Goal: Obtain resource: Download file/media

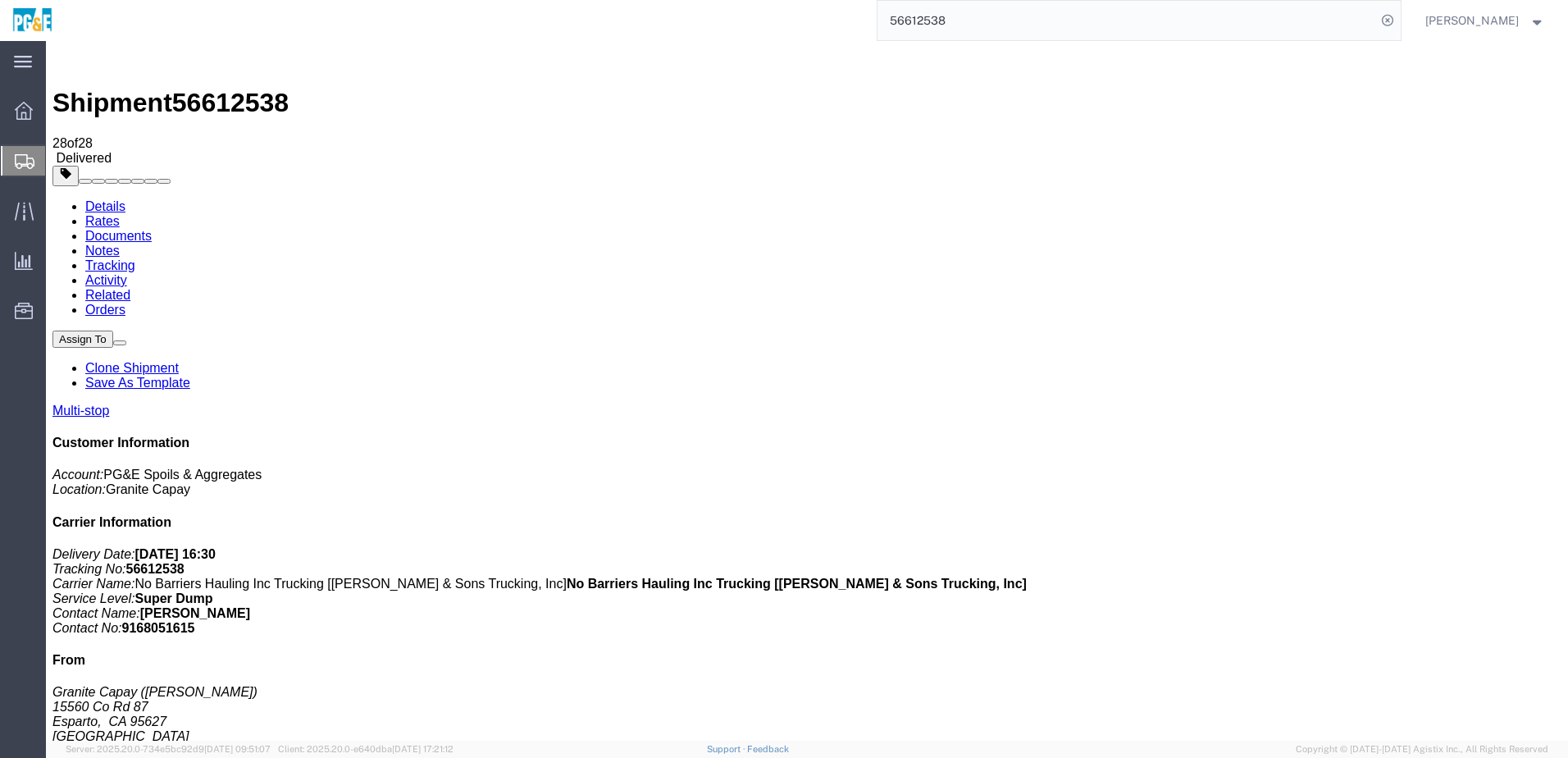
click at [932, 23] on input "56612538" at bounding box center [1127, 21] width 498 height 40
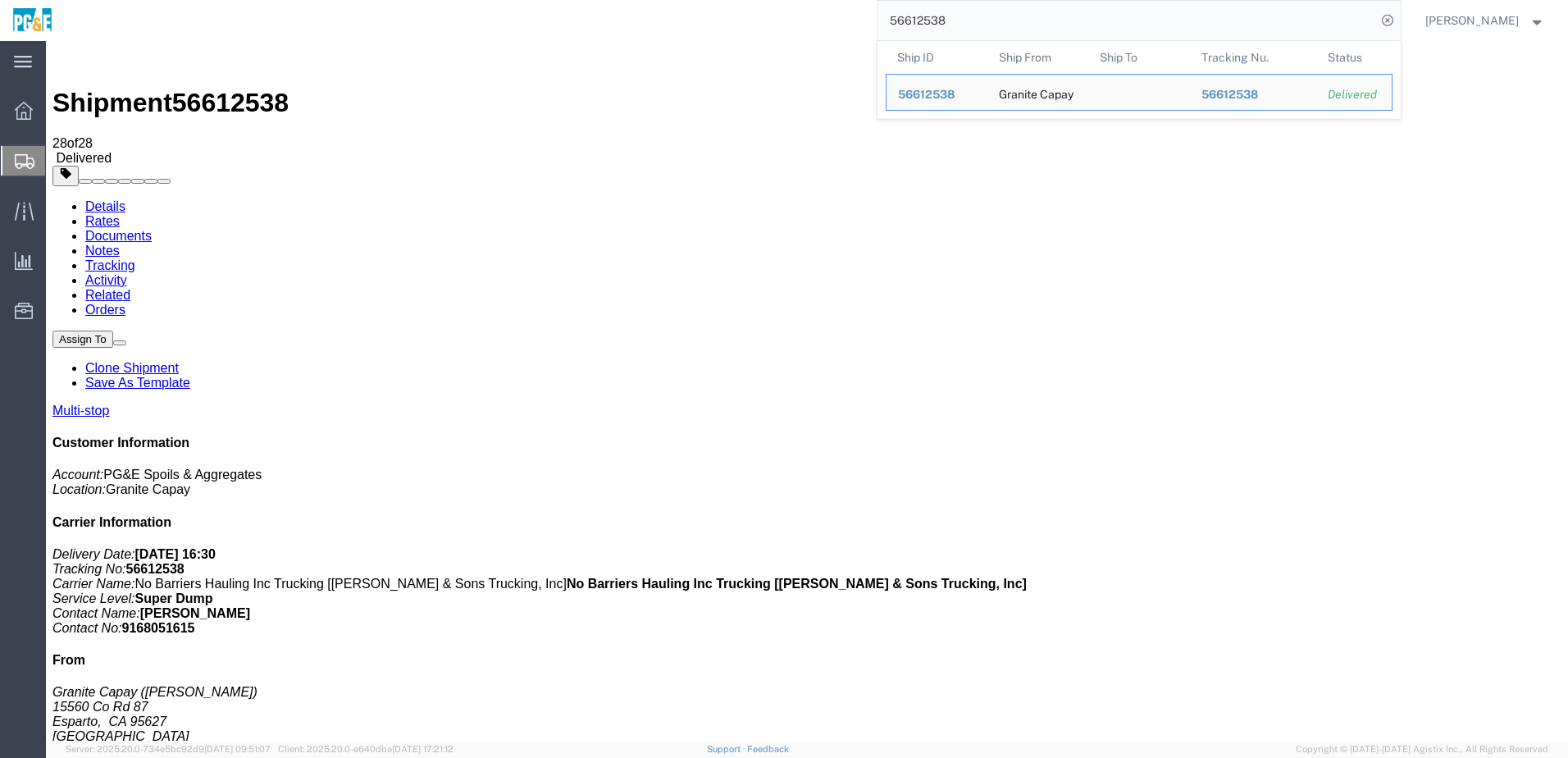
click at [932, 23] on input "56612538" at bounding box center [1127, 21] width 498 height 40
paste input "6655"
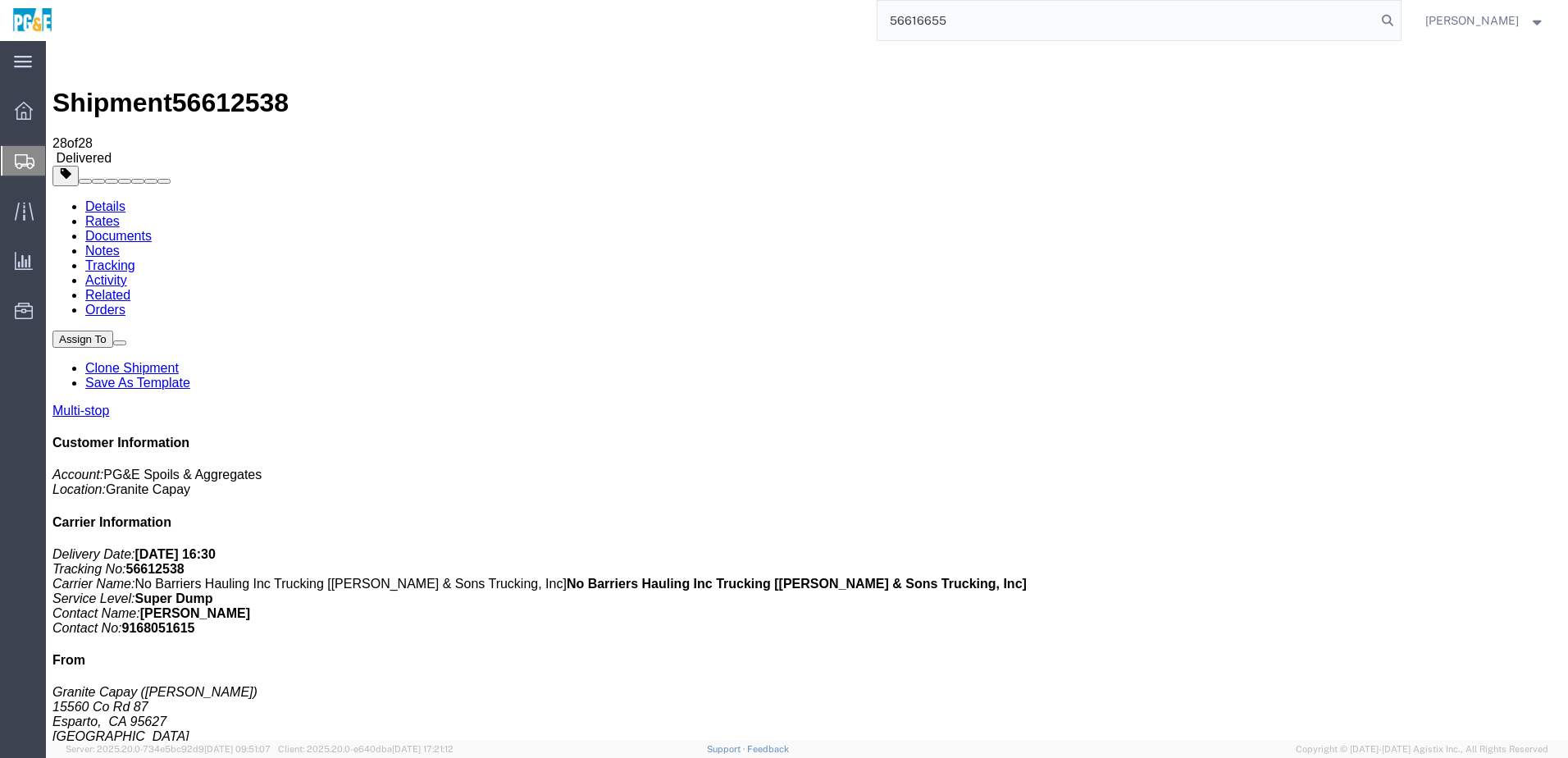
type input "56616655"
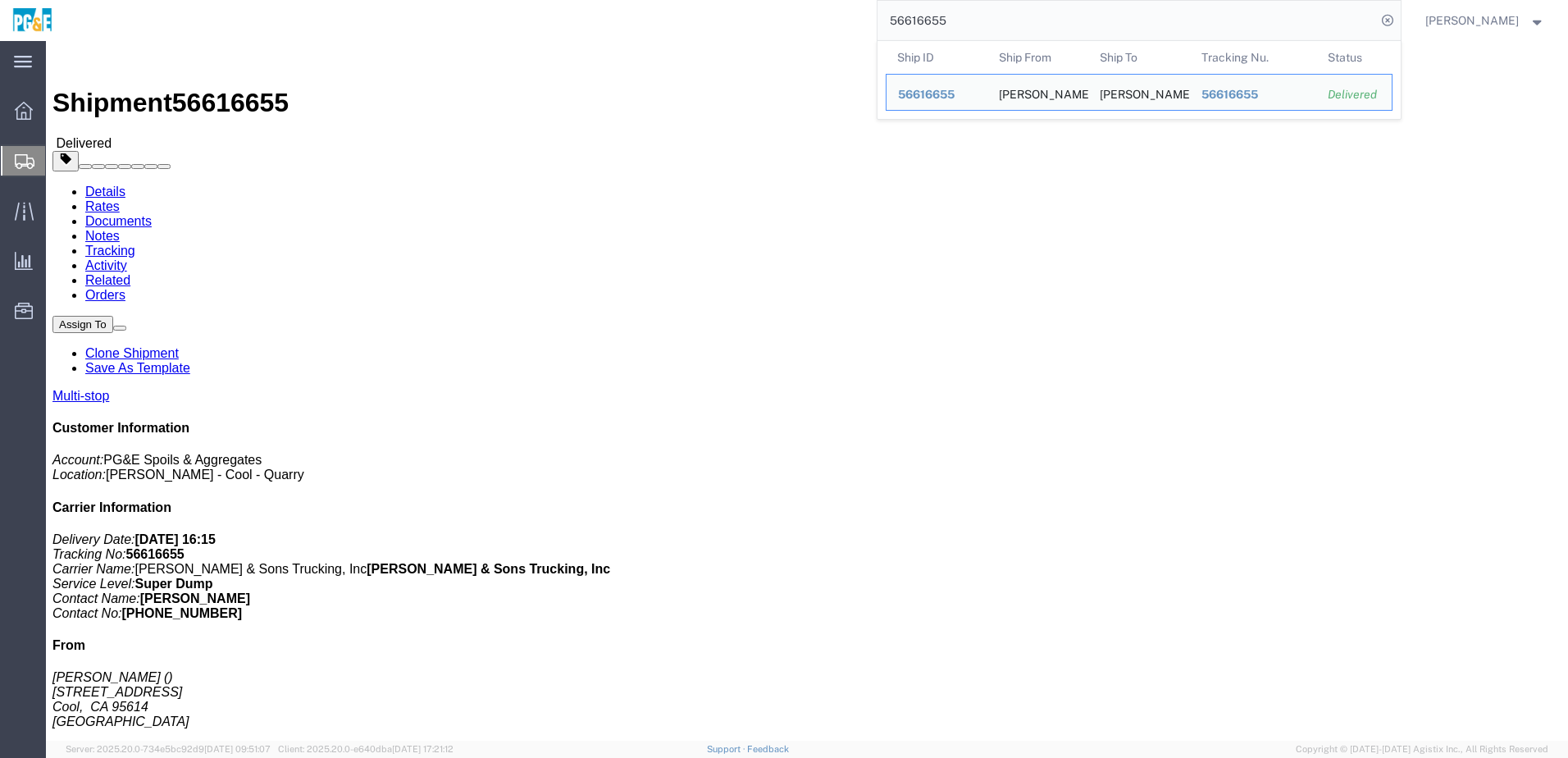
click div "Leg 1 - Truckload Vehicle 1: Super Dump Number of trucks: 1"
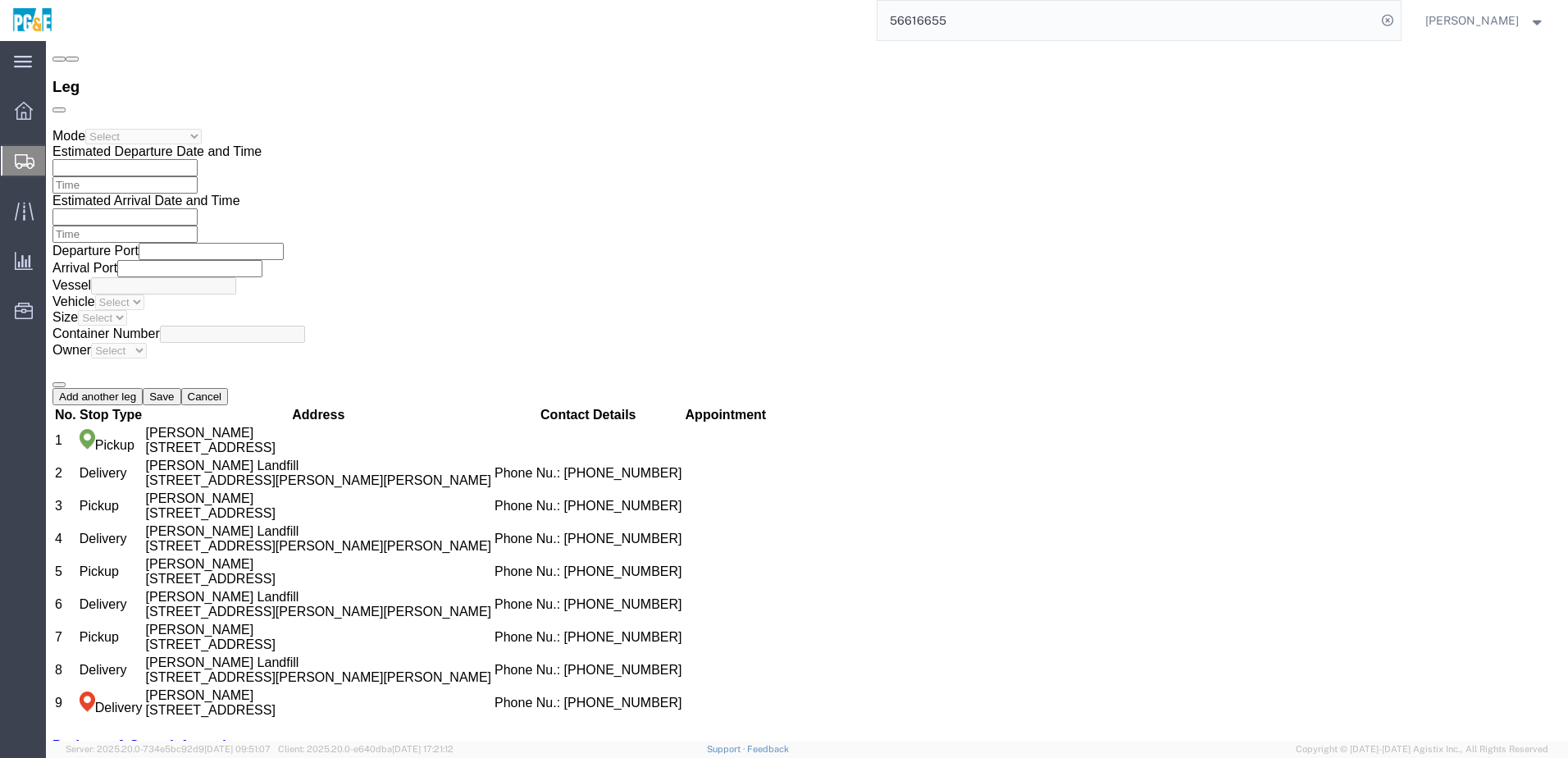
scroll to position [2359, 0]
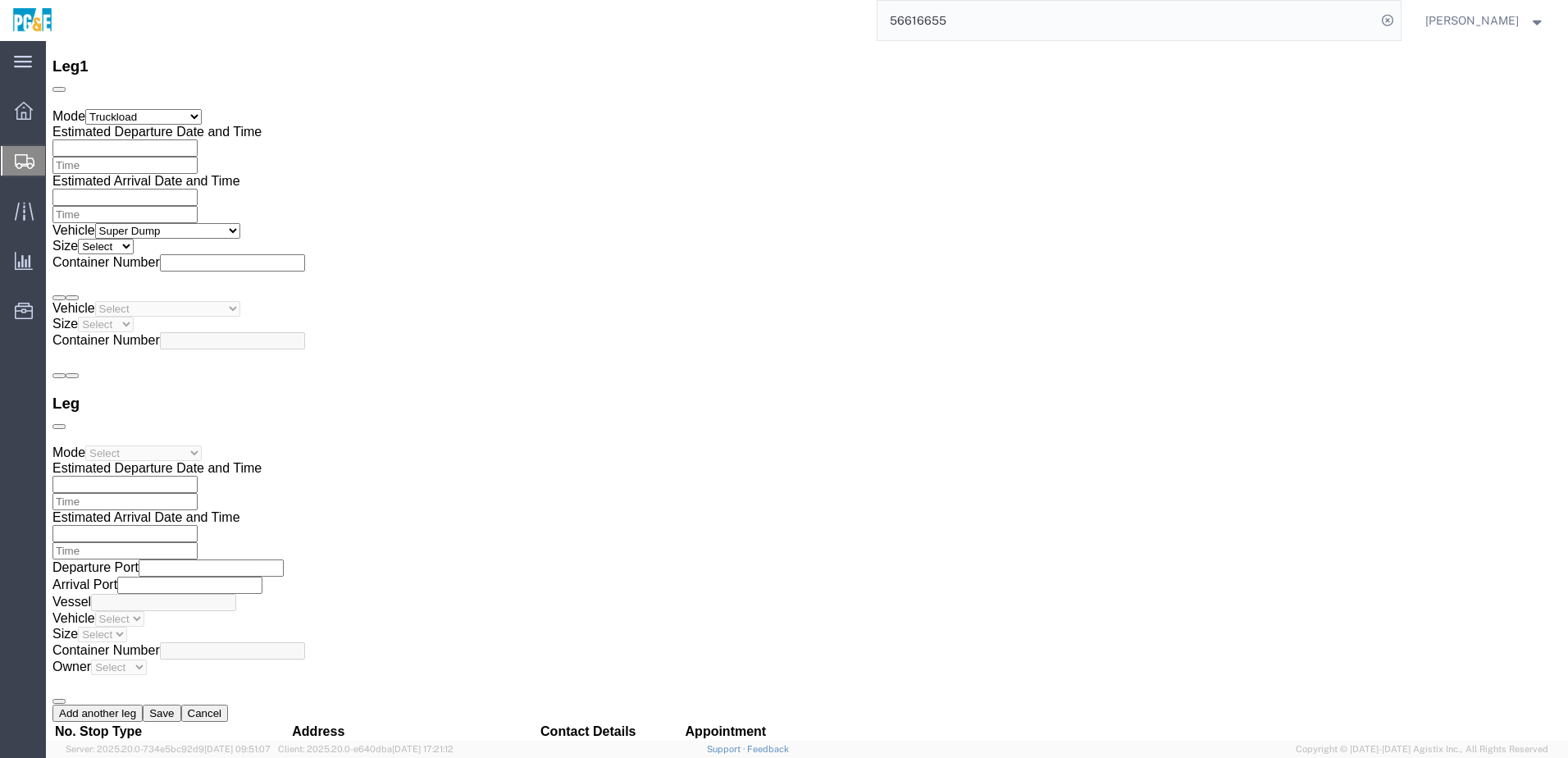
click link "Documents"
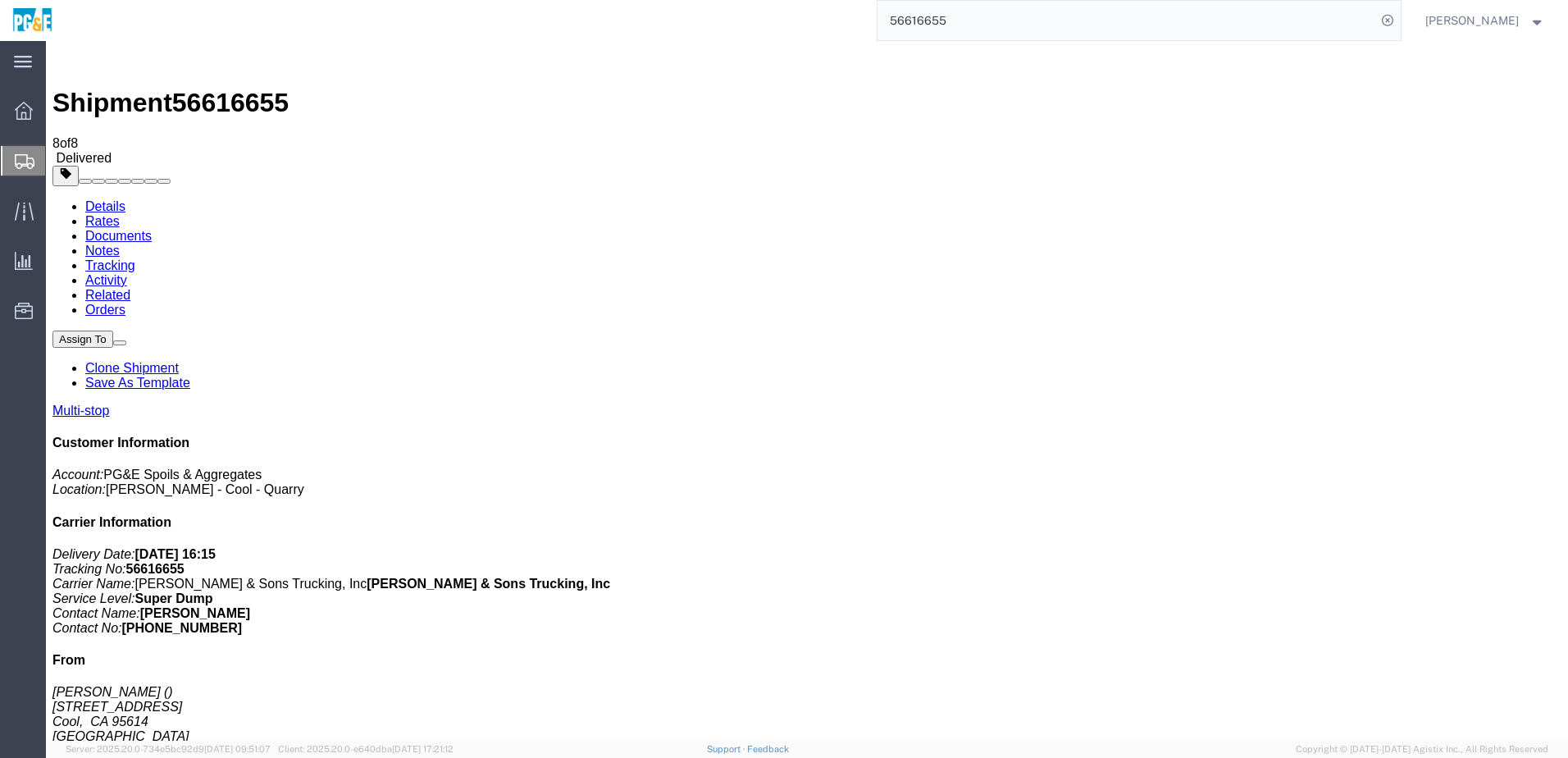
checkbox input "true"
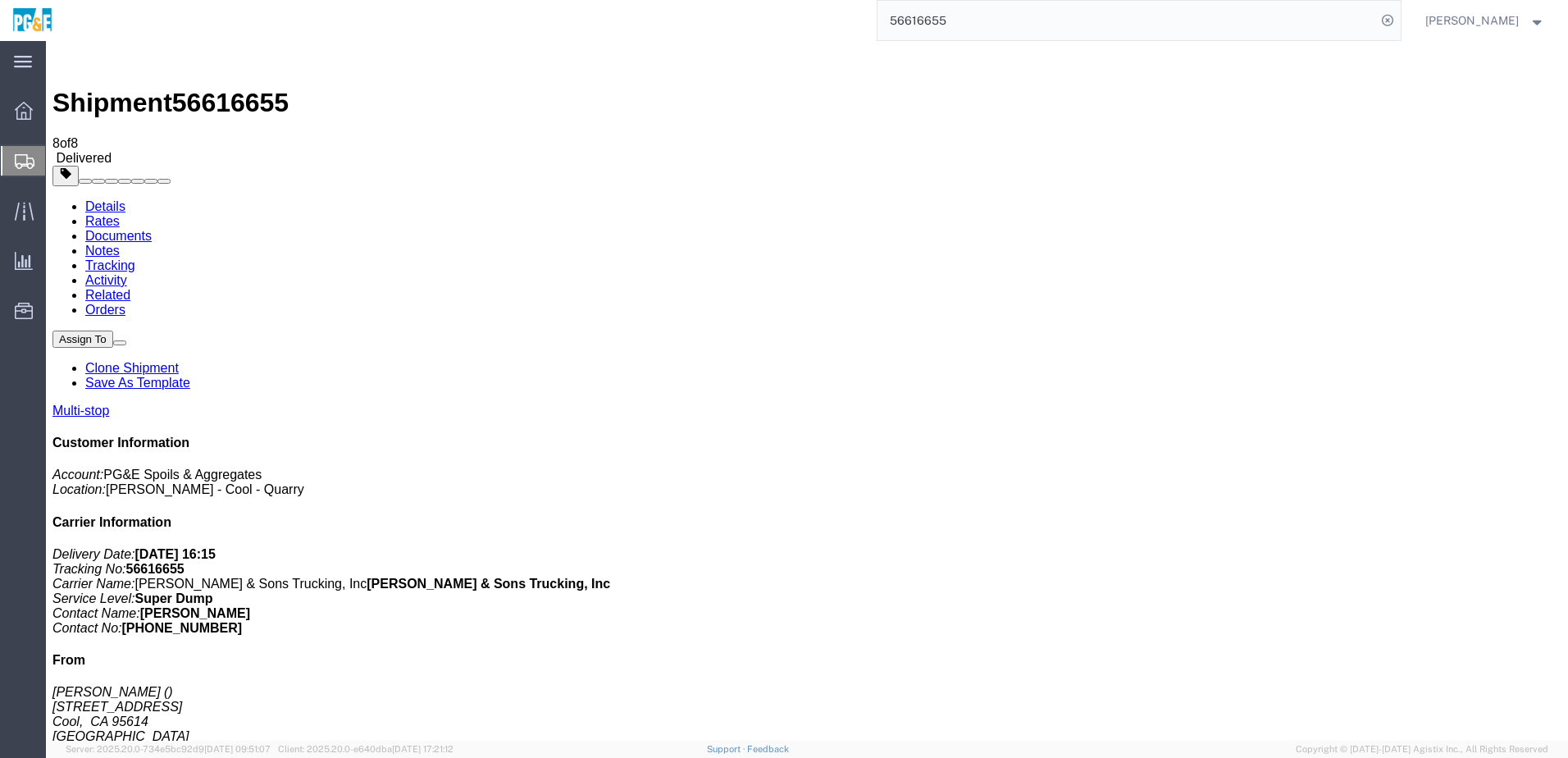
checkbox input "true"
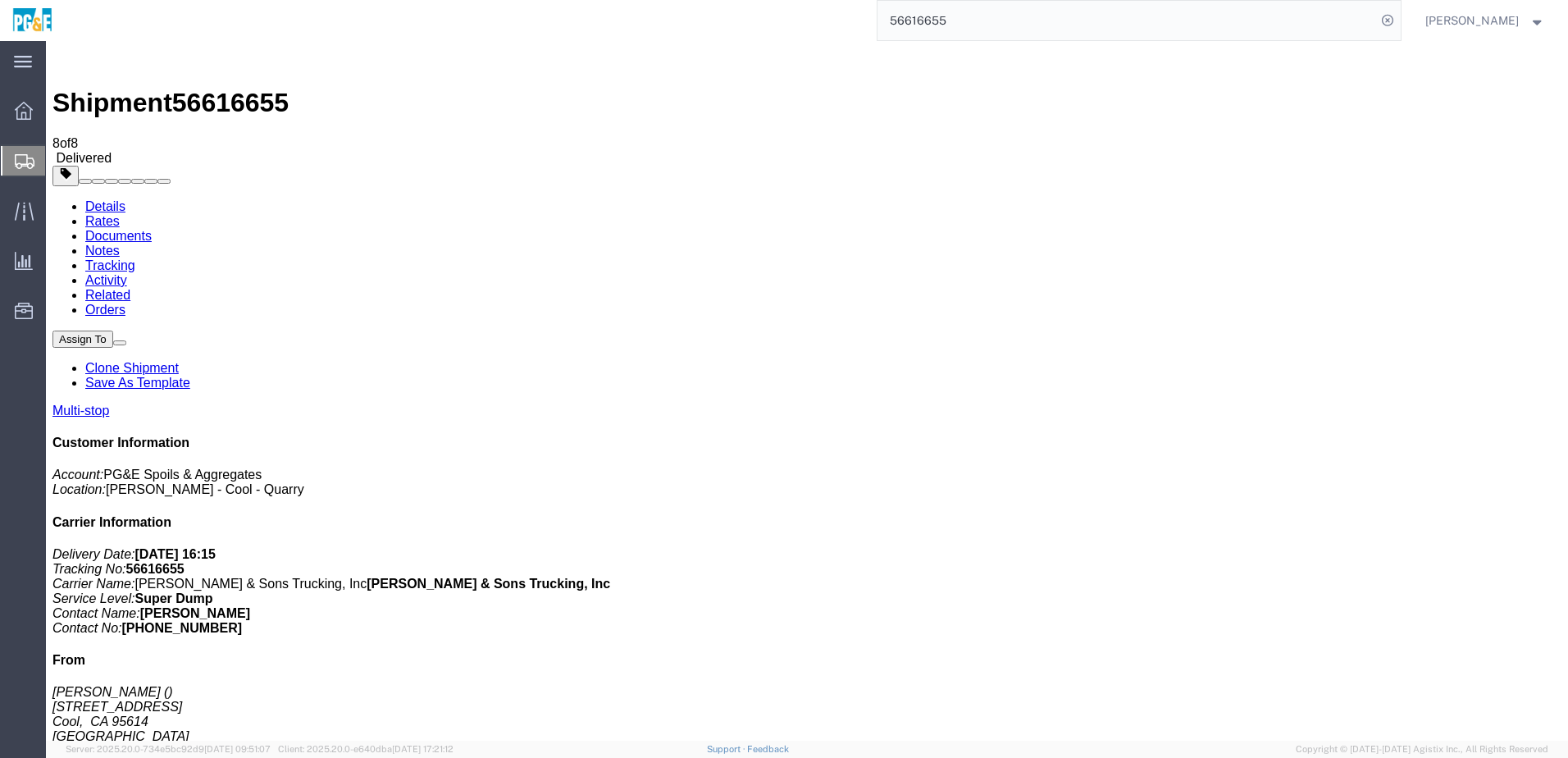
checkbox input "true"
click at [135, 259] on link "Tracking" at bounding box center [111, 266] width 50 height 14
click at [111, 199] on link "Details" at bounding box center [106, 206] width 40 height 14
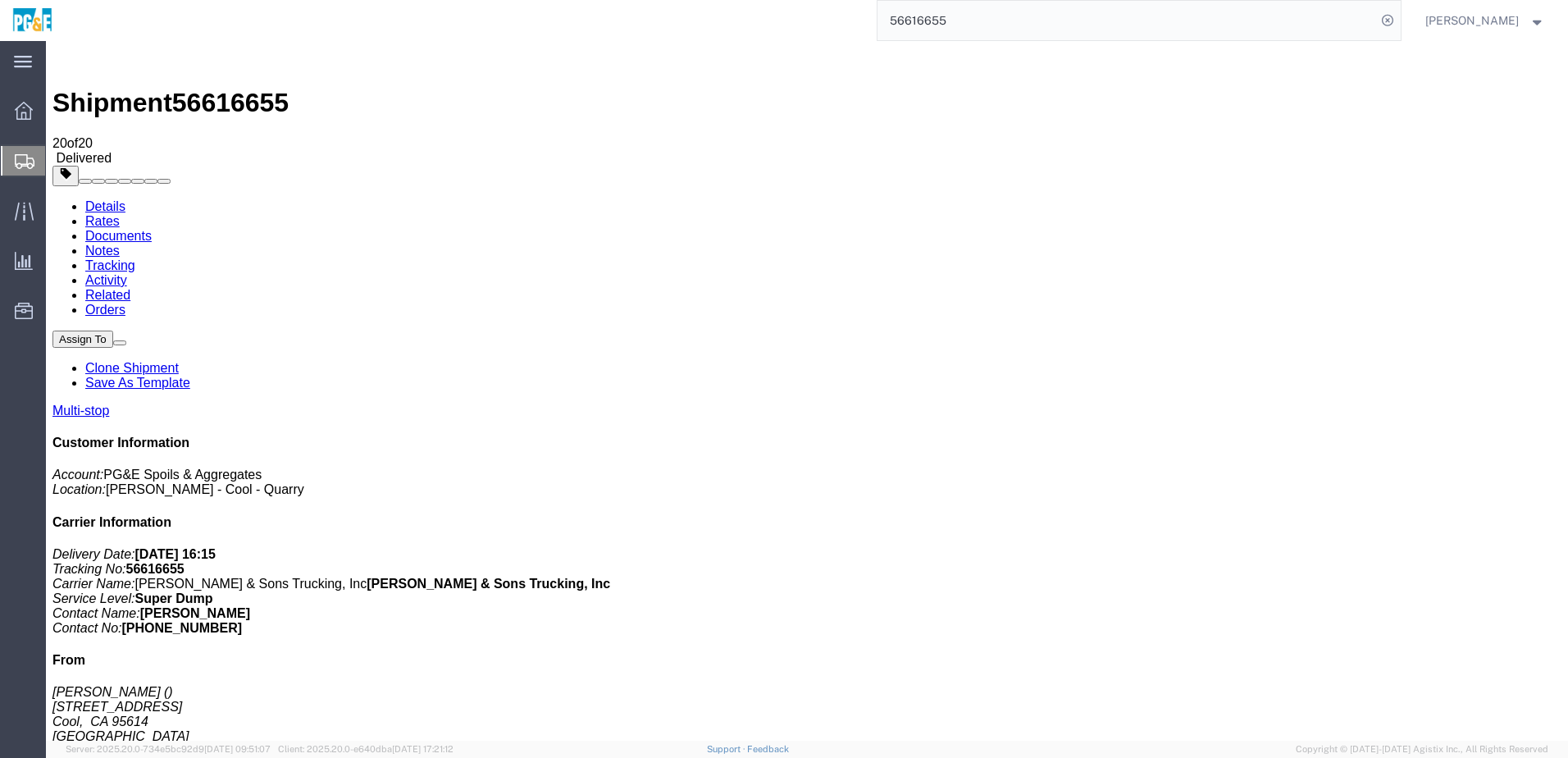
click at [918, 22] on input "56616655" at bounding box center [1127, 21] width 498 height 40
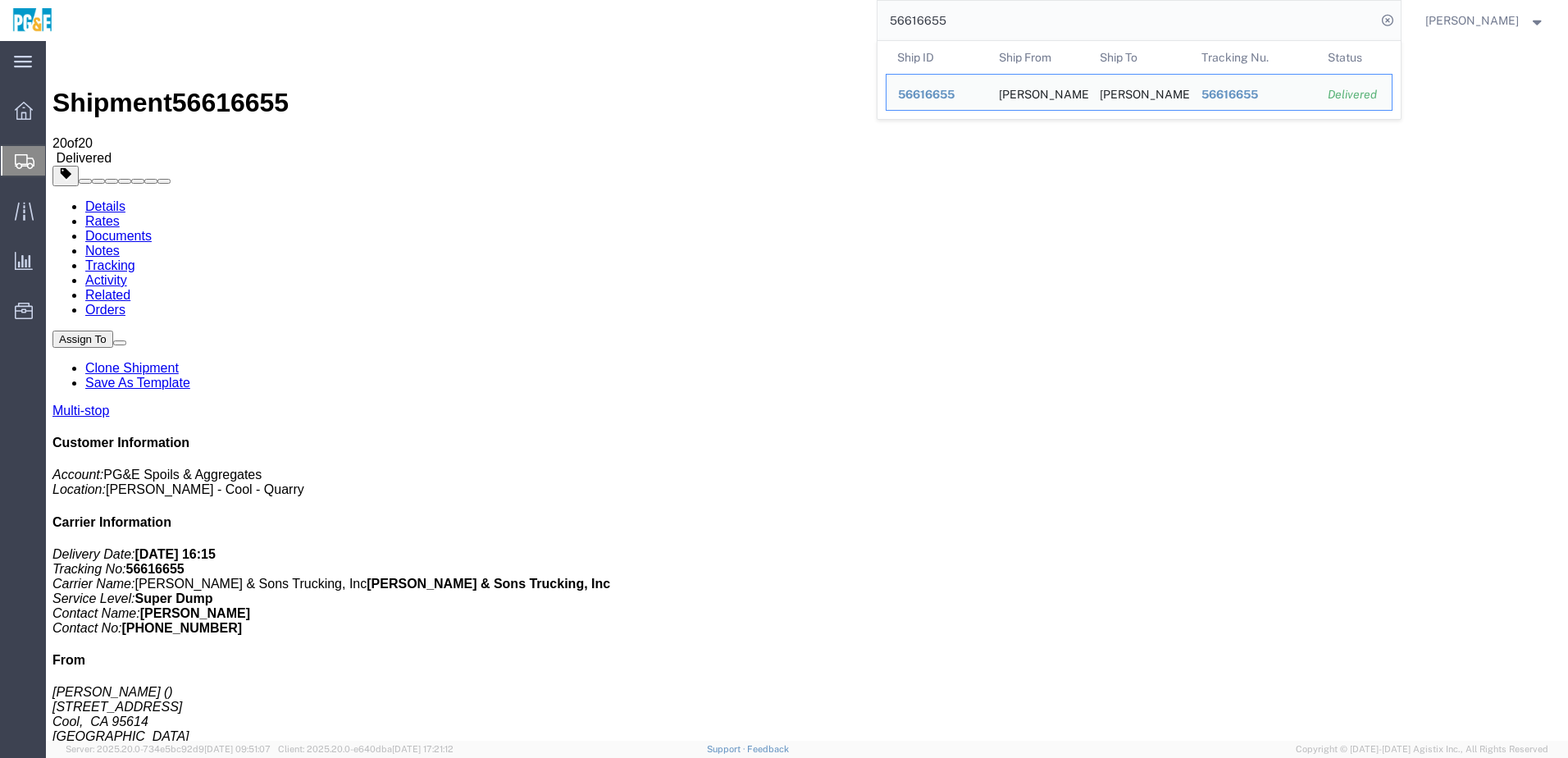
click at [918, 22] on input "56616655" at bounding box center [1127, 21] width 498 height 40
paste input "search"
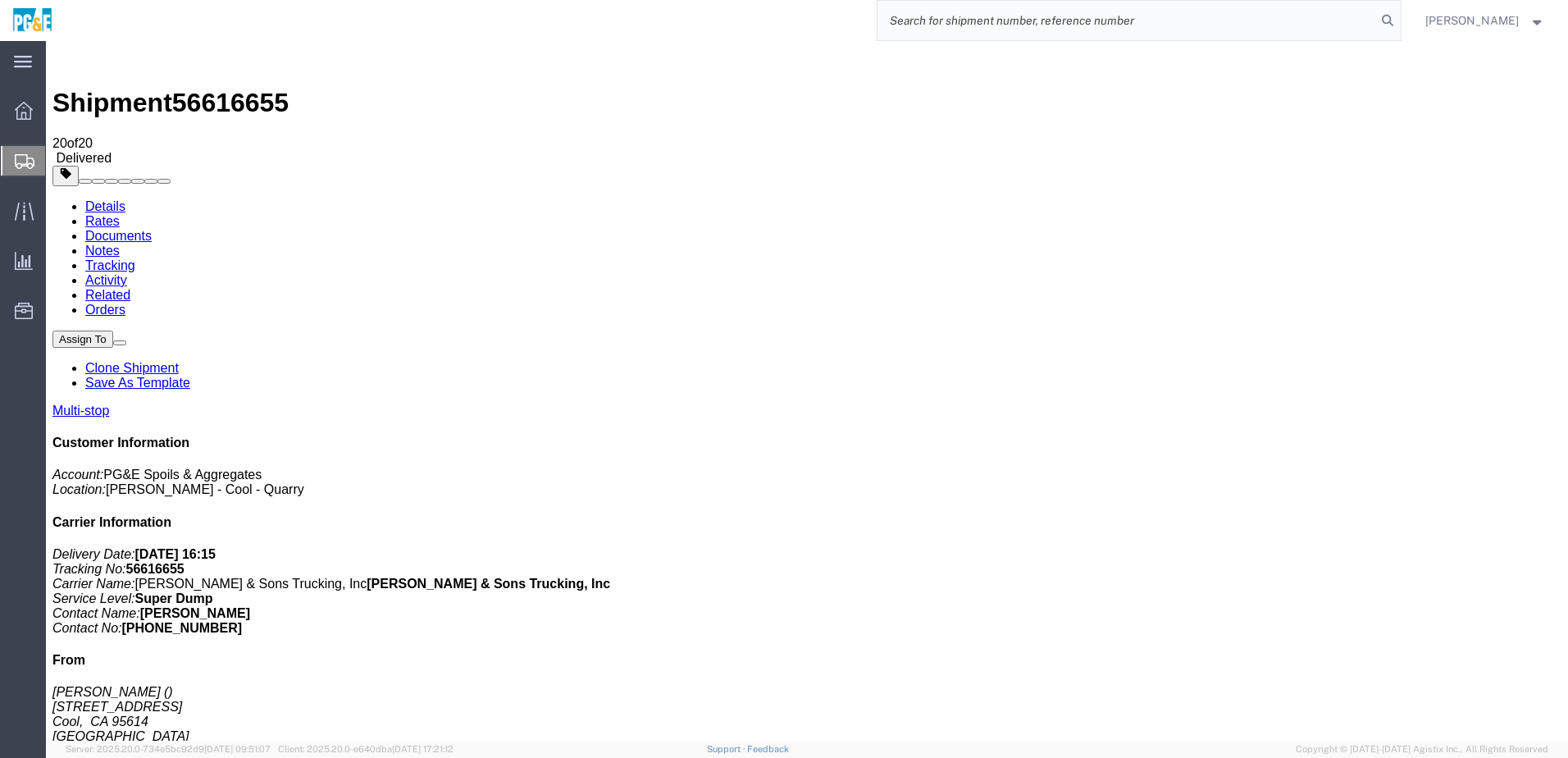
click at [1138, 25] on input "search" at bounding box center [1127, 21] width 498 height 40
paste input "56573303"
type input "56573303"
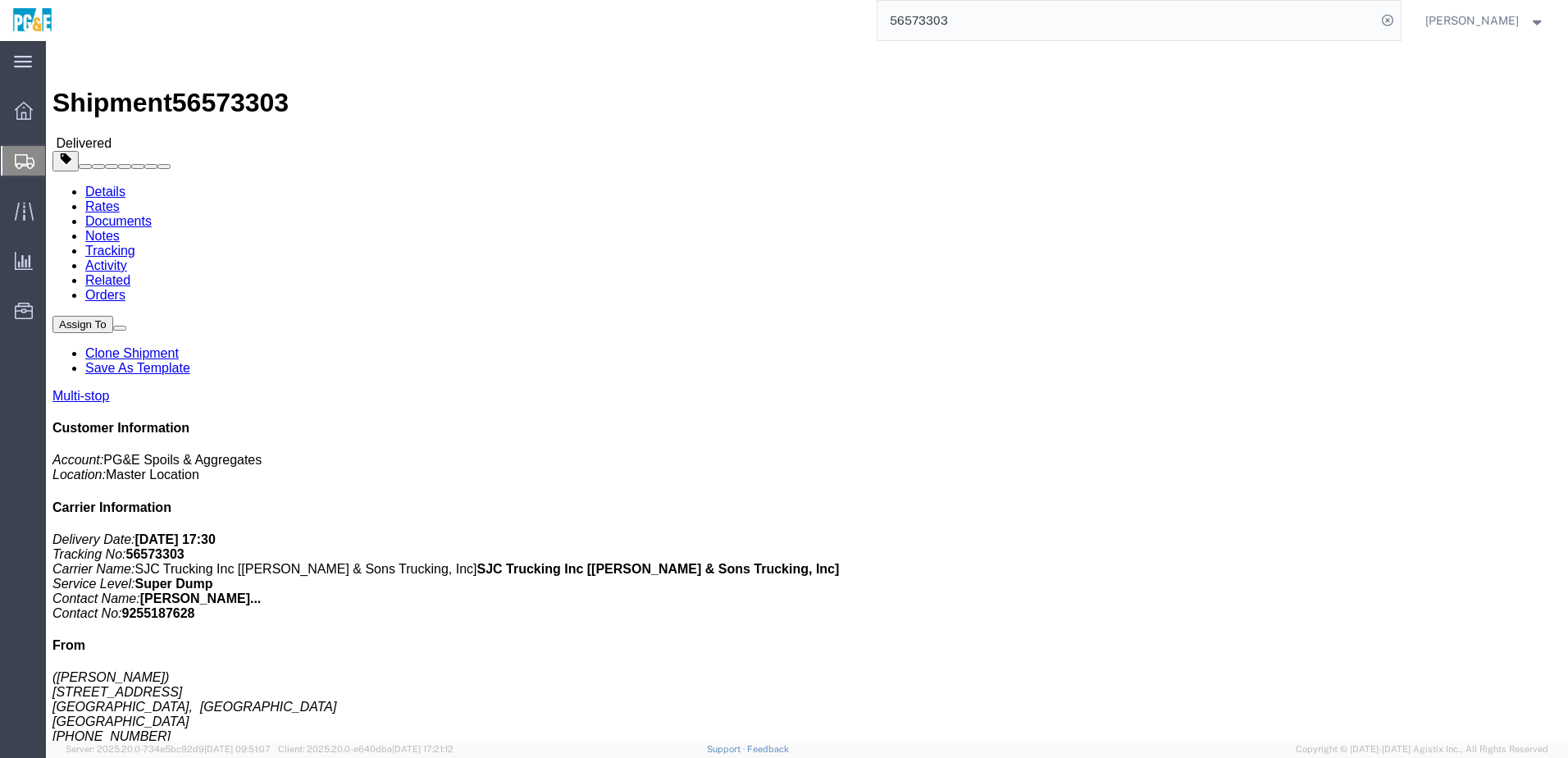
click div "Shipment Detail Multi-stop Ship From (Dan) 6400 Claim St Placerville, CA United…"
click div "Leg 1 - Truckload Vehicle 1: Super Dump Number of trucks: 1"
drag, startPoint x: 298, startPoint y: 415, endPoint x: 481, endPoint y: 420, distance: 183.1
click td "6400 Claim St, Placerville, CA, US"
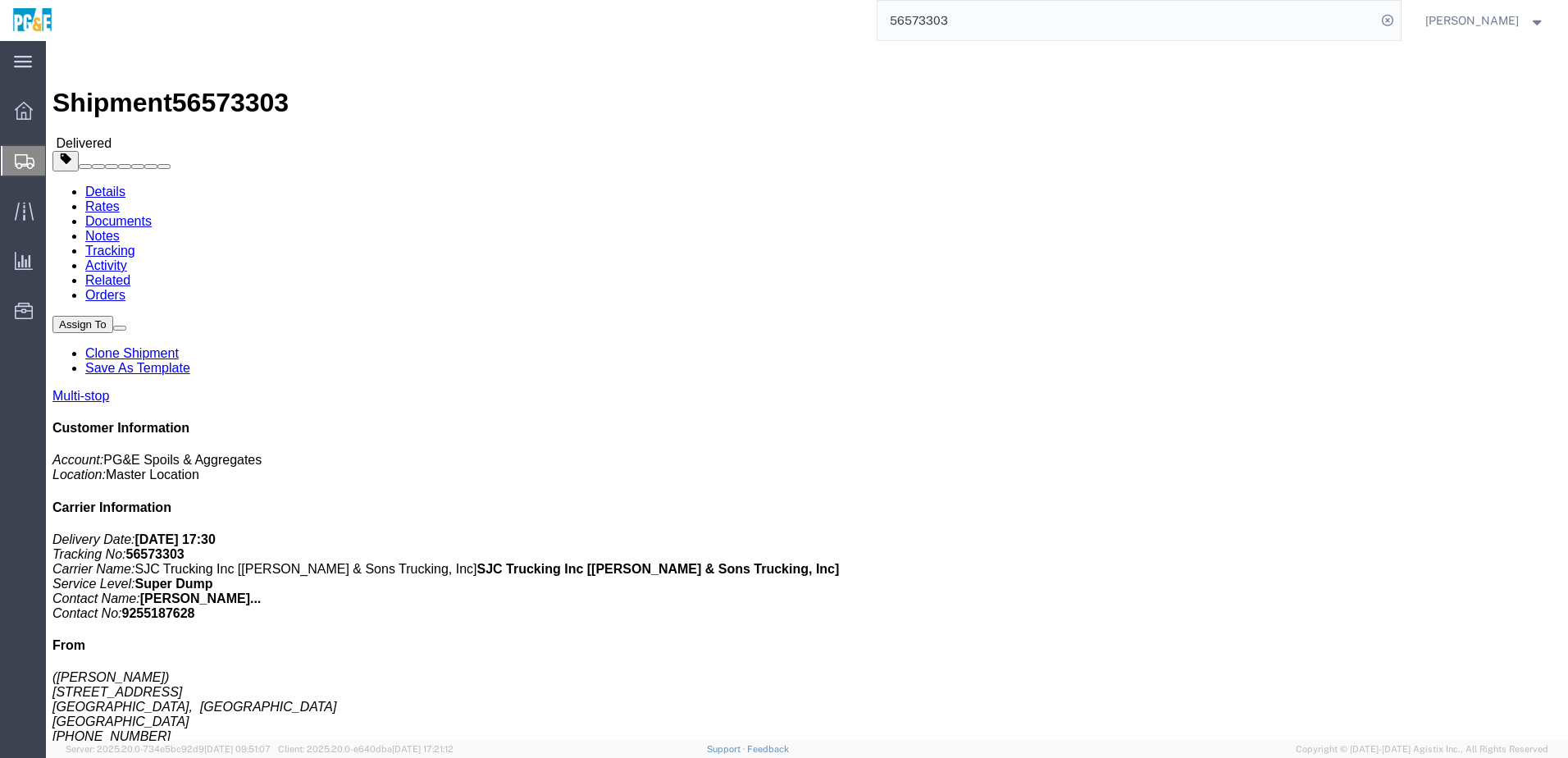
copy div "6400 Claim St, Placerville, CA, US"
drag, startPoint x: 299, startPoint y: 485, endPoint x: 492, endPoint y: 486, distance: 193.0
click div "2601 Hwy 49, Cool, CA, 95614, US"
copy div "2601 Hwy 49, Cool, CA, 95614, US"
click link "Documents"
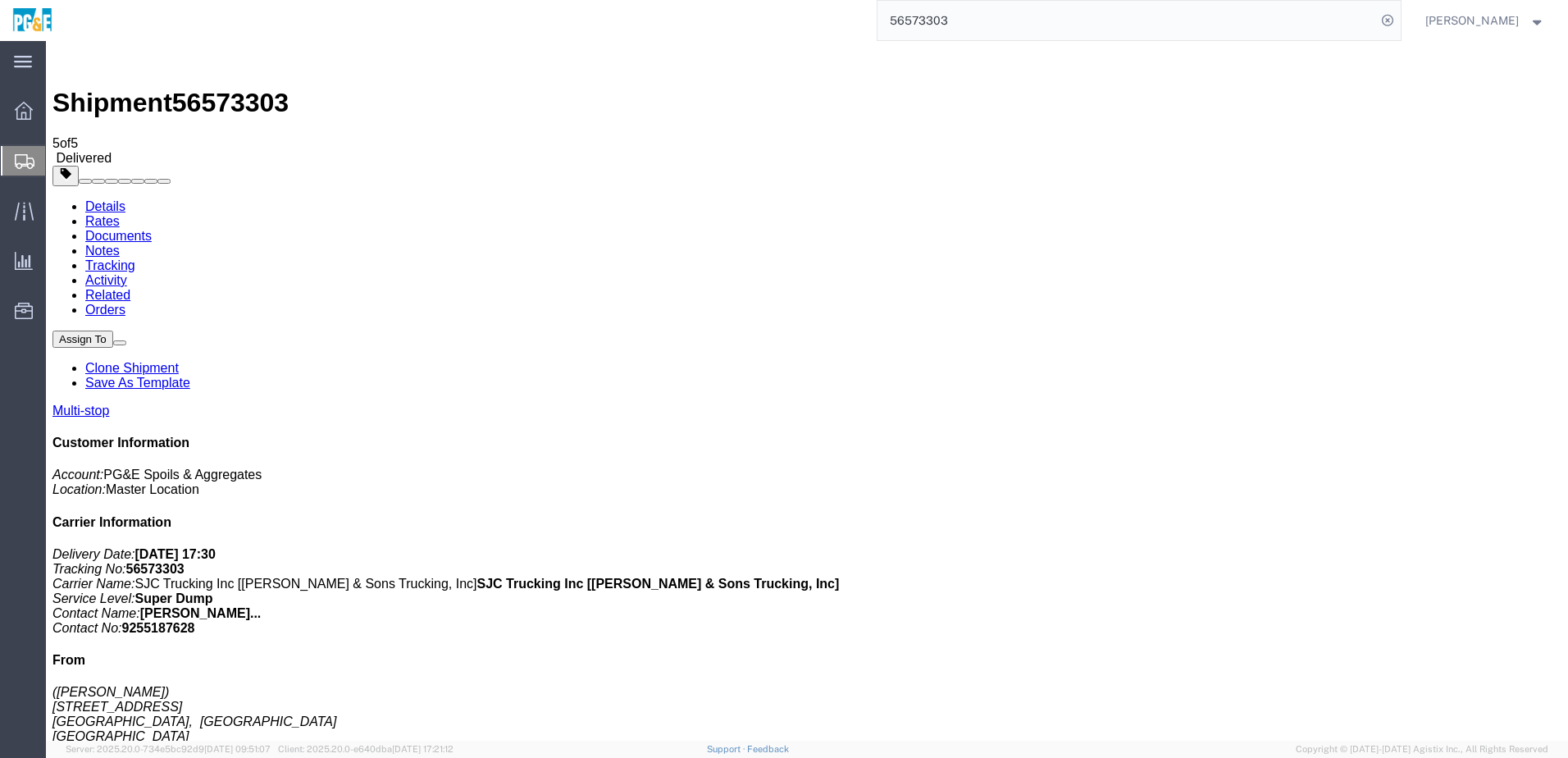
drag, startPoint x: 70, startPoint y: 324, endPoint x: 82, endPoint y: 318, distance: 13.4
checkbox input "true"
drag, startPoint x: 66, startPoint y: 226, endPoint x: 71, endPoint y: 339, distance: 113.1
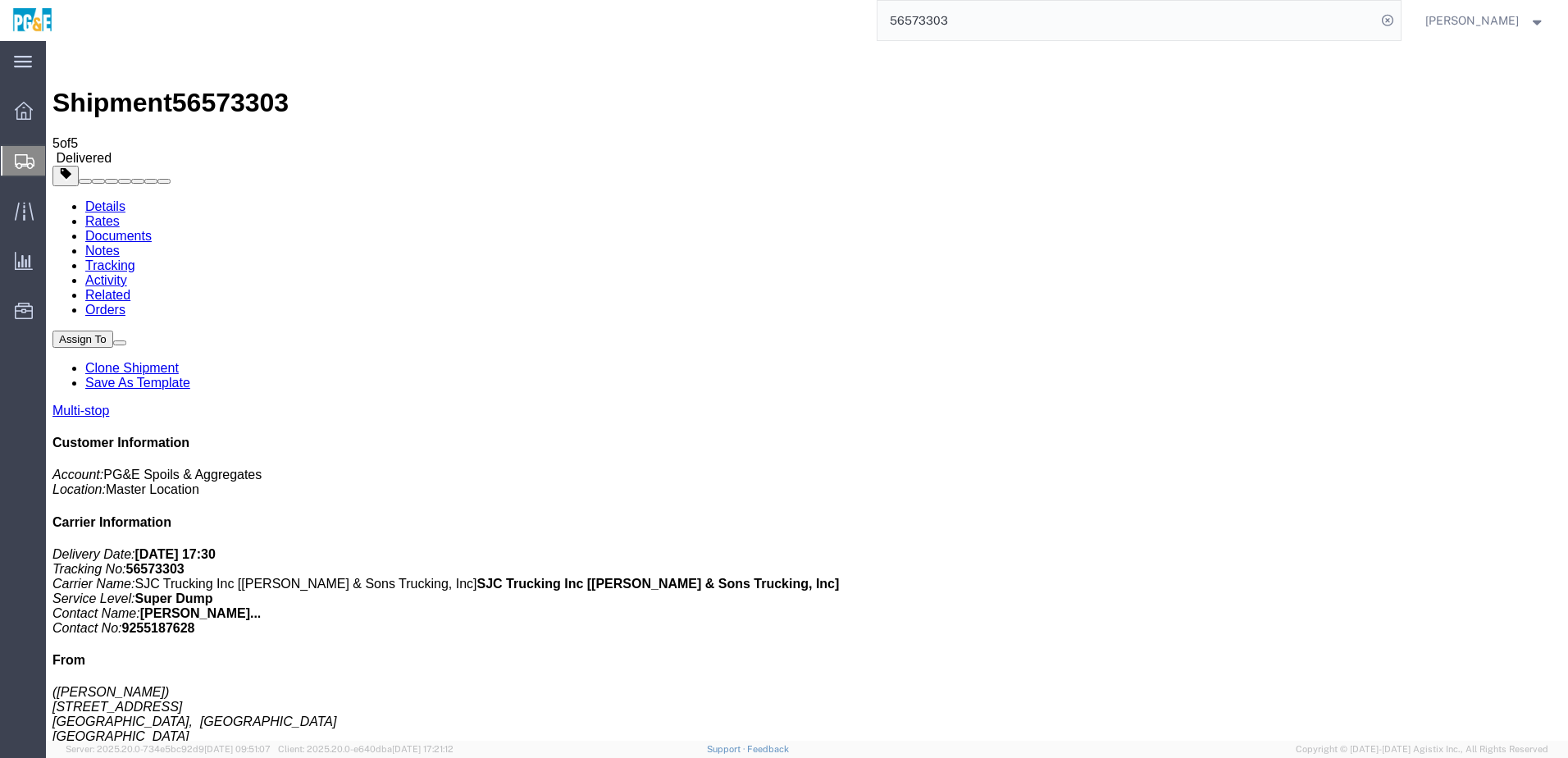
checkbox input "true"
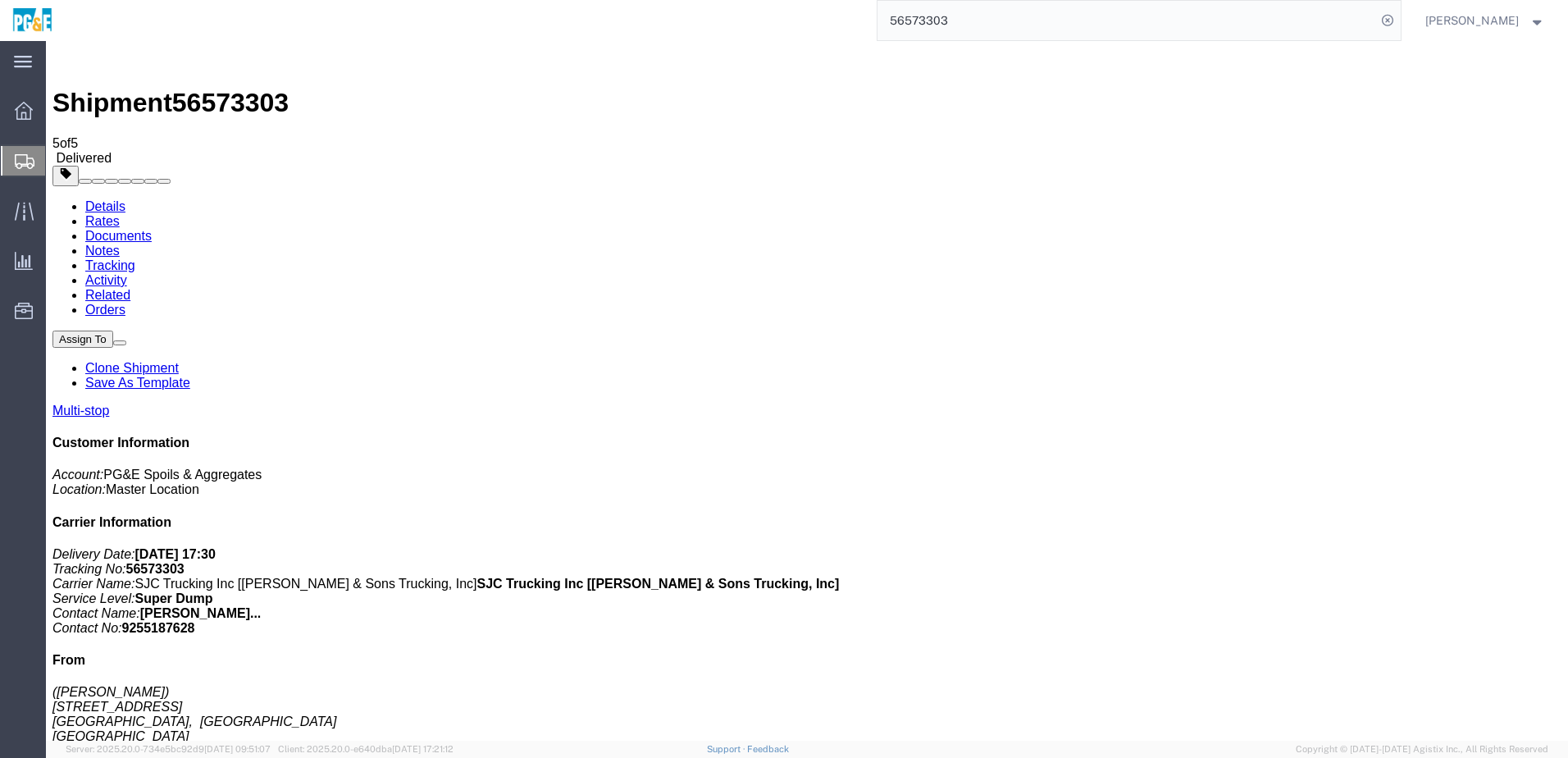
click at [135, 259] on link "Tracking" at bounding box center [111, 266] width 50 height 14
click at [965, 17] on input "56573303" at bounding box center [1127, 21] width 498 height 40
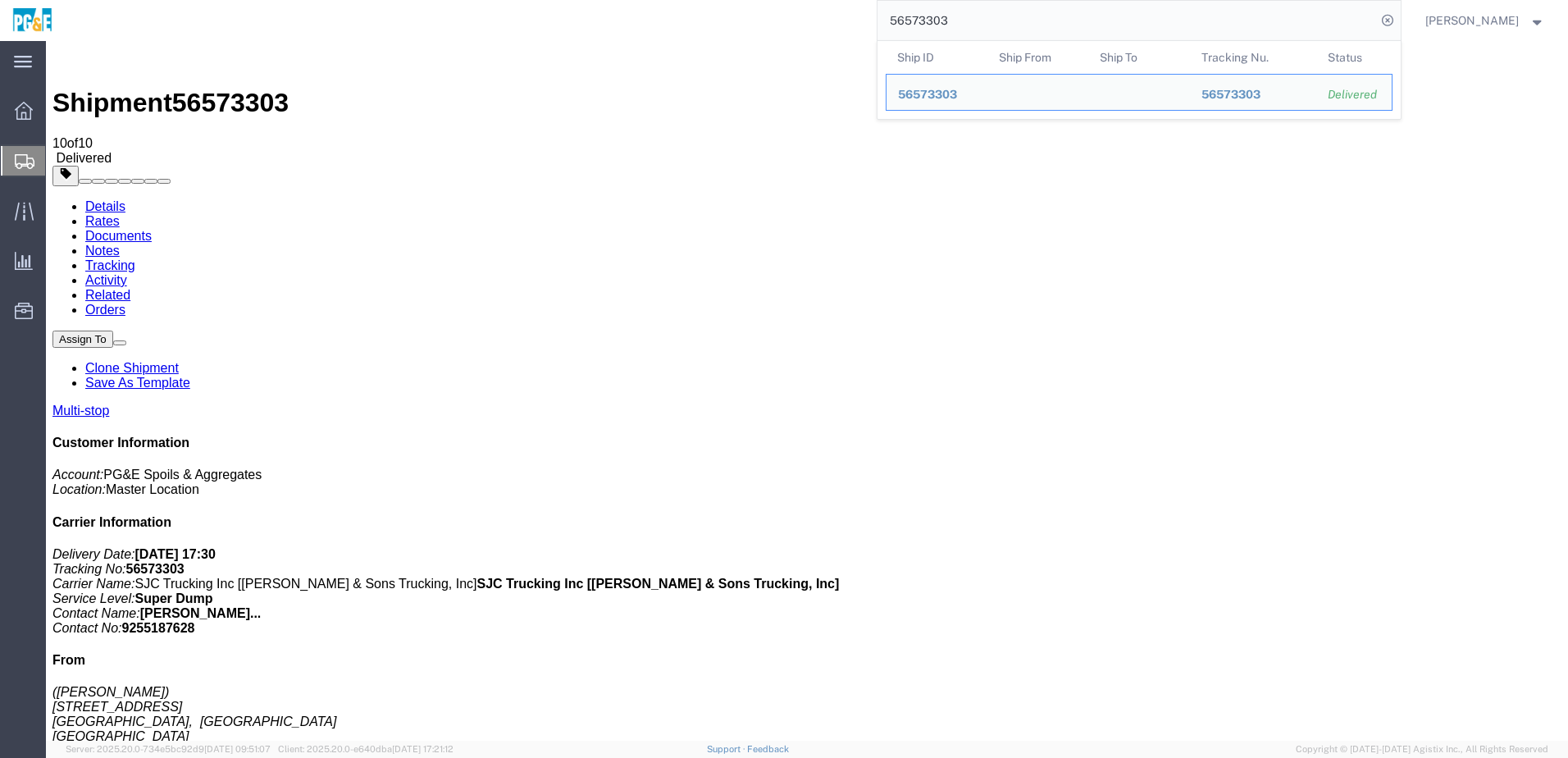
click at [965, 17] on input "56573303" at bounding box center [1127, 21] width 498 height 40
paste input "4230"
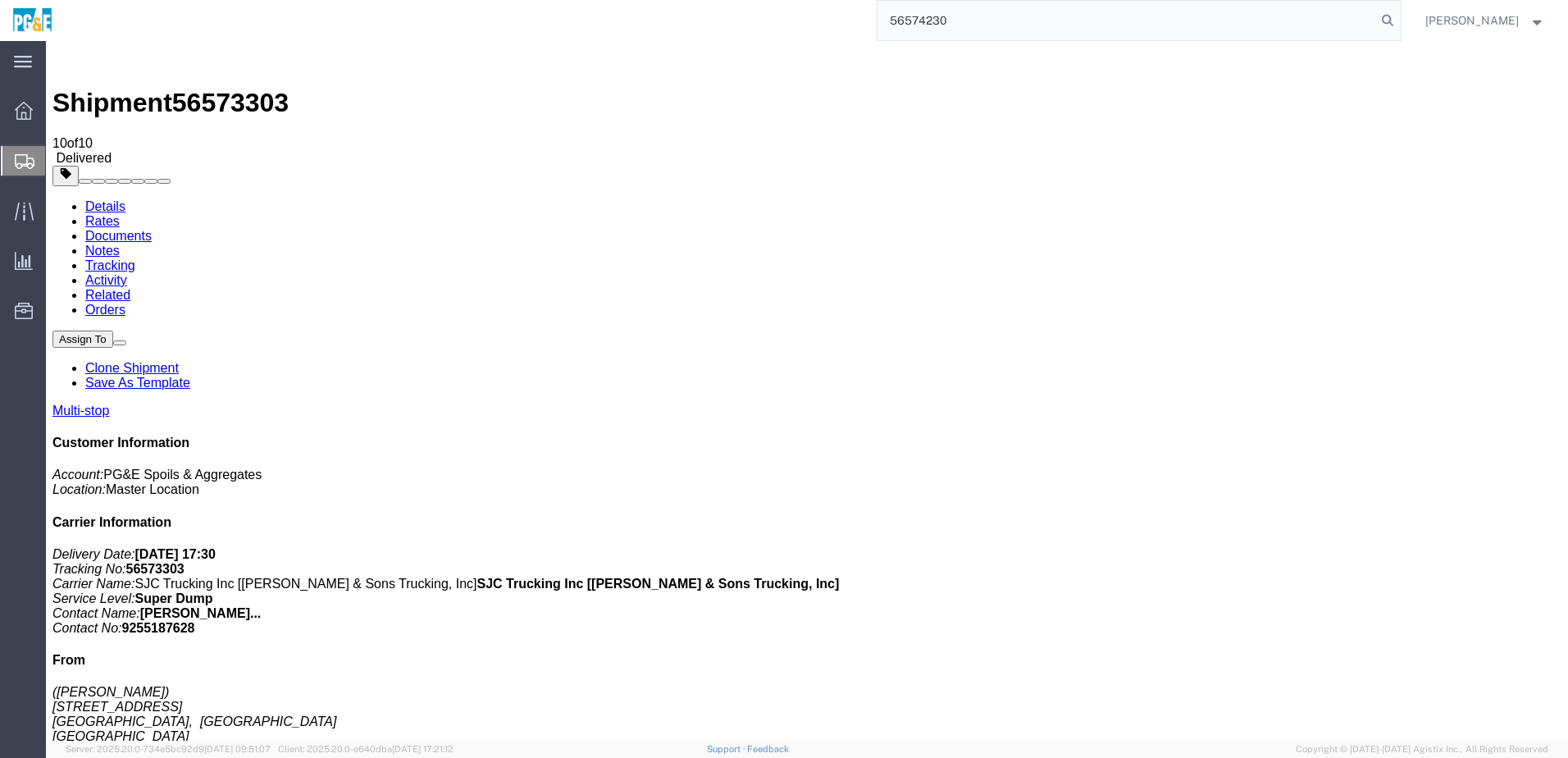
type input "56574230"
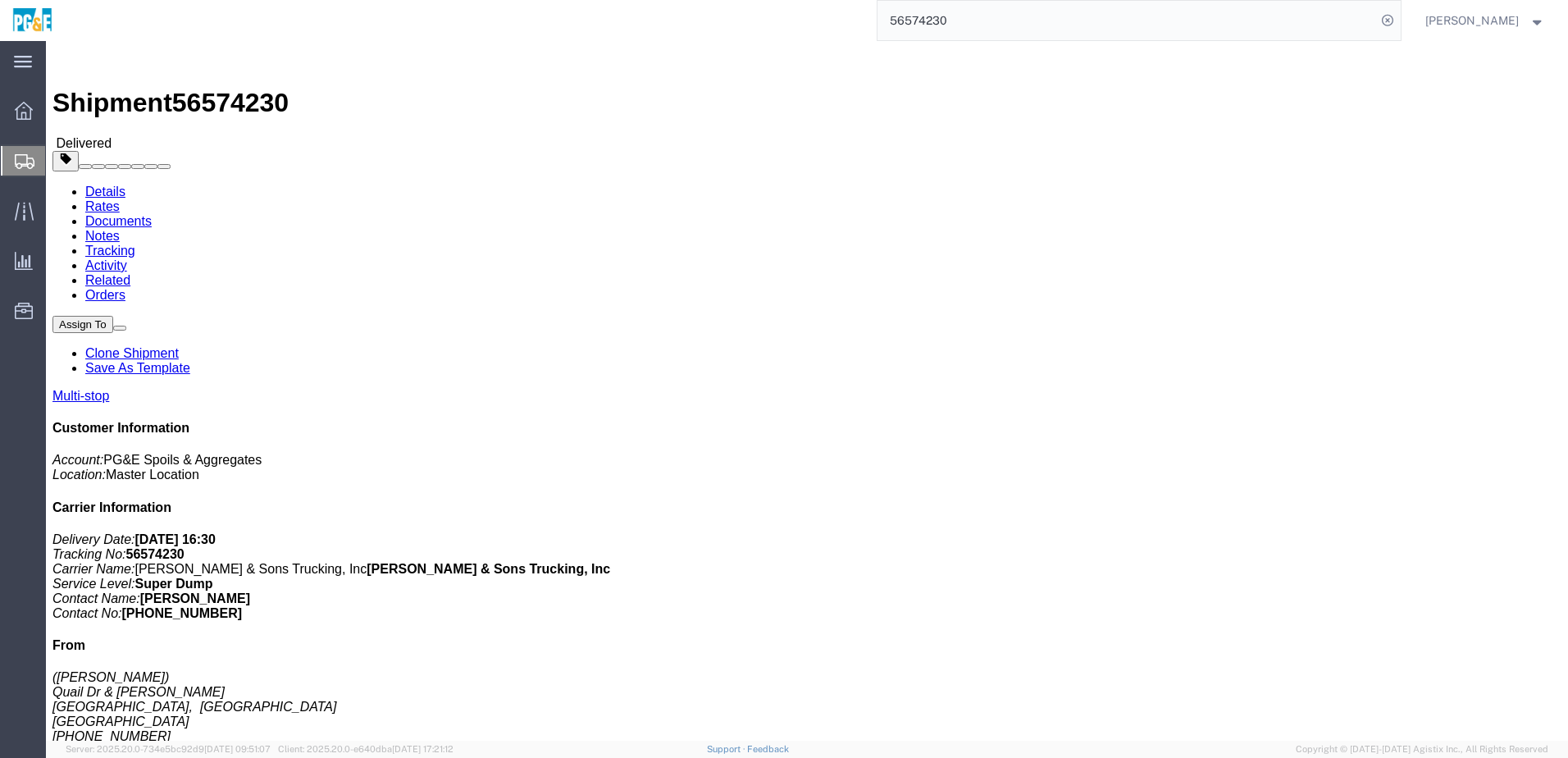
click div "Leg 1 - Truckload Vehicle 1: Super Dump Number of trucks: 1"
click link "Documents"
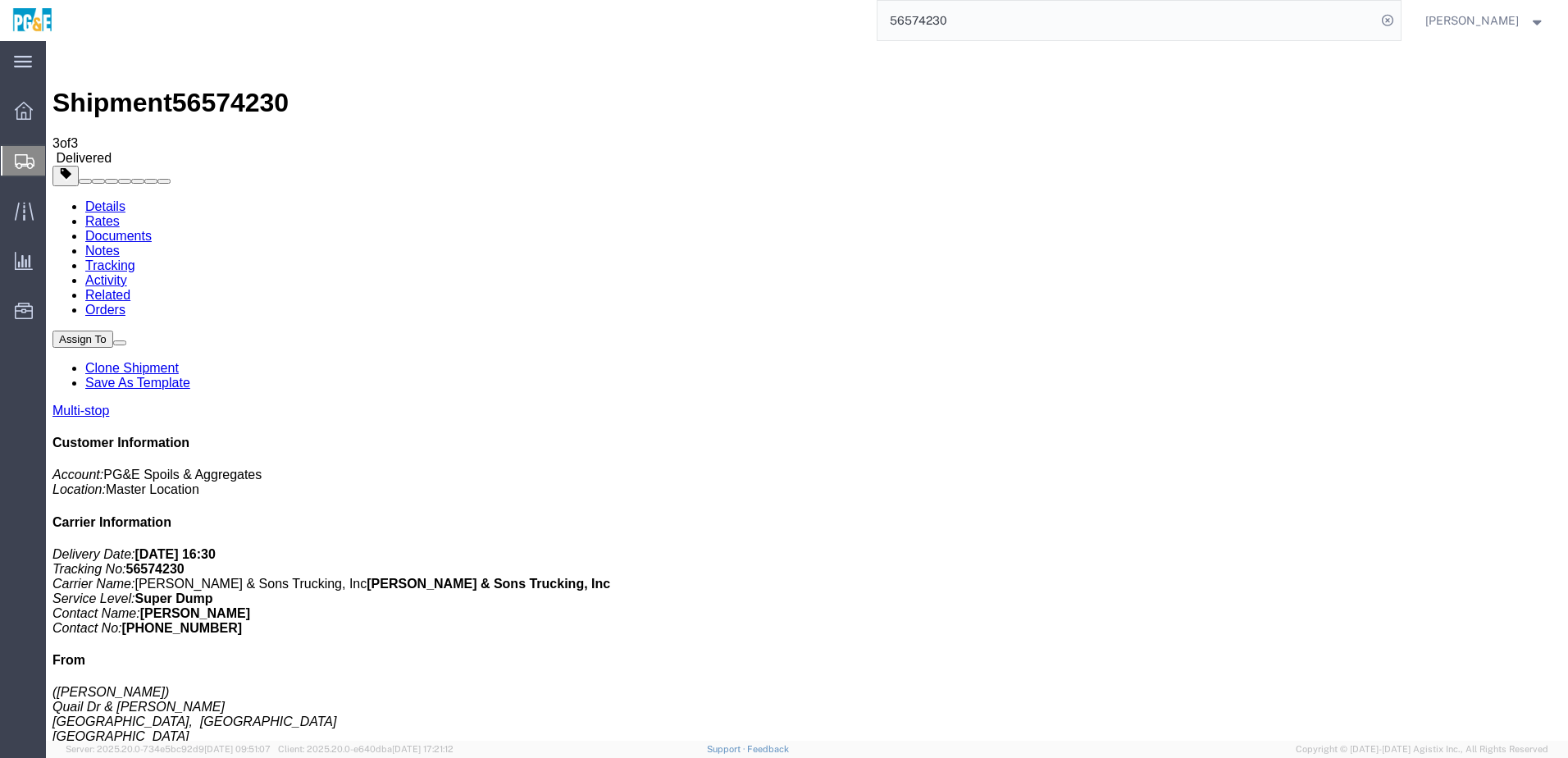
checkbox input "true"
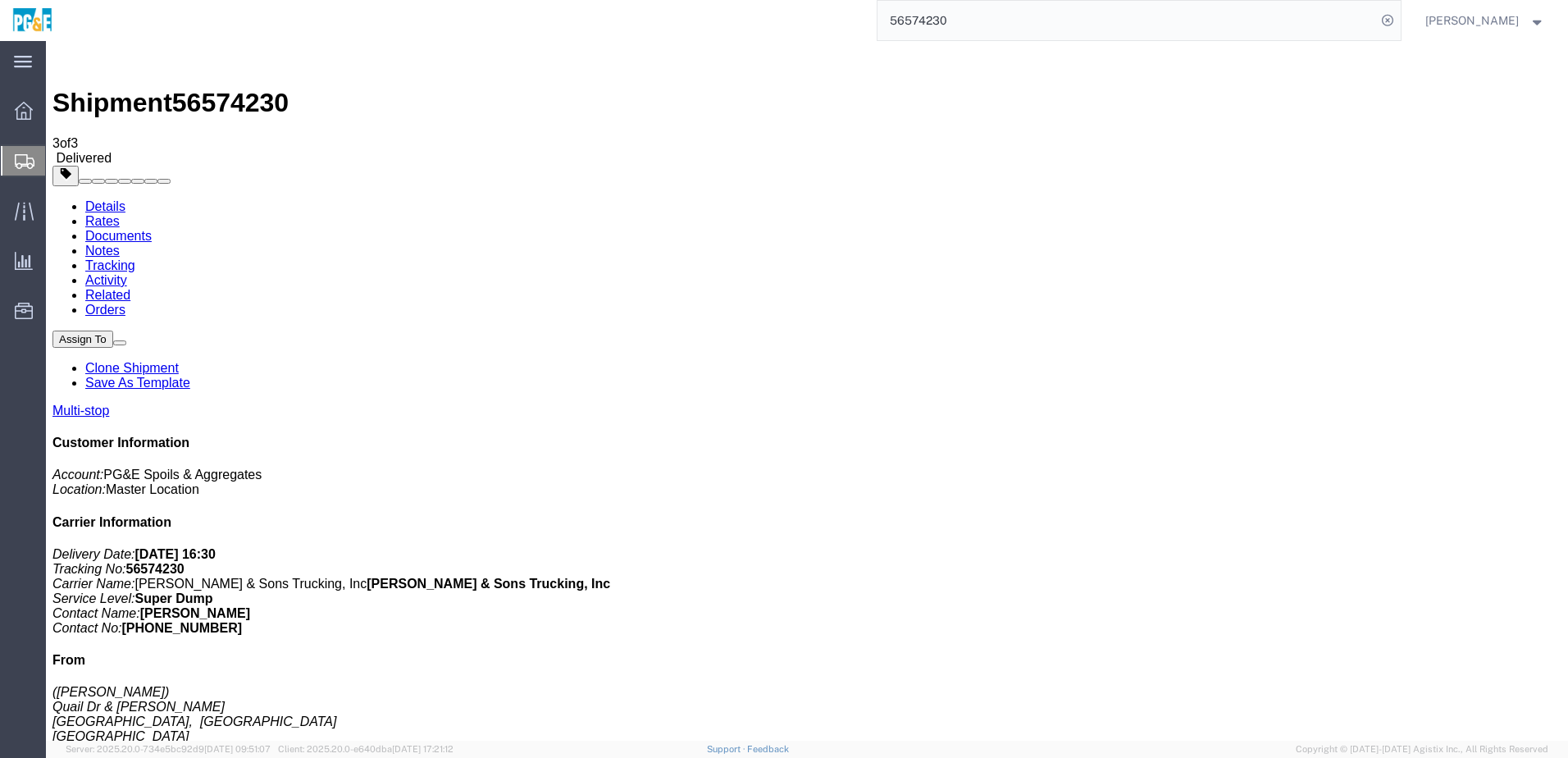
click at [135, 259] on link "Tracking" at bounding box center [111, 266] width 50 height 14
click at [941, 19] on input "56574230" at bounding box center [1127, 21] width 498 height 40
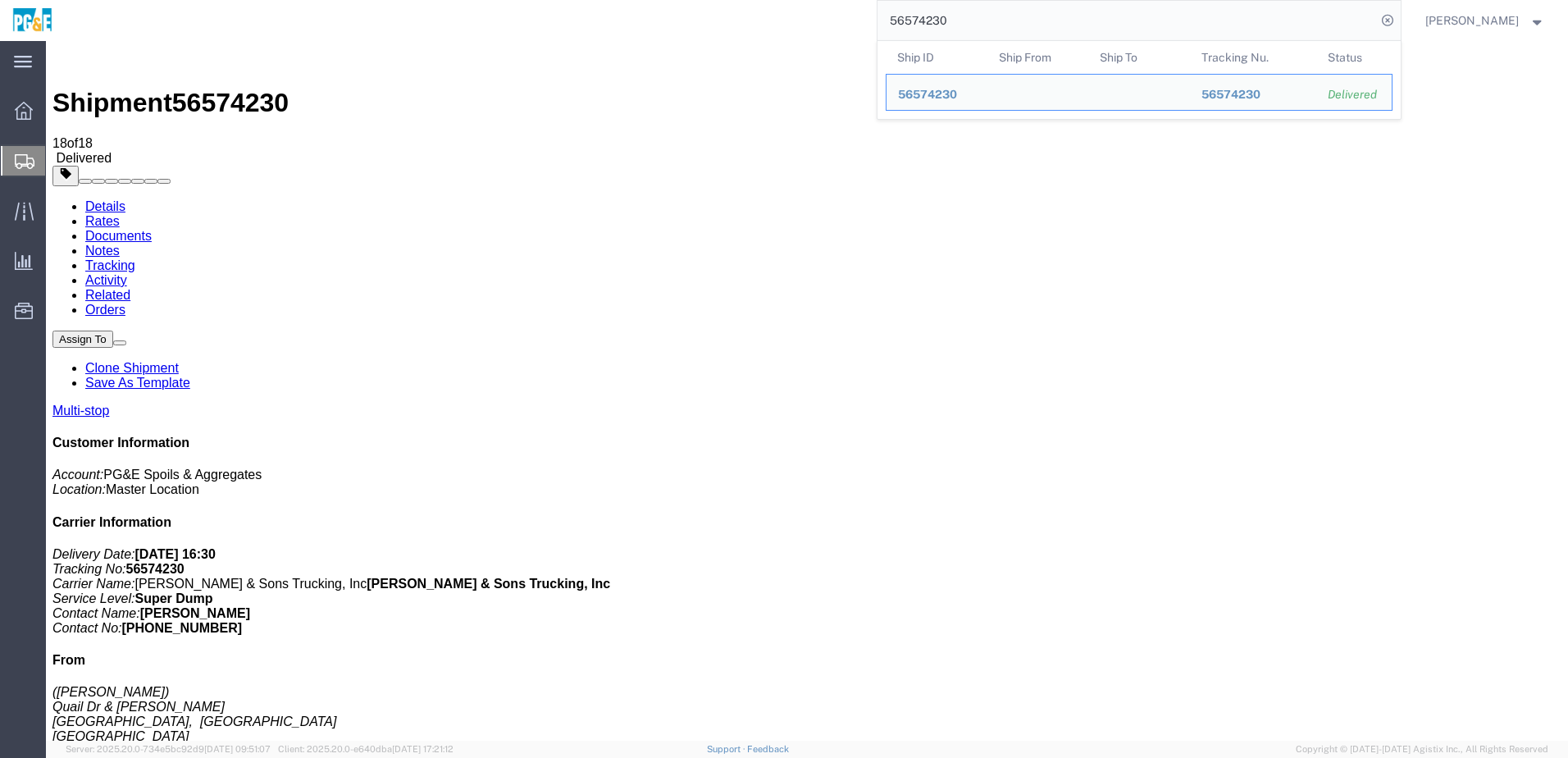
click at [941, 19] on input "56574230" at bounding box center [1127, 21] width 498 height 40
paste input "5284"
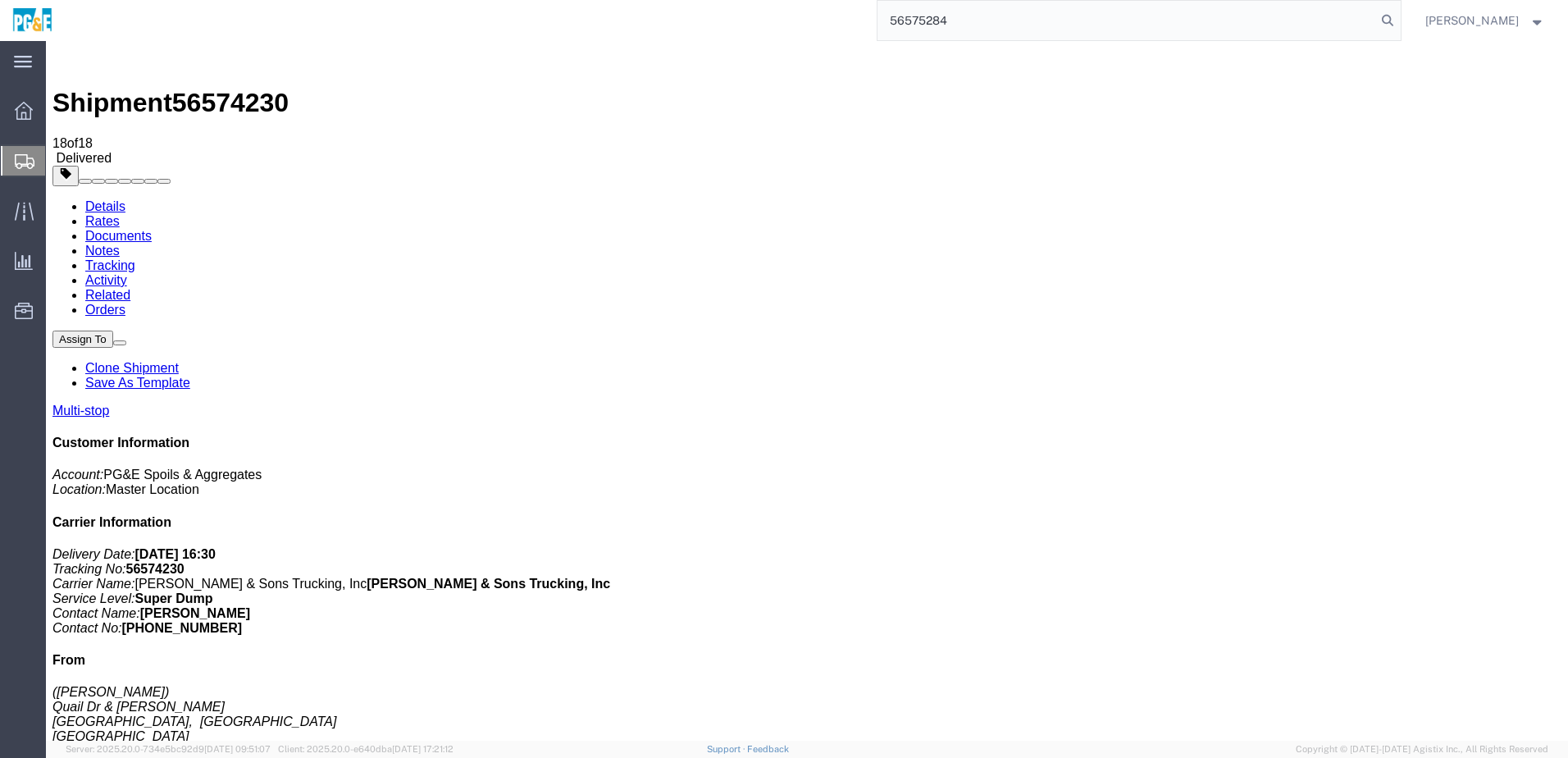
type input "56575284"
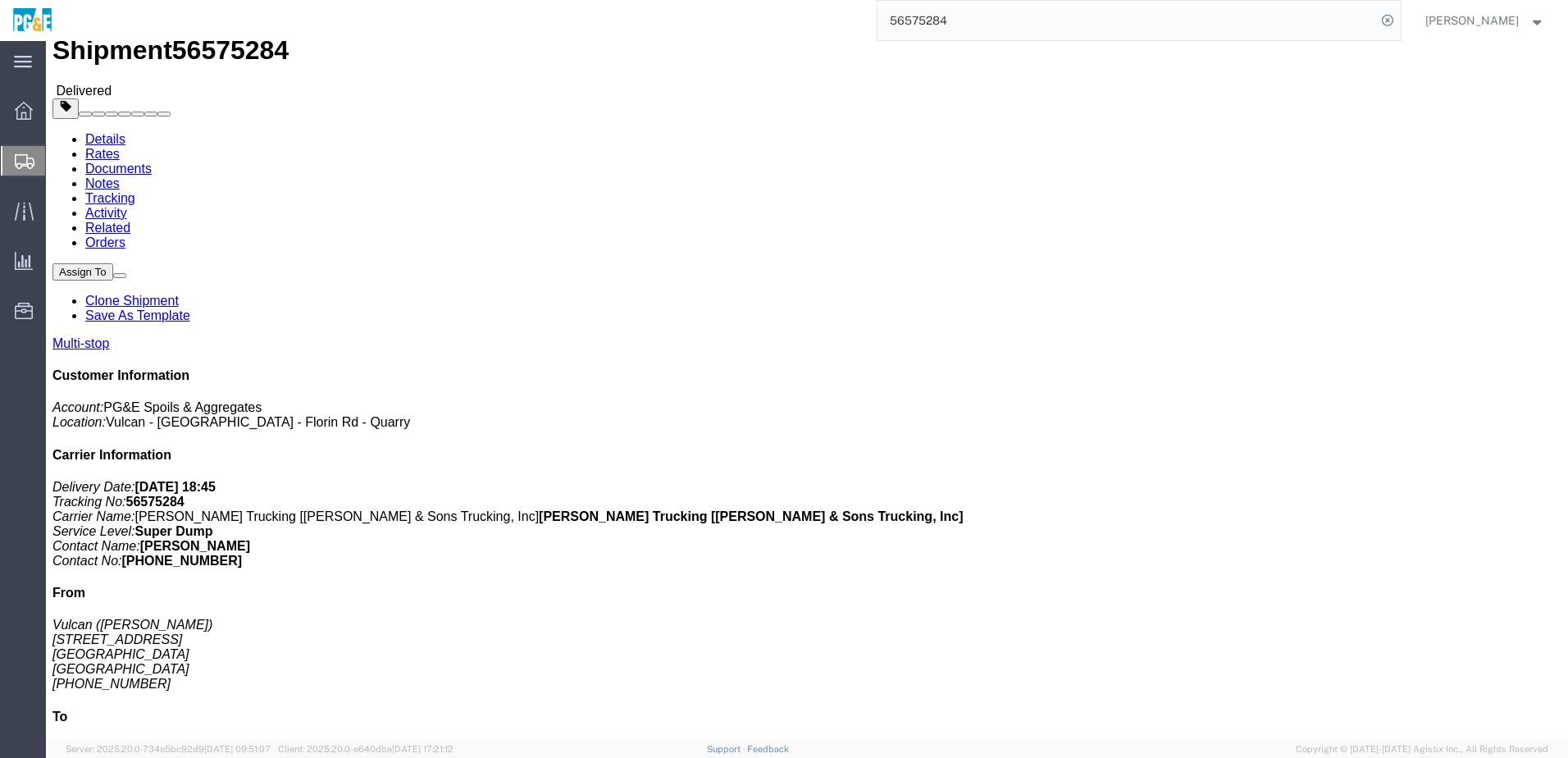
scroll to position [82, 0]
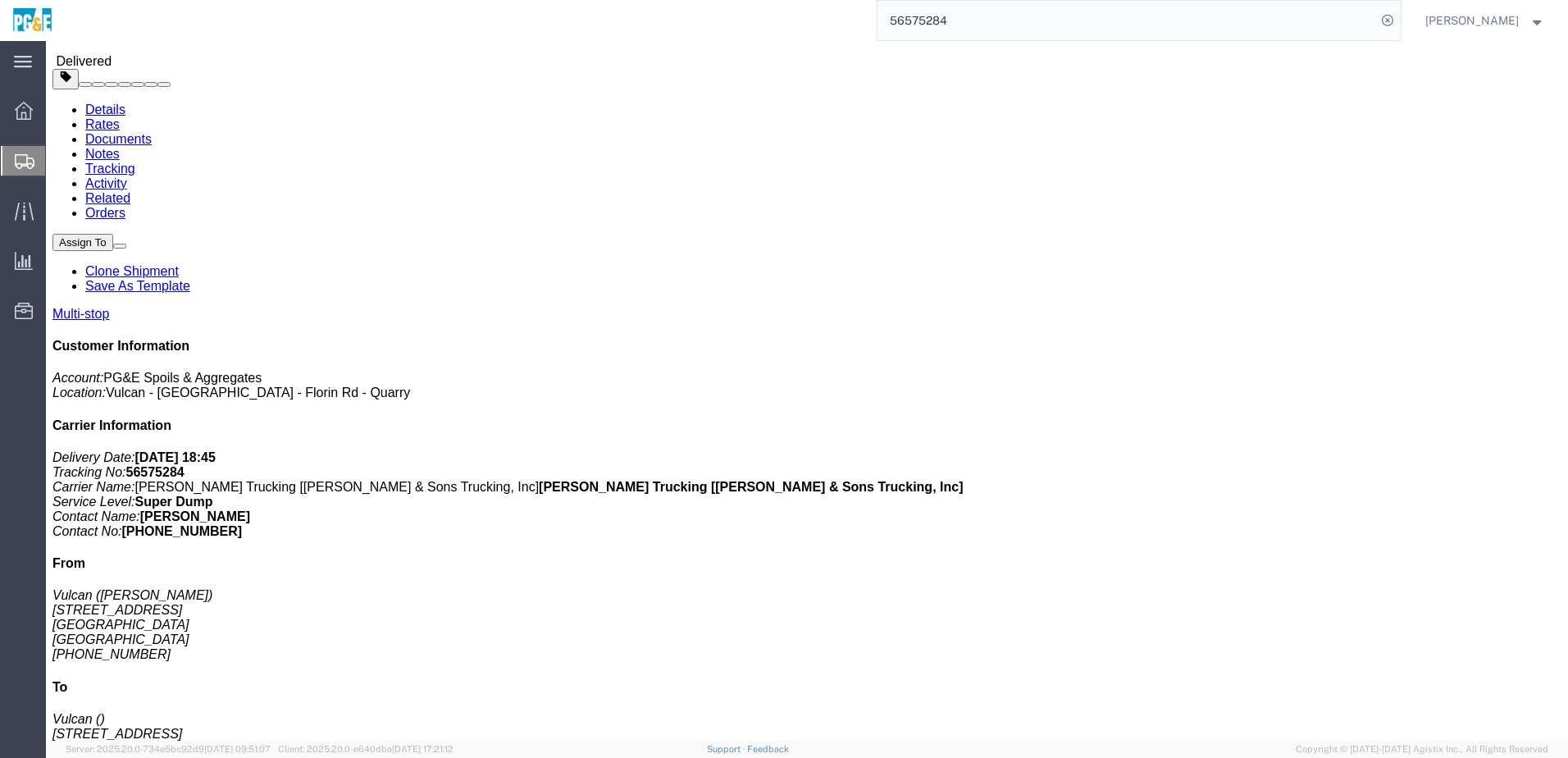
drag, startPoint x: 279, startPoint y: 358, endPoint x: 496, endPoint y: 355, distance: 217.0
click div "11501 Florin Rd, Sacramento, CA, 95830, US"
copy div "11501 Florin Rd, Sacramento, CA, 95830, US"
drag, startPoint x: 279, startPoint y: 385, endPoint x: 476, endPoint y: 388, distance: 197.0
click div "23626 Foresthill Rd, Foresthill, CA, US"
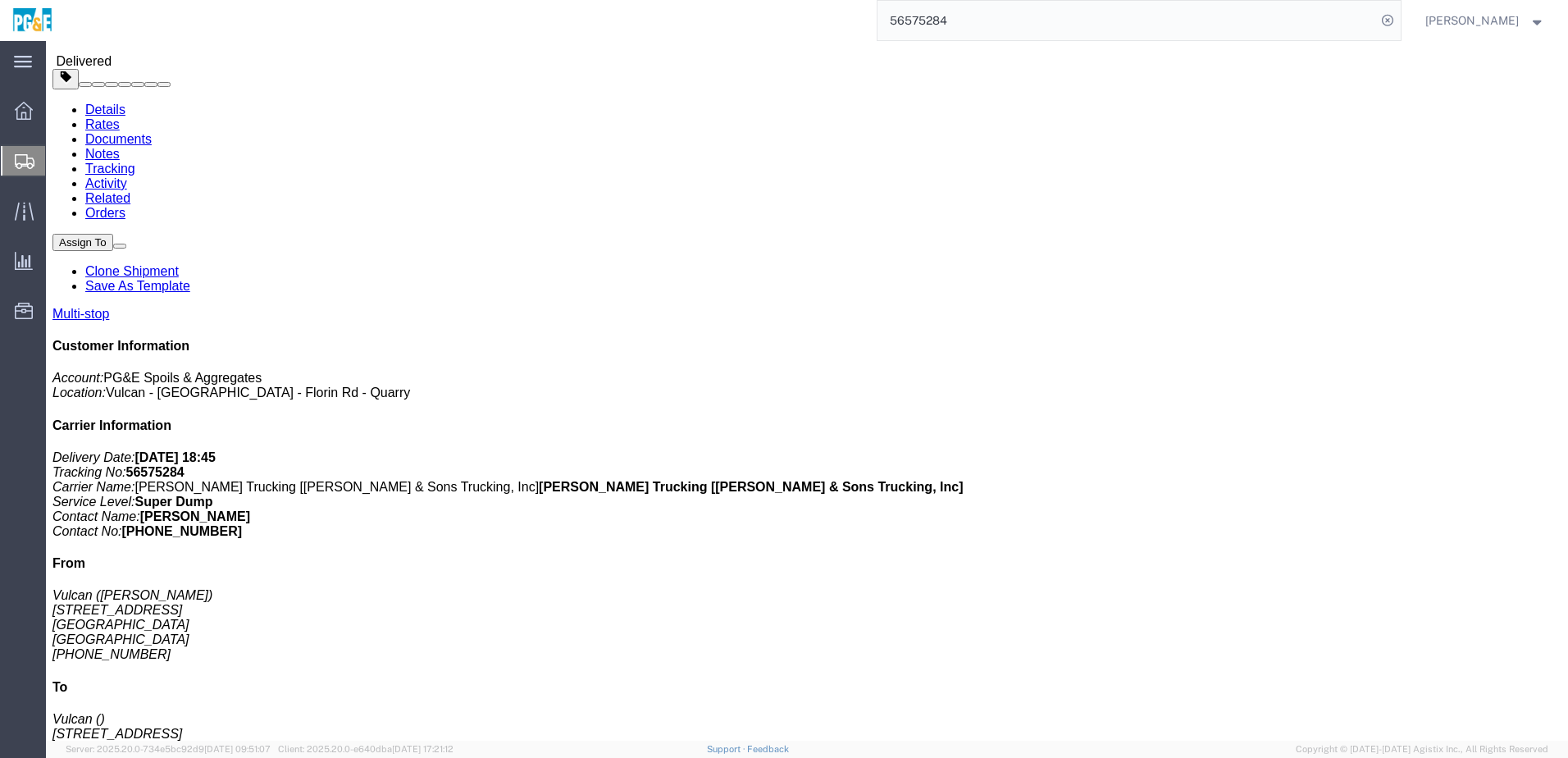
copy div "23626 Foresthill Rd, Foresthill, CA, US"
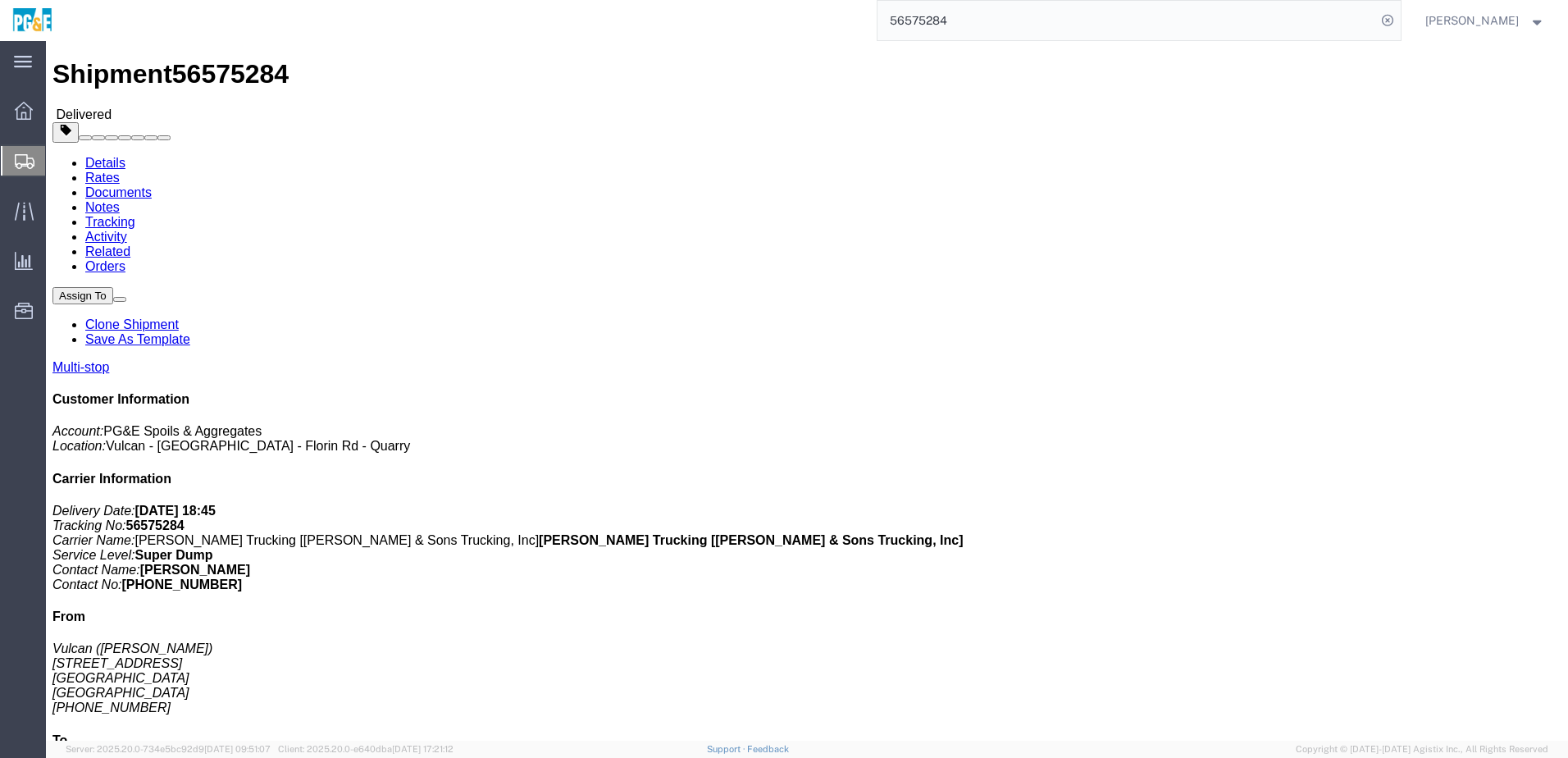
scroll to position [0, 0]
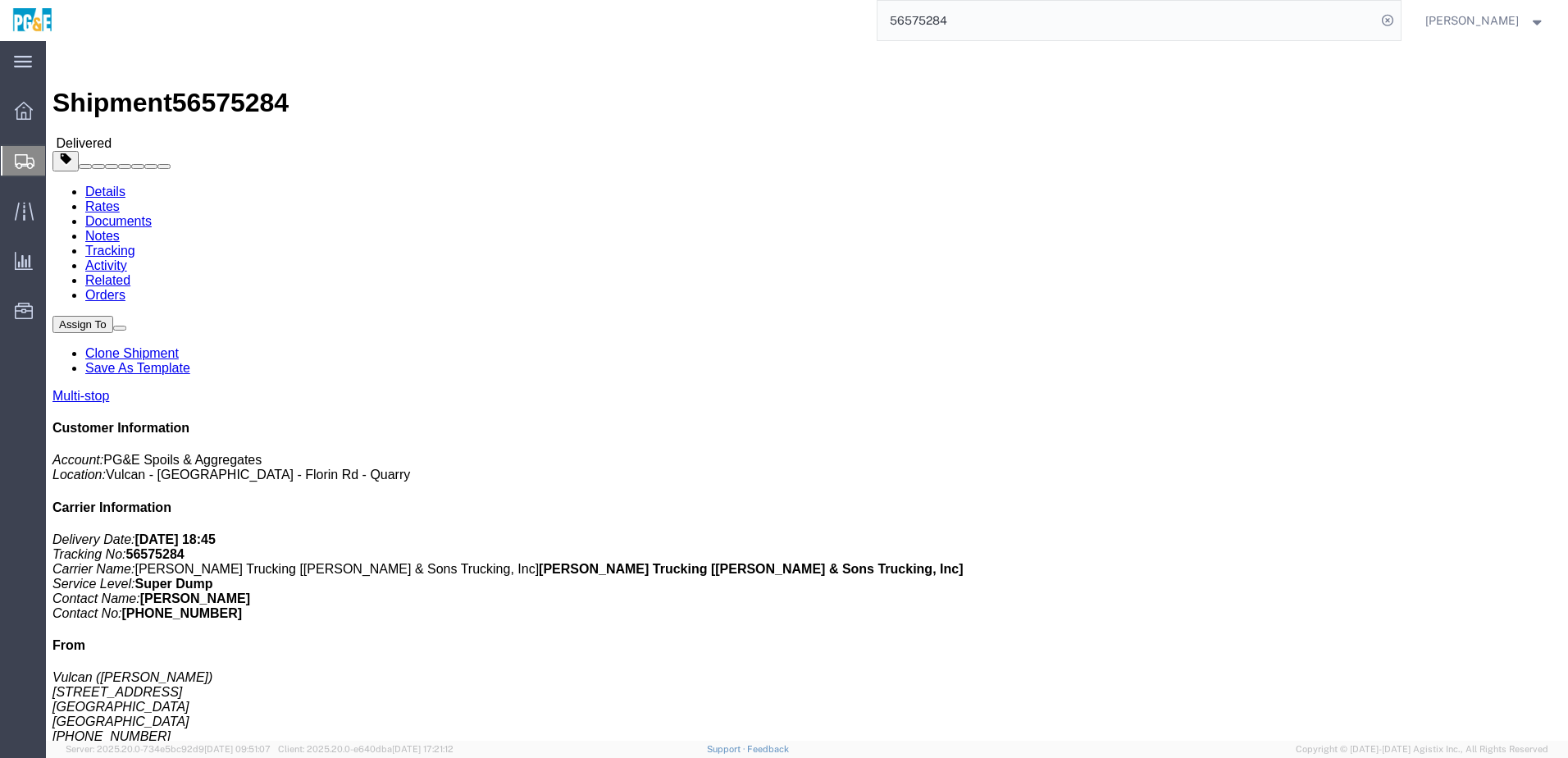
click link "Documents"
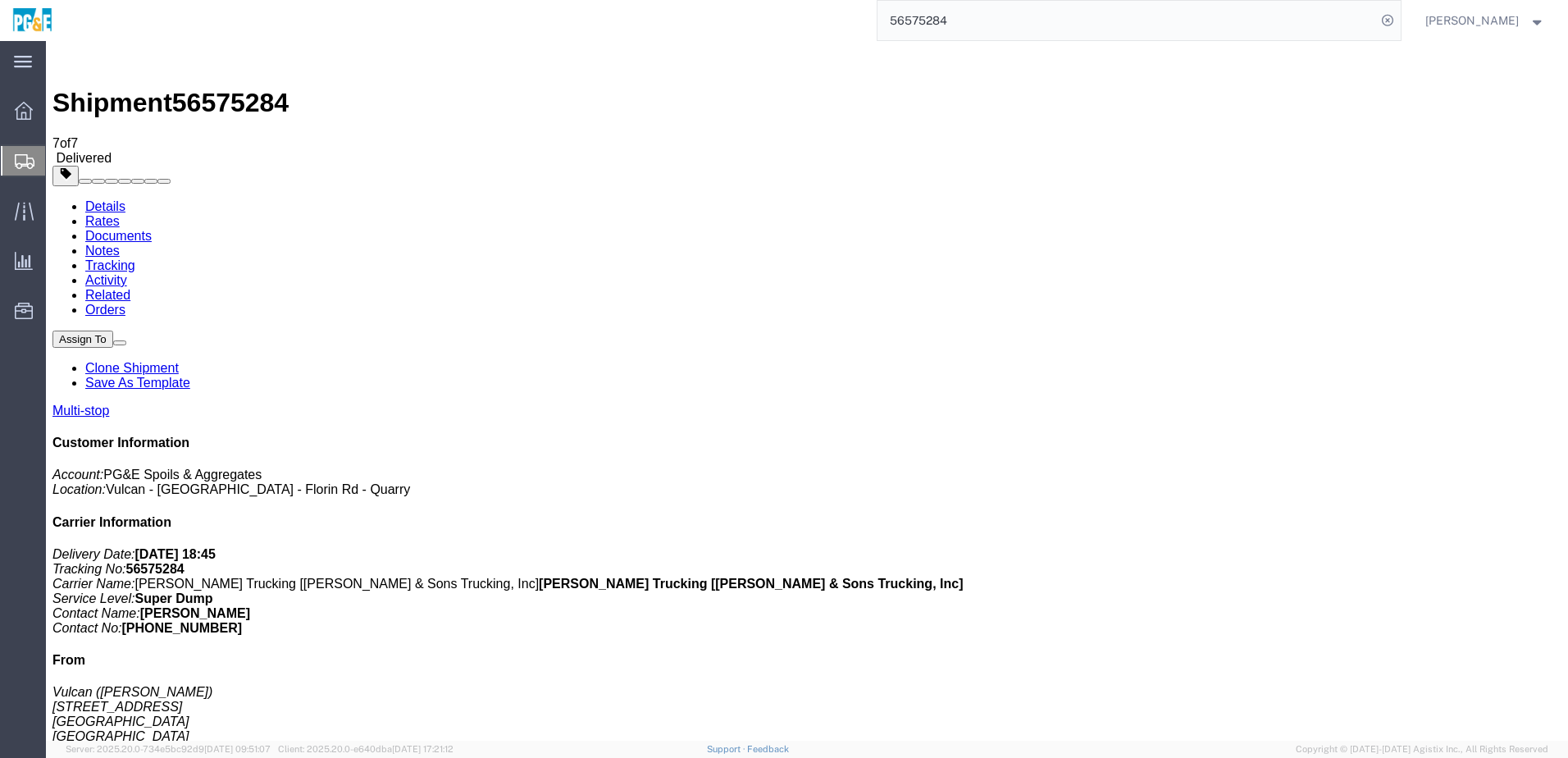
checkbox input "true"
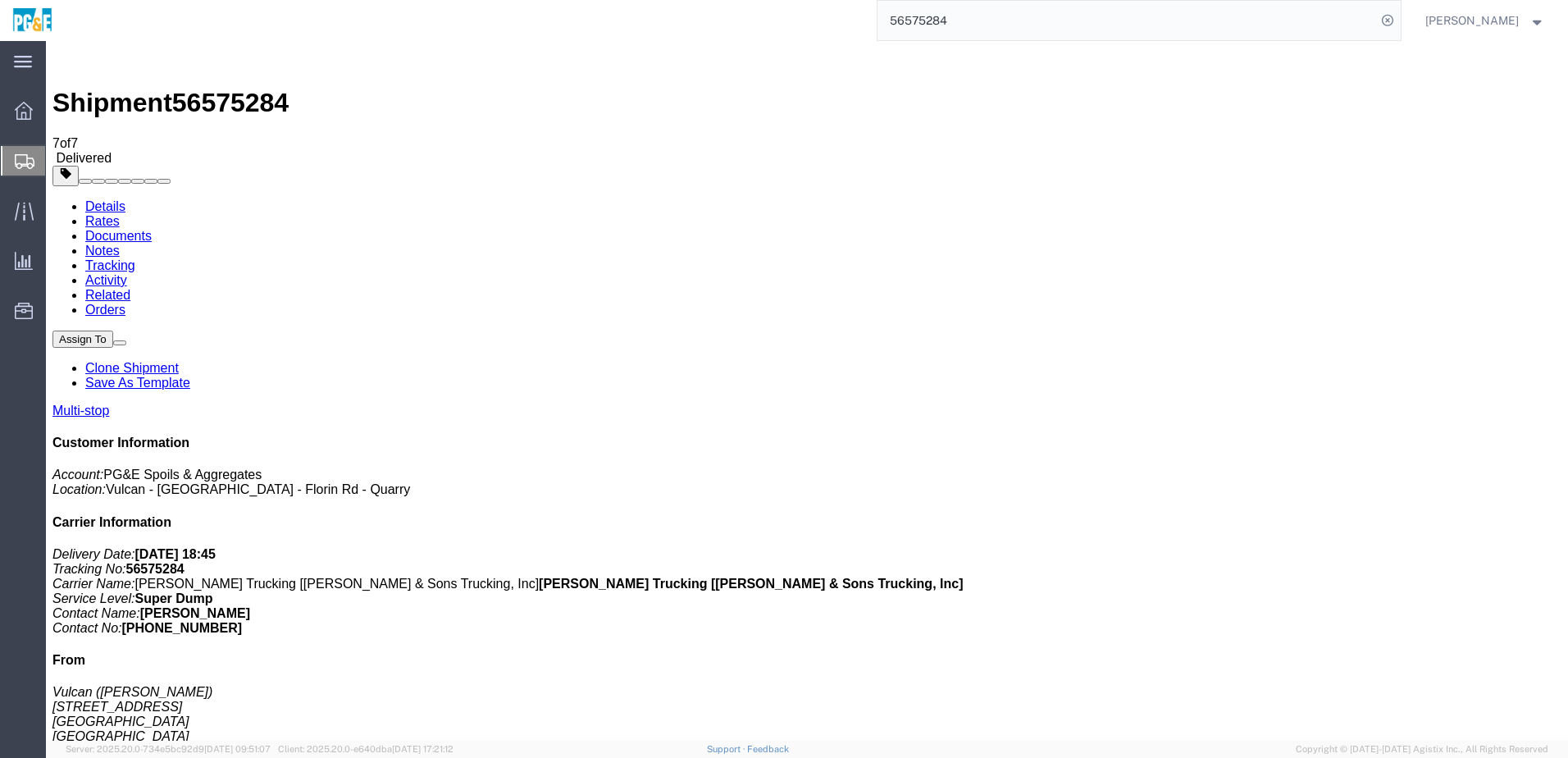
checkbox input "true"
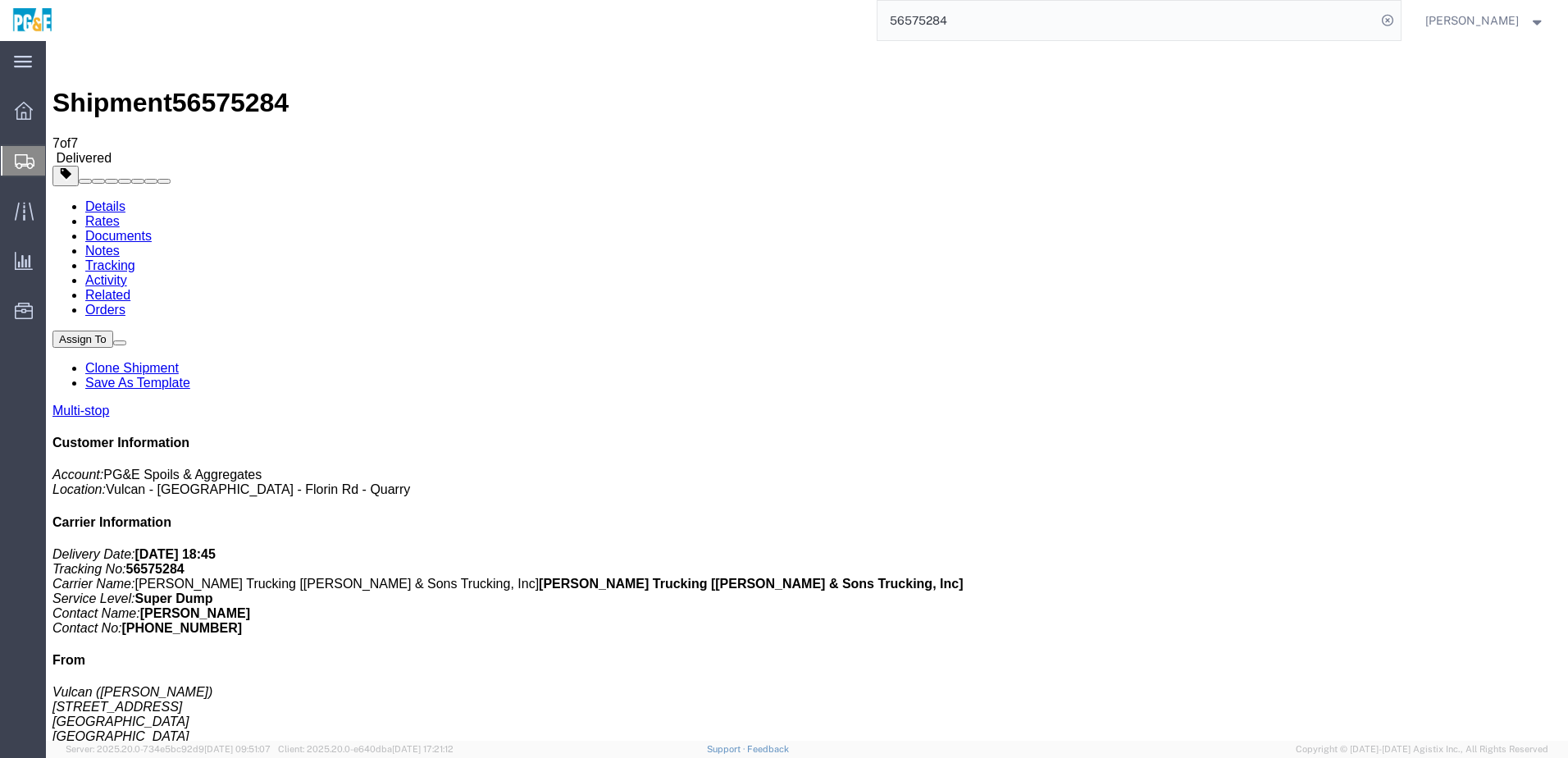
checkbox input "true"
click at [135, 259] on link "Tracking" at bounding box center [111, 266] width 50 height 14
click at [915, 19] on input "56575284" at bounding box center [1127, 21] width 498 height 40
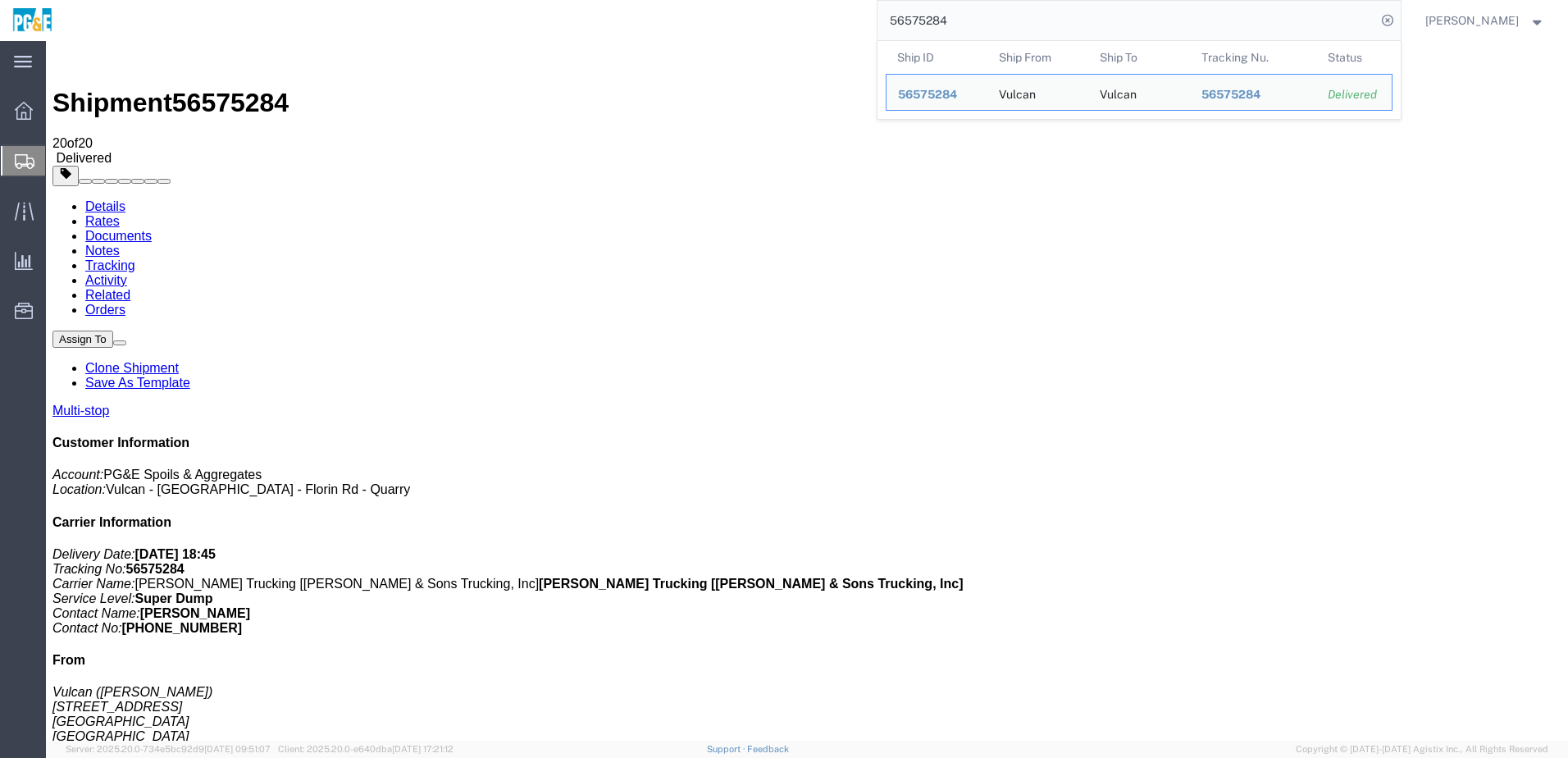
click at [915, 19] on input "56575284" at bounding box center [1127, 21] width 498 height 40
paste input "609642"
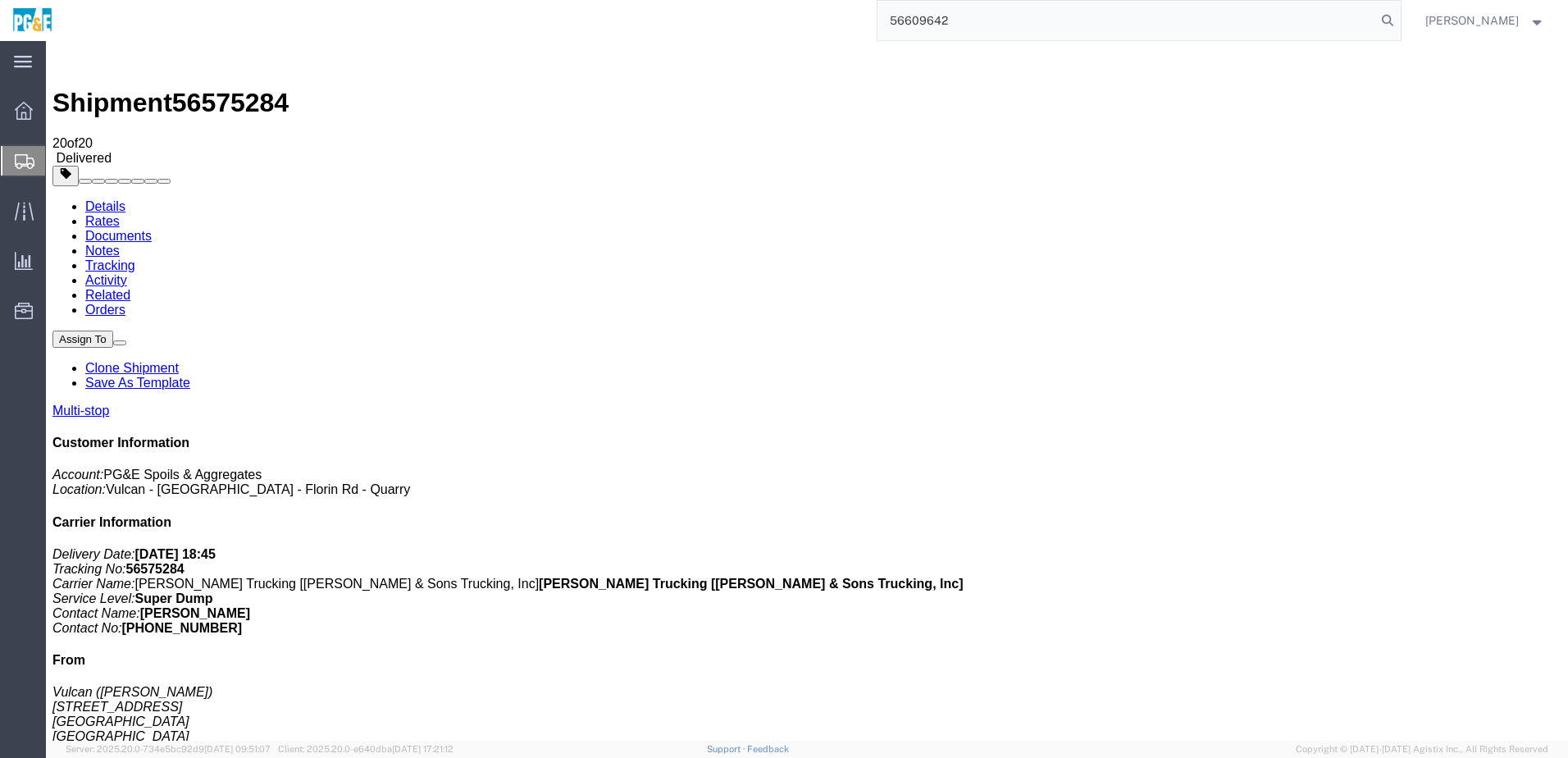
type input "56609642"
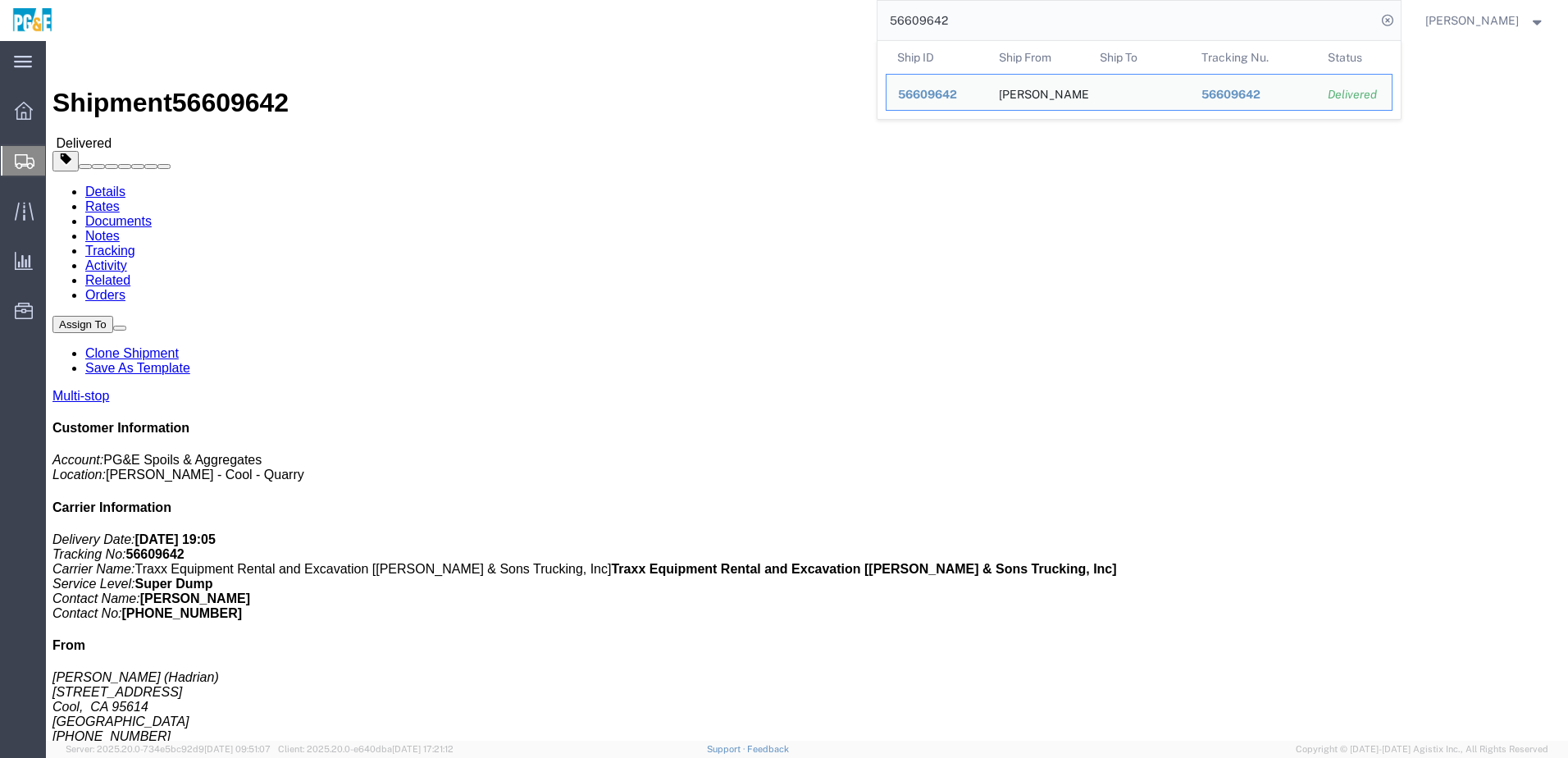
click link "Documents"
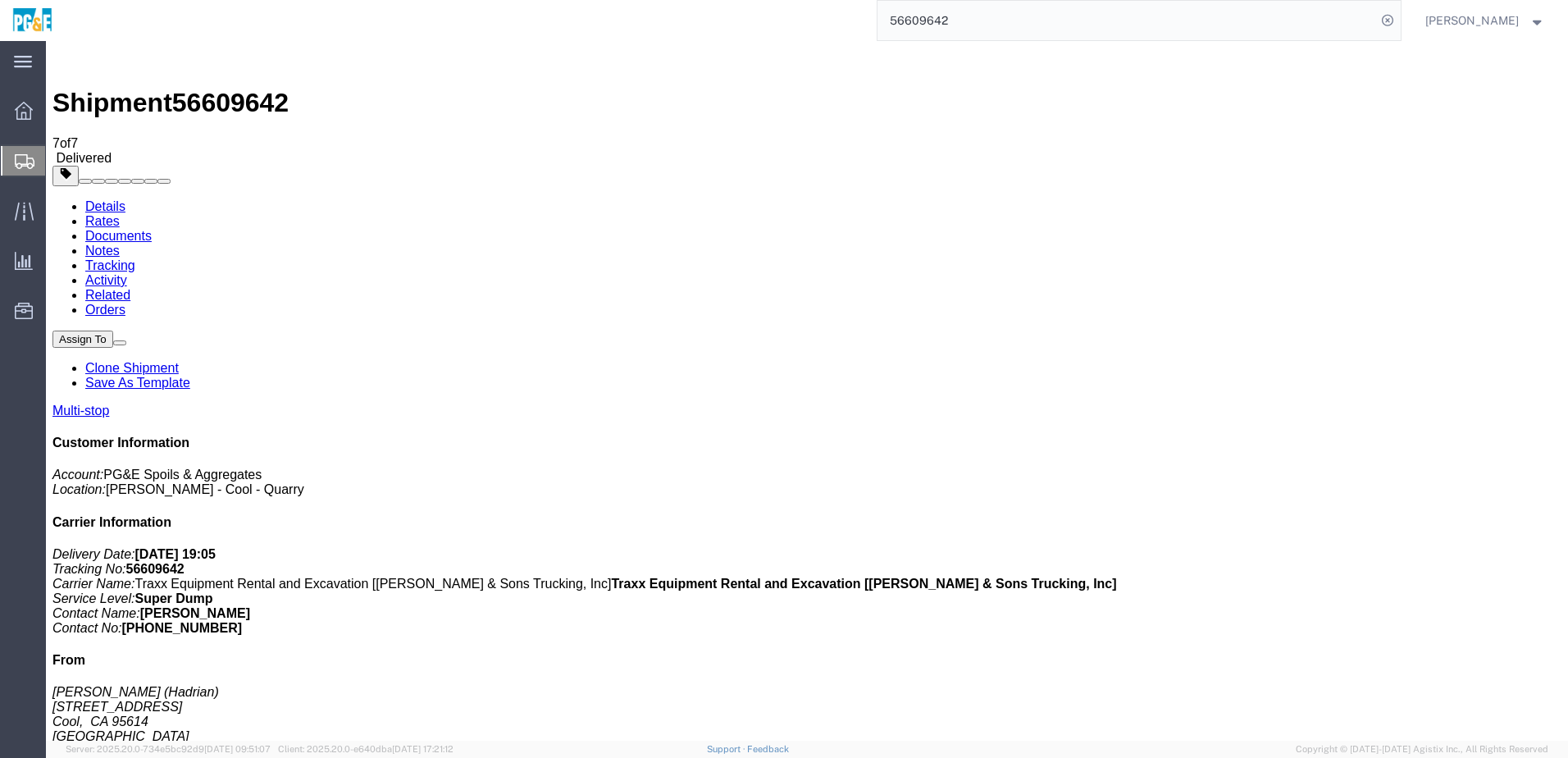
checkbox input "true"
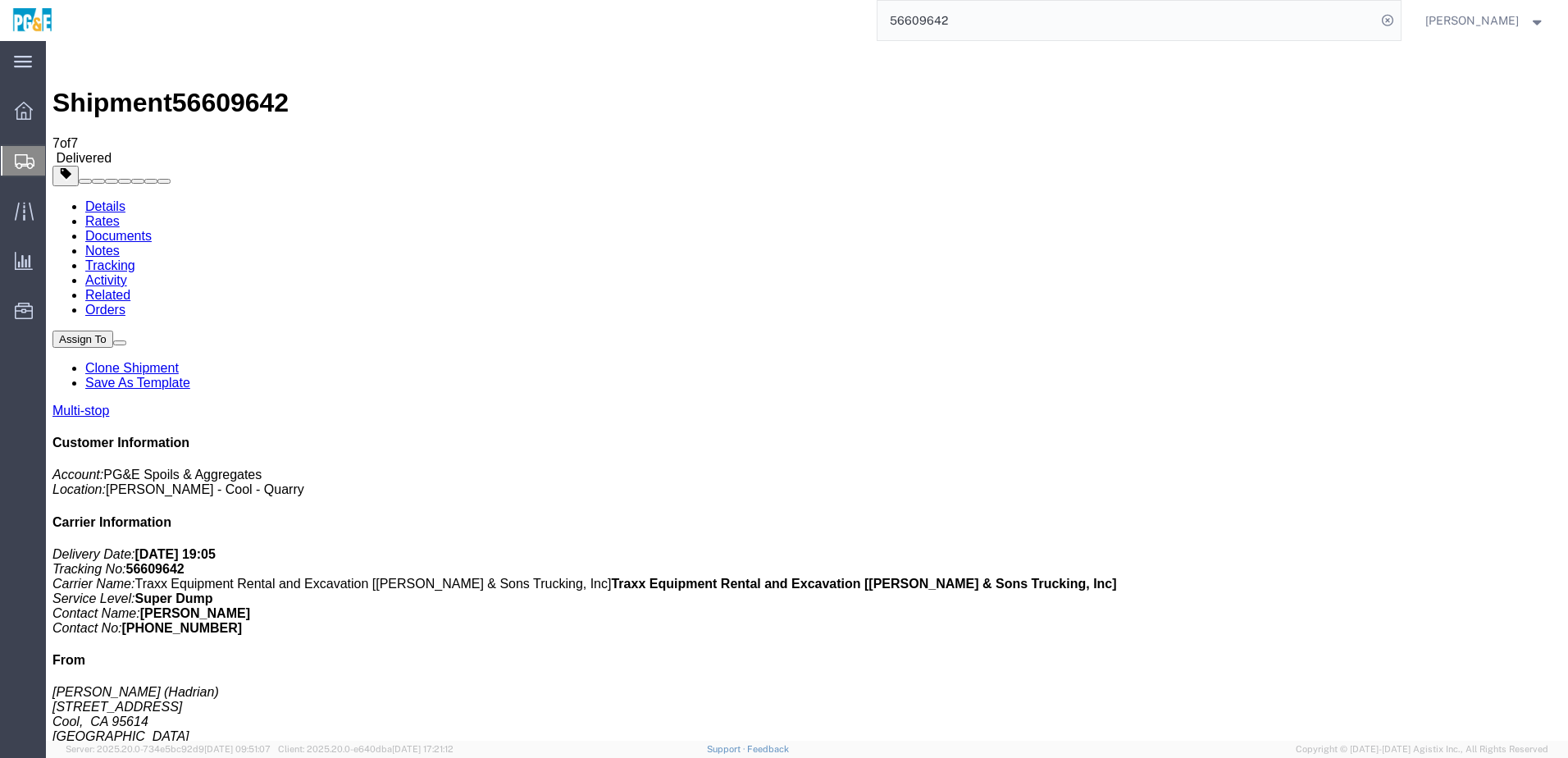
checkbox input "true"
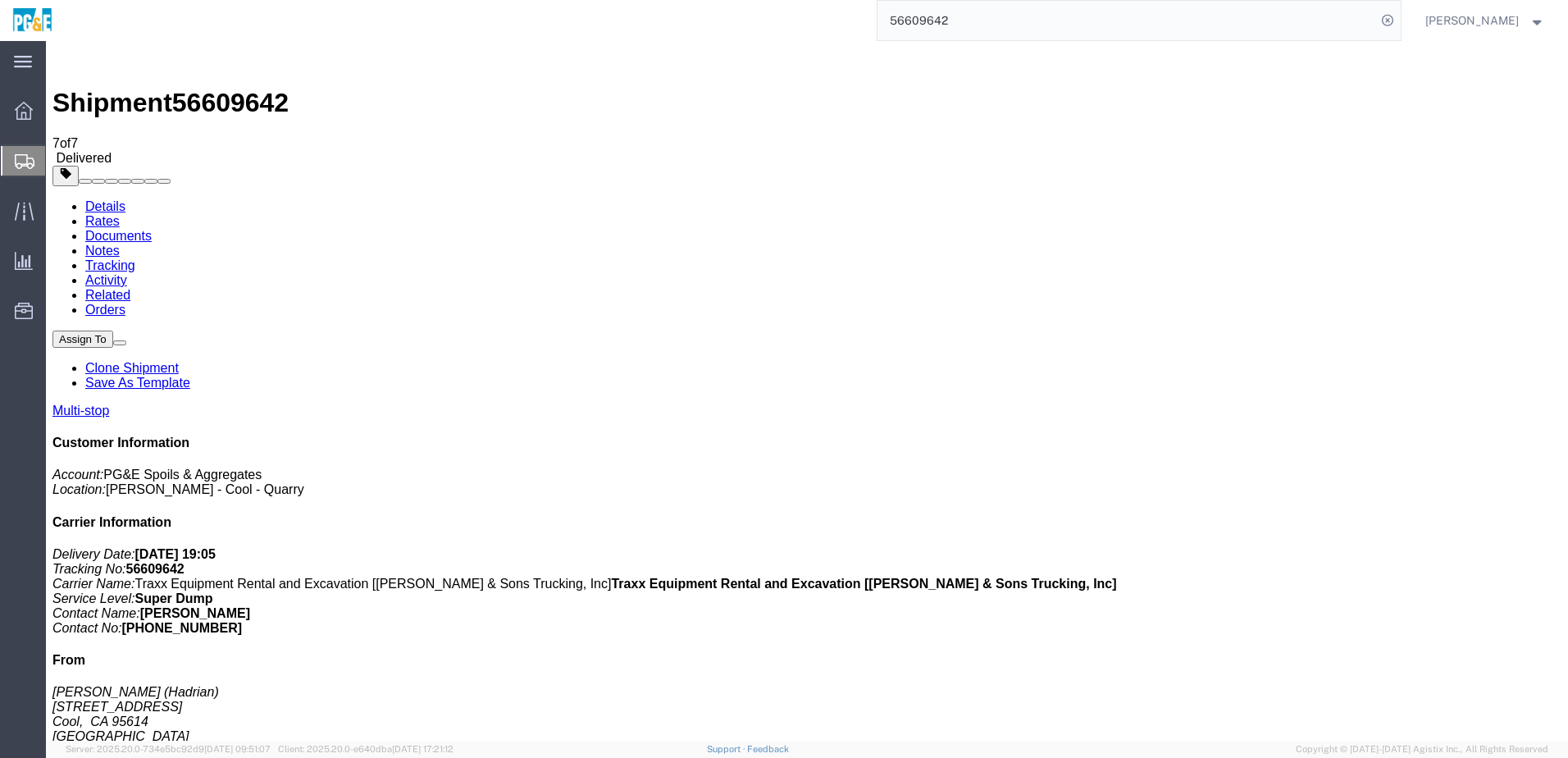
checkbox input "true"
click at [135, 259] on link "Tracking" at bounding box center [111, 266] width 50 height 14
click at [104, 199] on link "Details" at bounding box center [106, 206] width 40 height 14
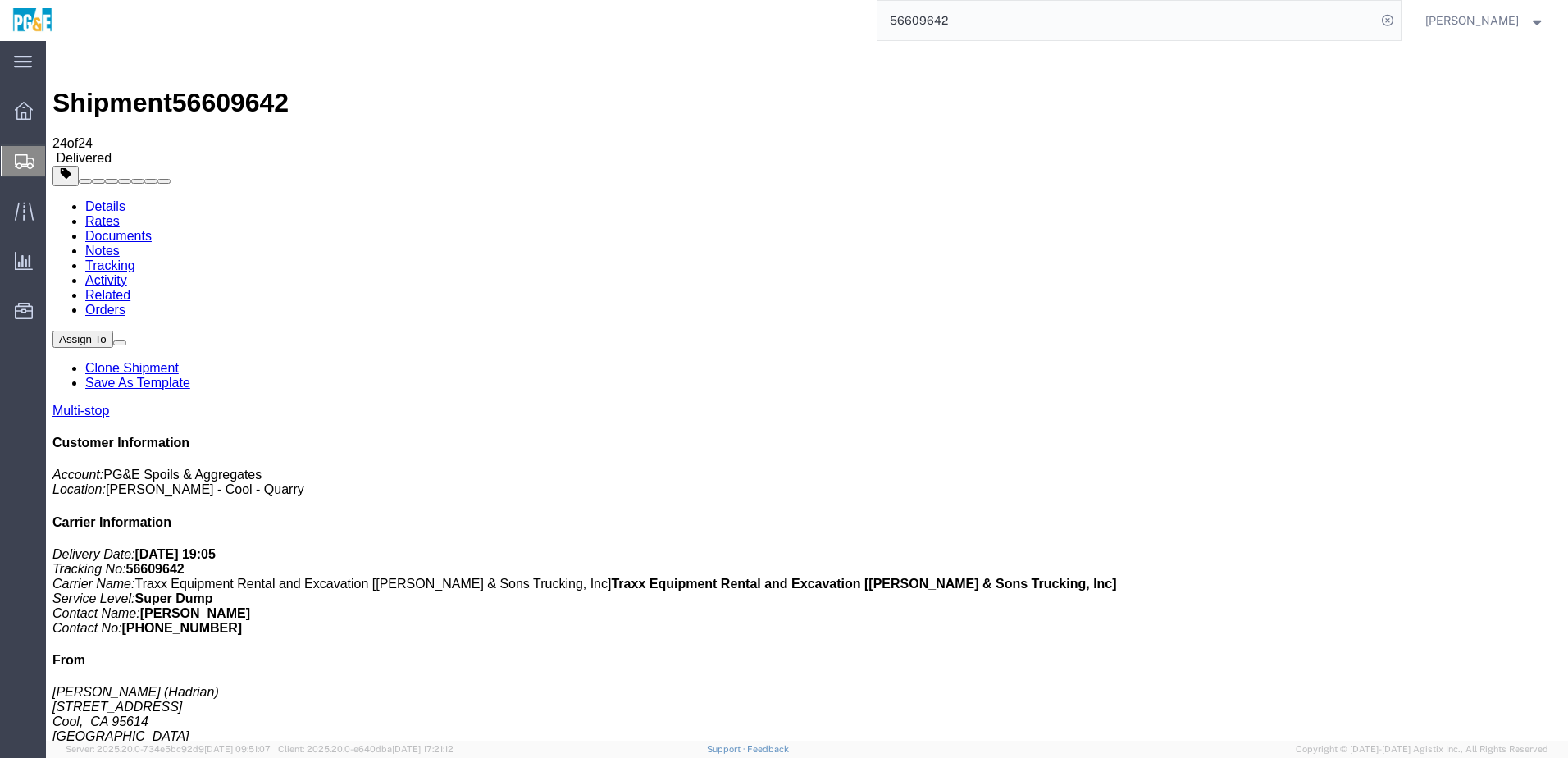
click div "Ship From Teichert (Hadrian) 2601 Hwy 49 Cool, CA 95614 United States 916-532-0…"
click link "Tracking"
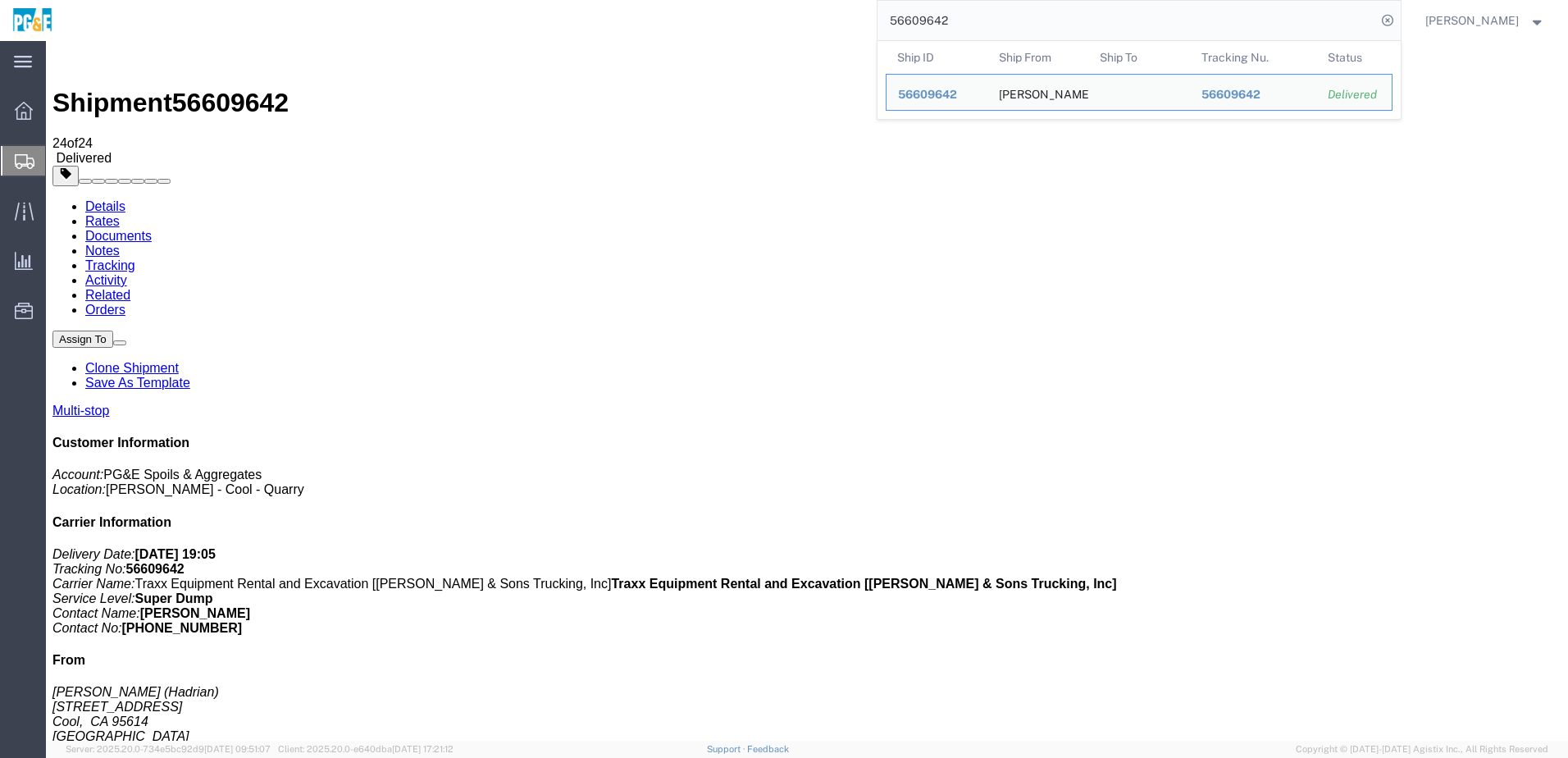
click at [934, 23] on input "56609642" at bounding box center [1127, 21] width 498 height 40
paste input "32063"
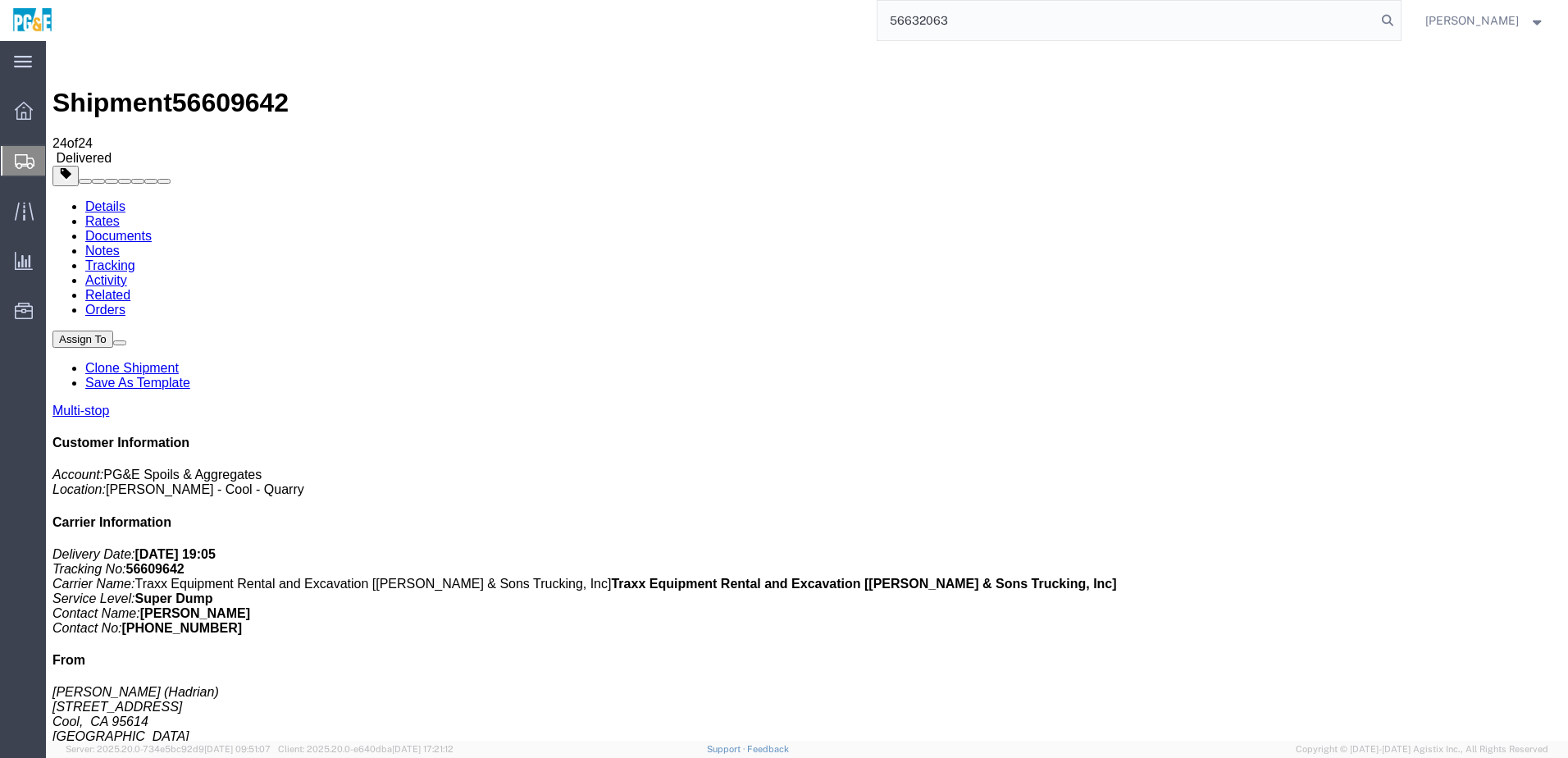
type input "56632063"
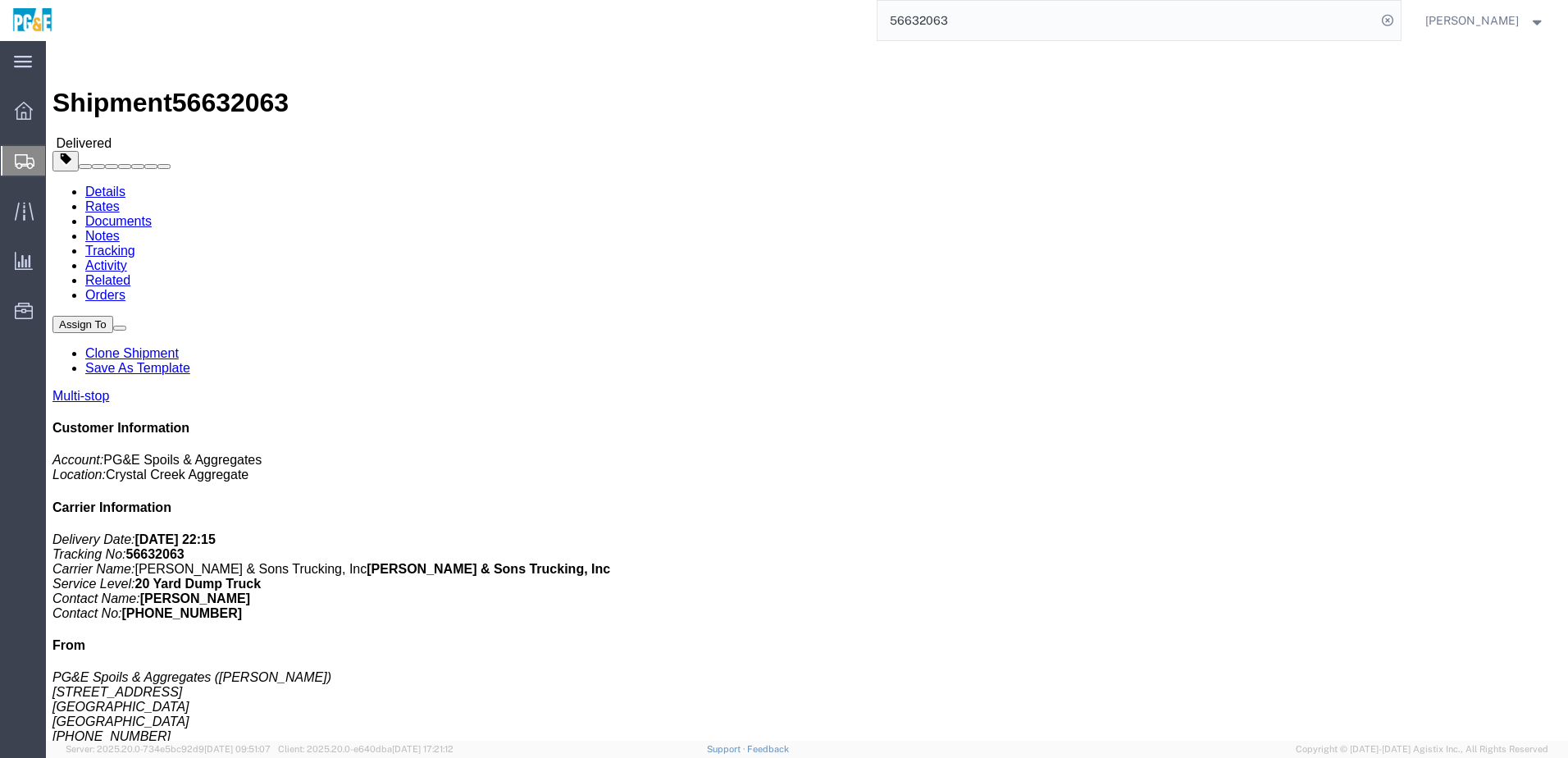
drag, startPoint x: 266, startPoint y: 425, endPoint x: 522, endPoint y: 430, distance: 256.0
click div "10936 Iron Mountain Road, Redding, CA, 96001, US"
copy div "10936 Iron Mountain Road, Redding, CA, 96001, US"
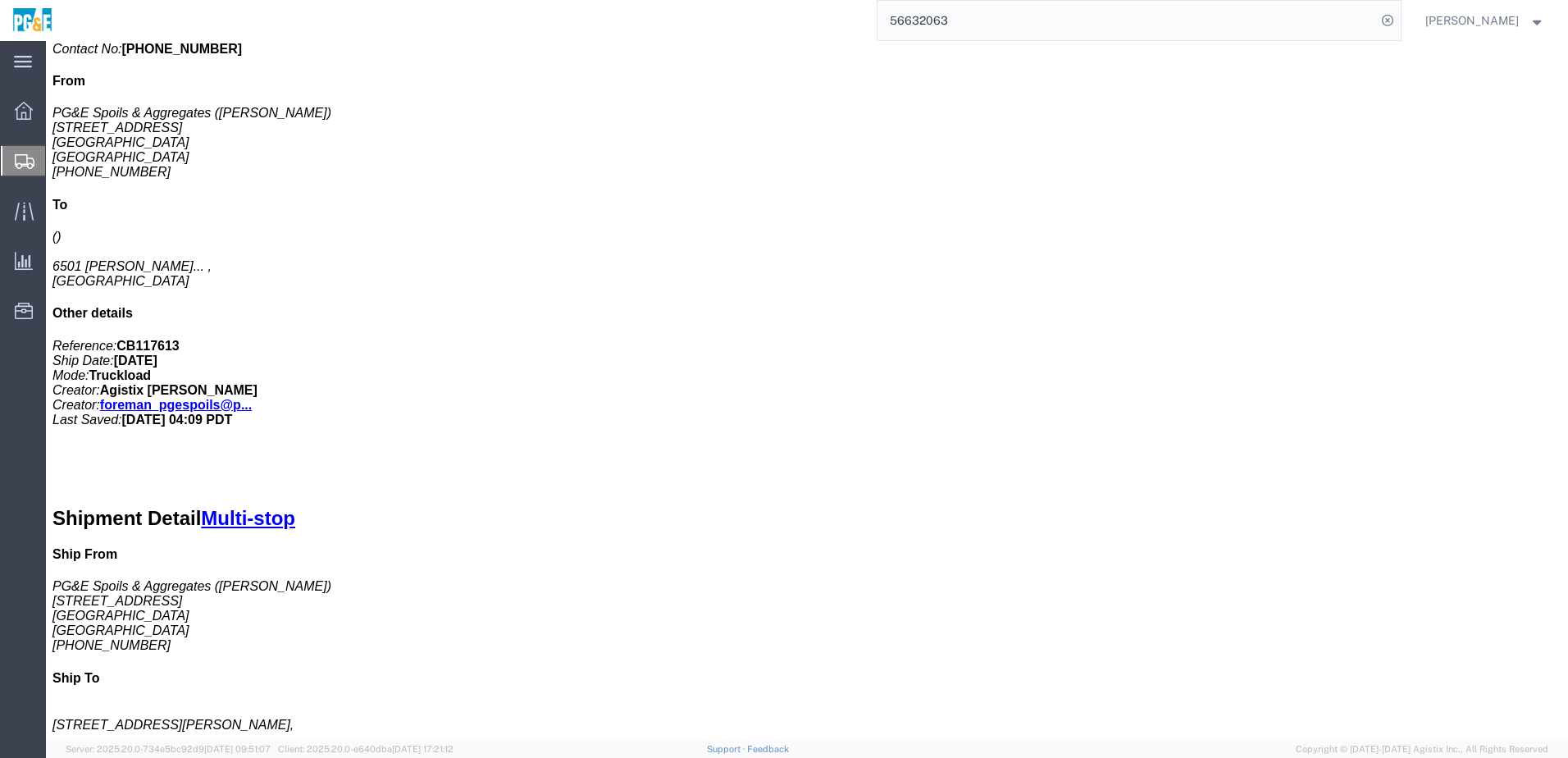
scroll to position [575, 0]
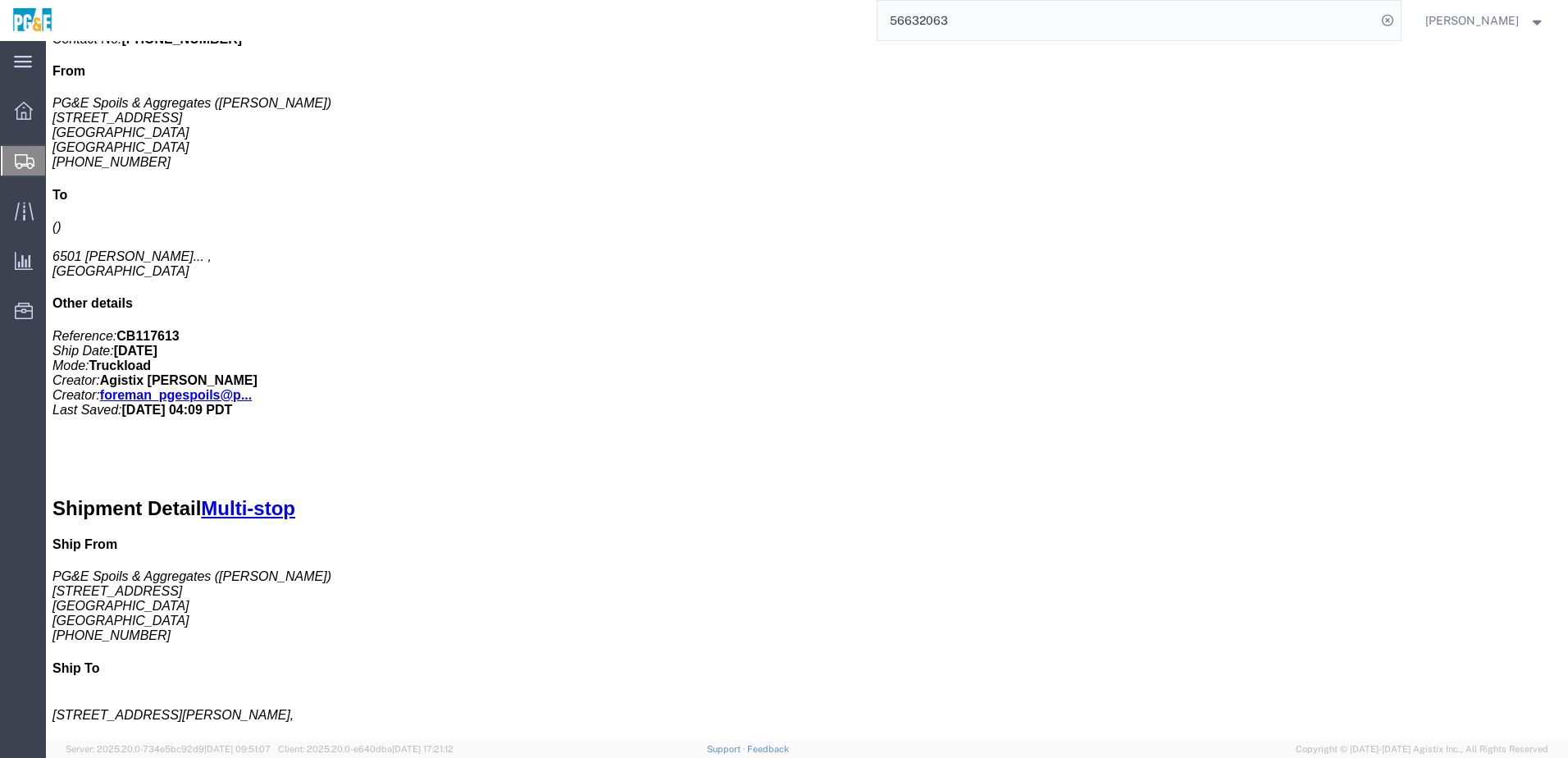
drag, startPoint x: 310, startPoint y: 567, endPoint x: 414, endPoint y: 570, distance: 104.0
click td "6501 florin perkins rd, Sac"
copy div "6501 florin perkins rd, Sac"
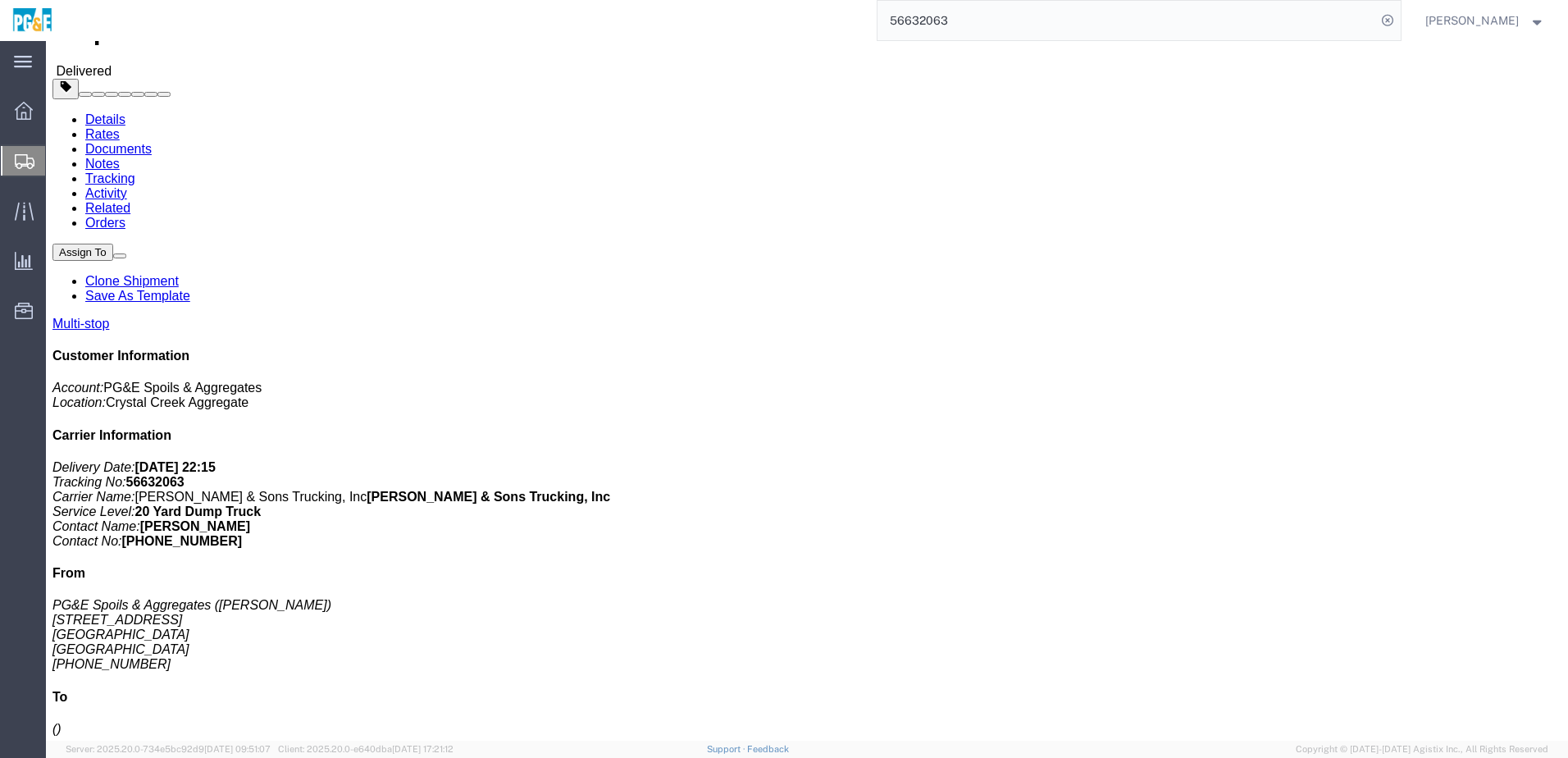
scroll to position [0, 0]
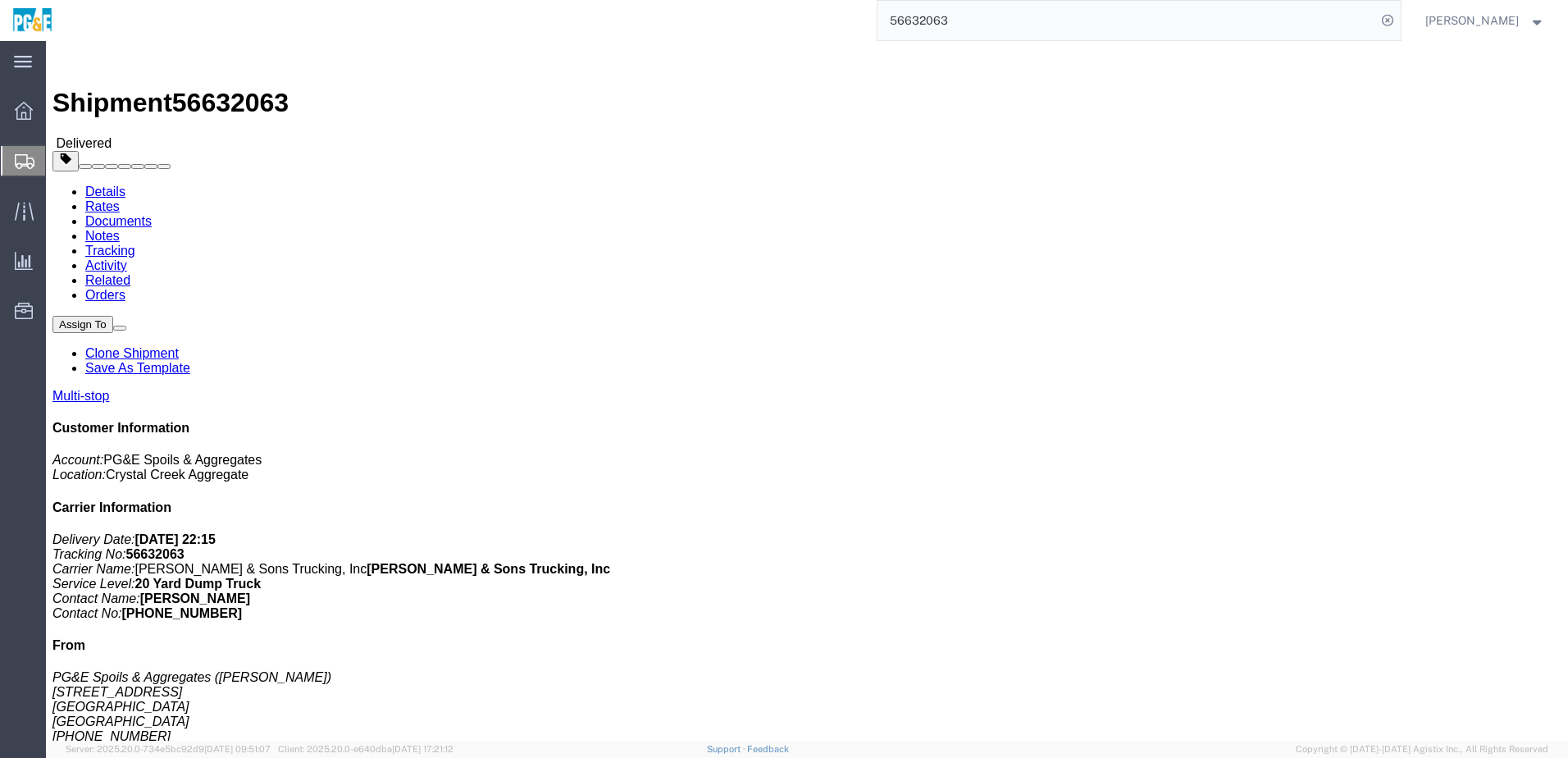
click link "Documents"
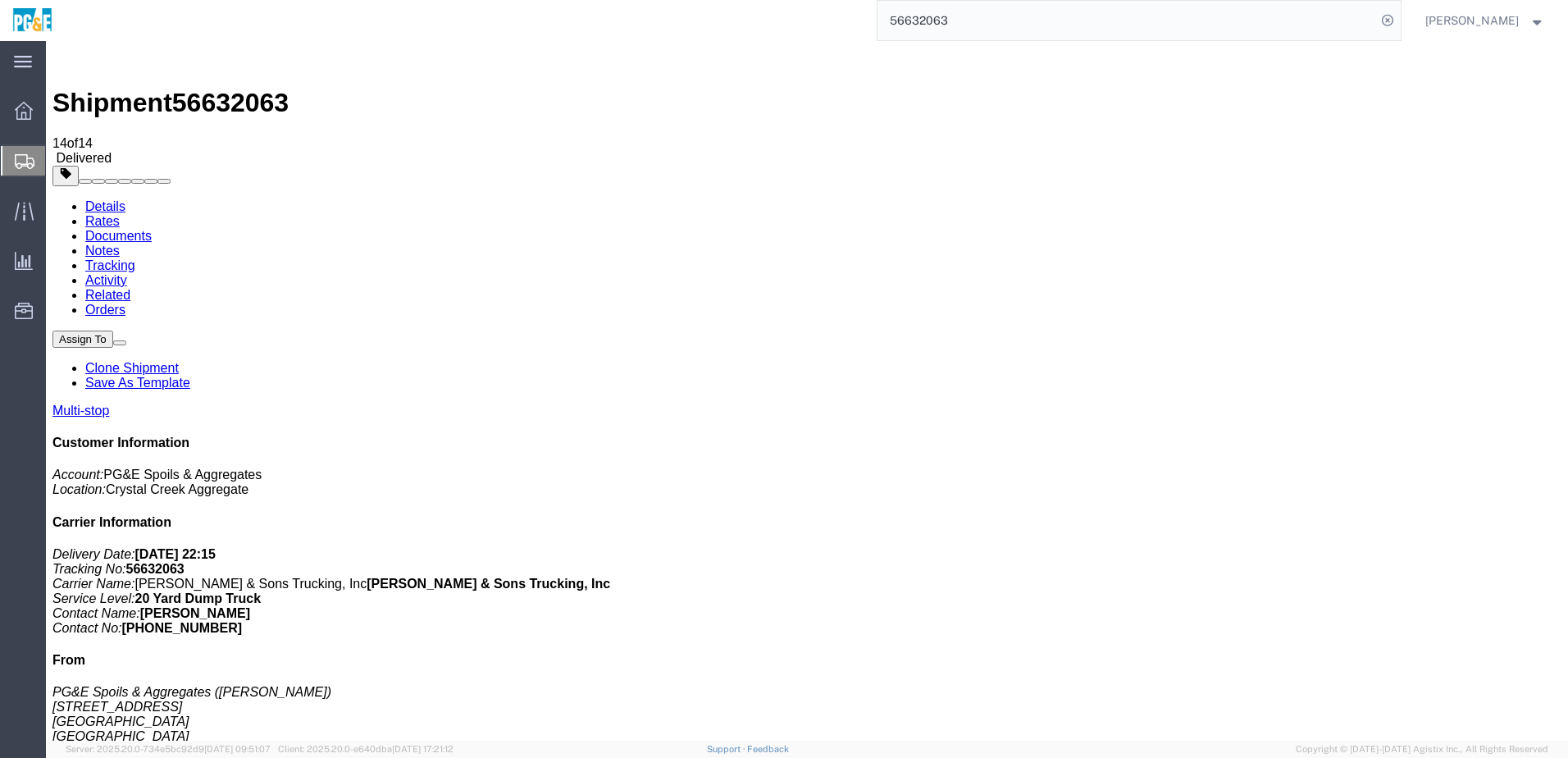
checkbox input "true"
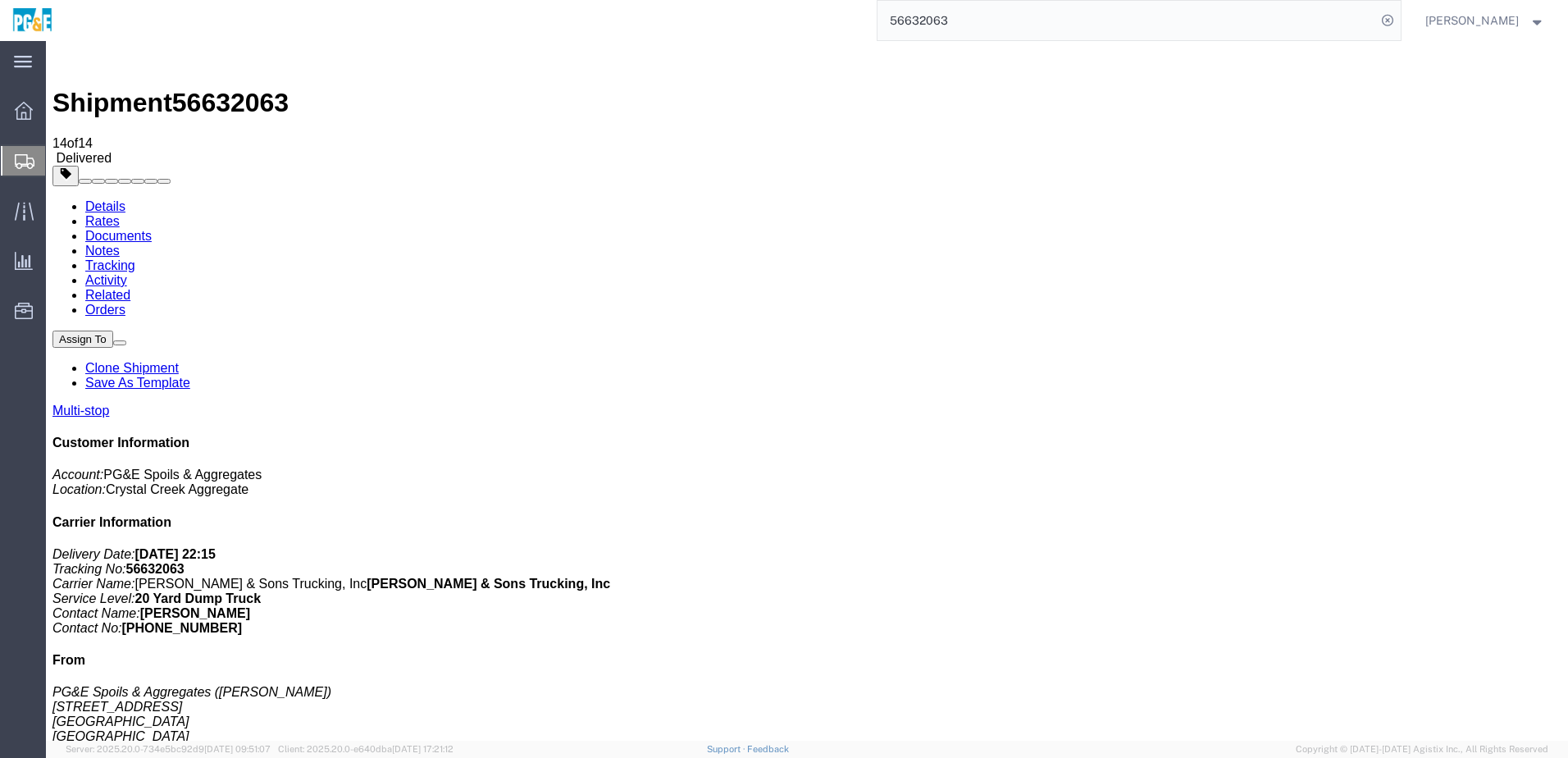
checkbox input "true"
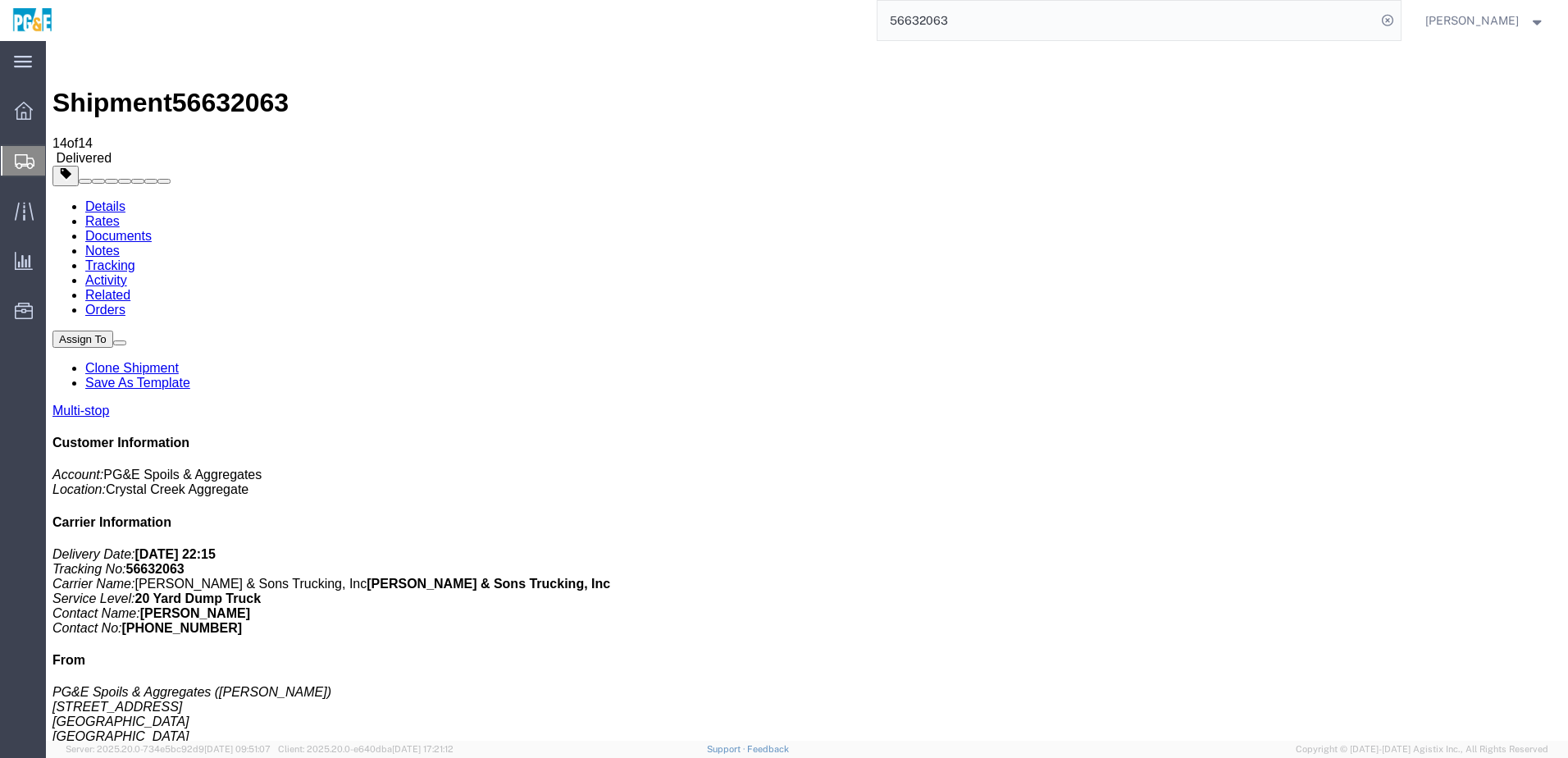
checkbox input "true"
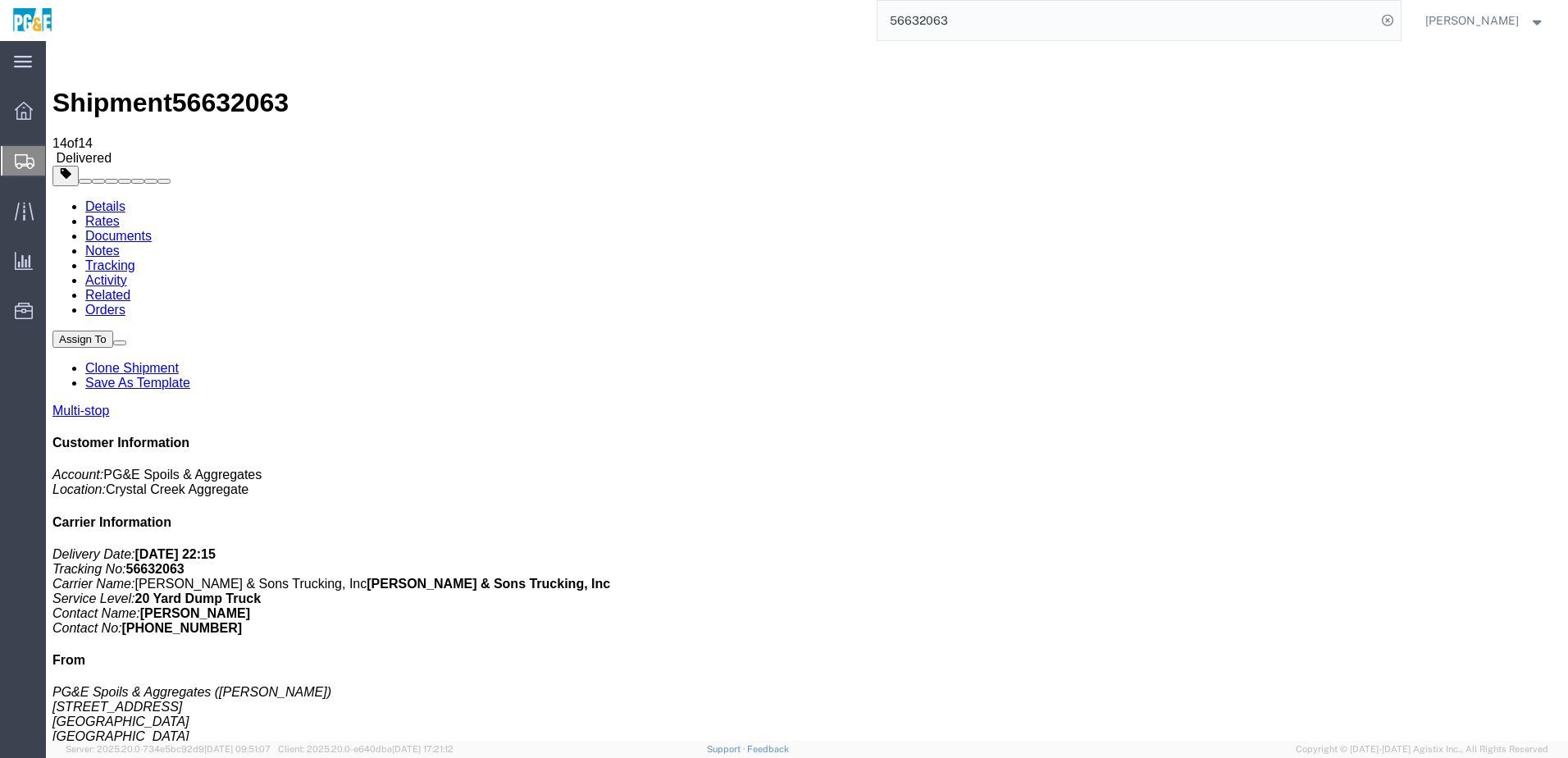
checkbox input "true"
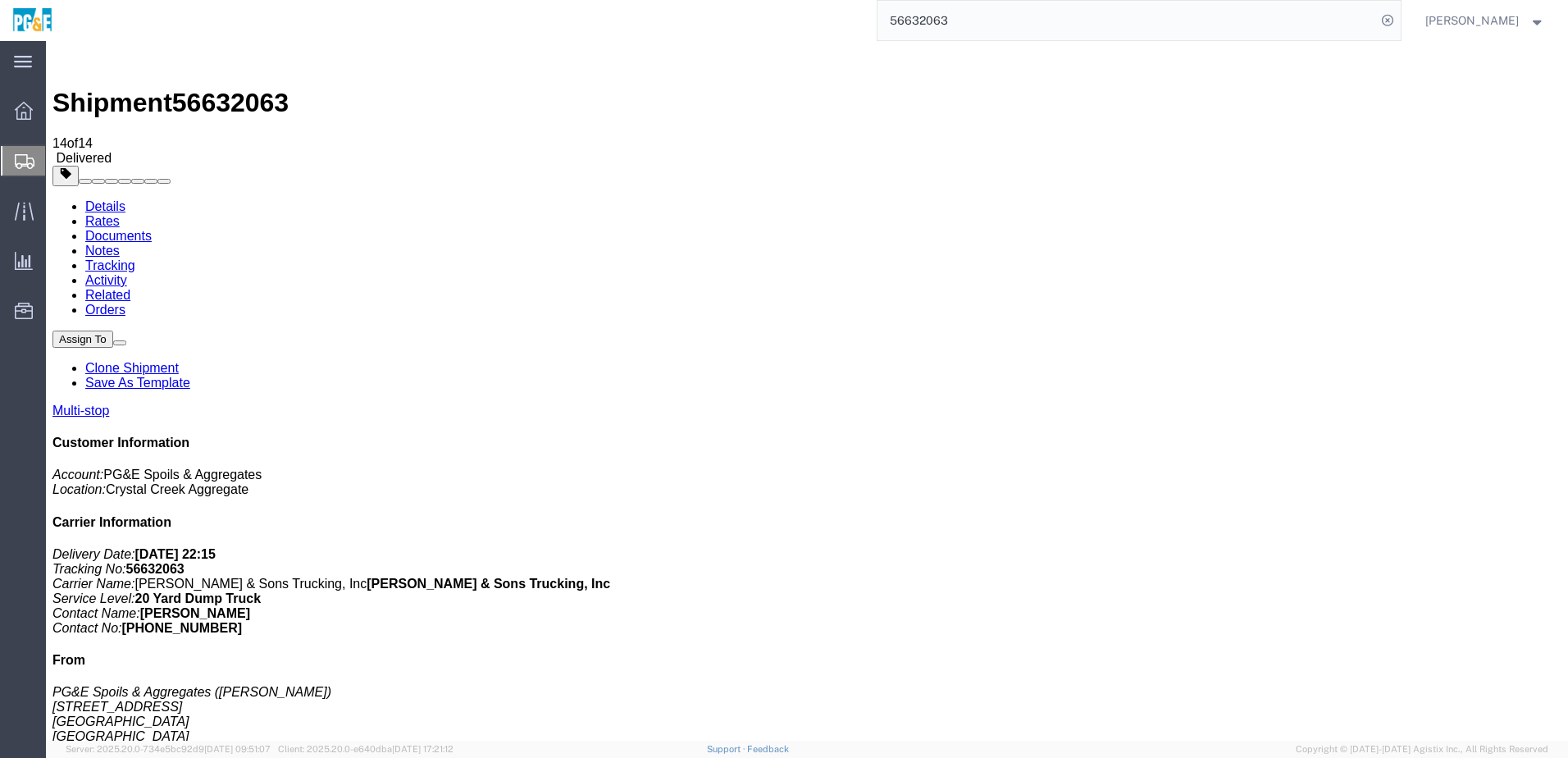
checkbox input "true"
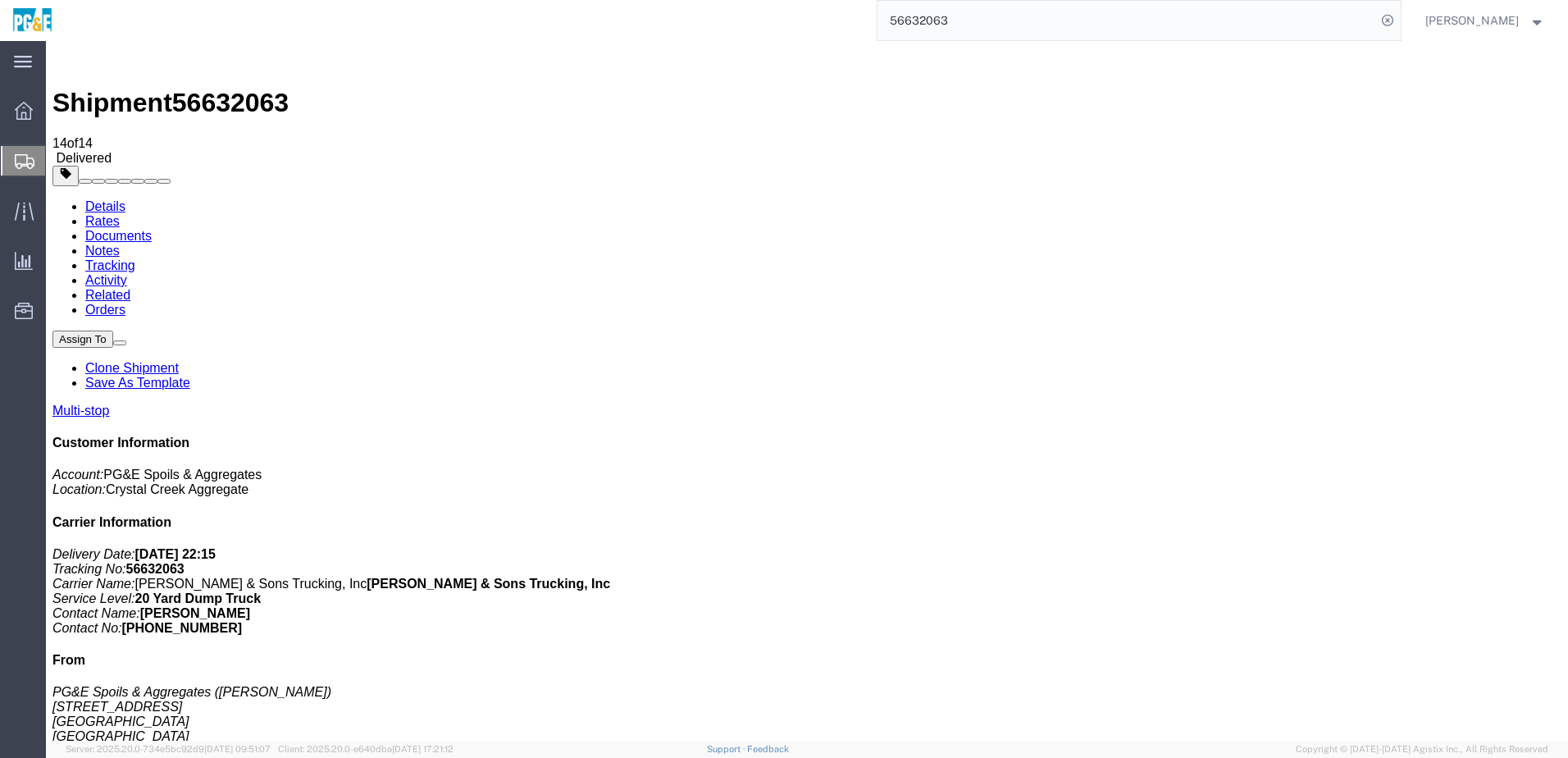
checkbox input "true"
click at [135, 259] on link "Tracking" at bounding box center [111, 266] width 50 height 14
click at [112, 199] on link "Details" at bounding box center [106, 206] width 40 height 14
drag, startPoint x: 1010, startPoint y: 72, endPoint x: 925, endPoint y: 48, distance: 88.3
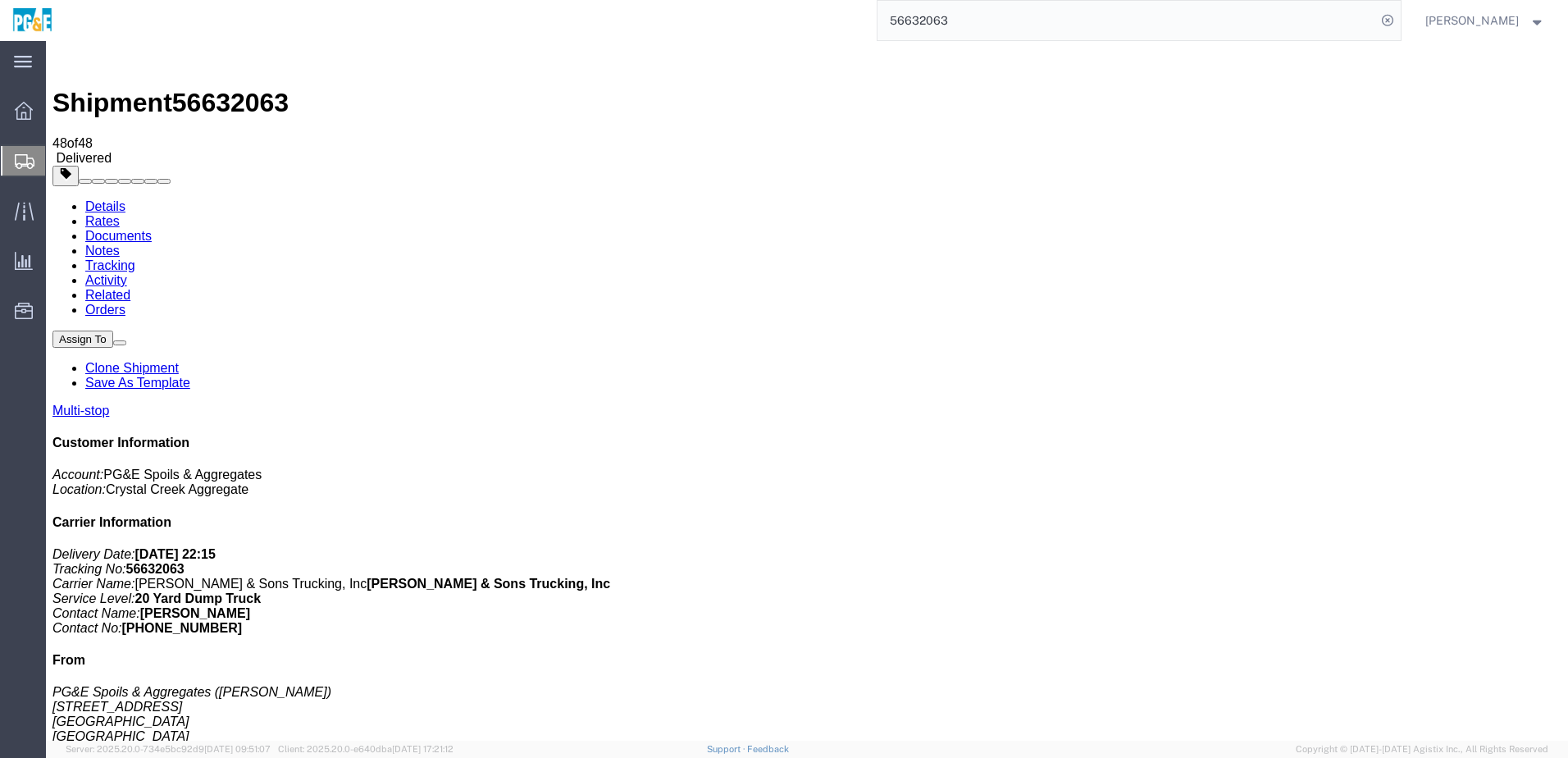
click ul "Details Rates Documents Notes Tracking Activity Related Orders"
drag, startPoint x: 586, startPoint y: 328, endPoint x: 582, endPoint y: 338, distance: 10.8
click div "Leg 1 - Truckload Vehicle 1: 20 Yard Dump Truck Number of trucks: 1"
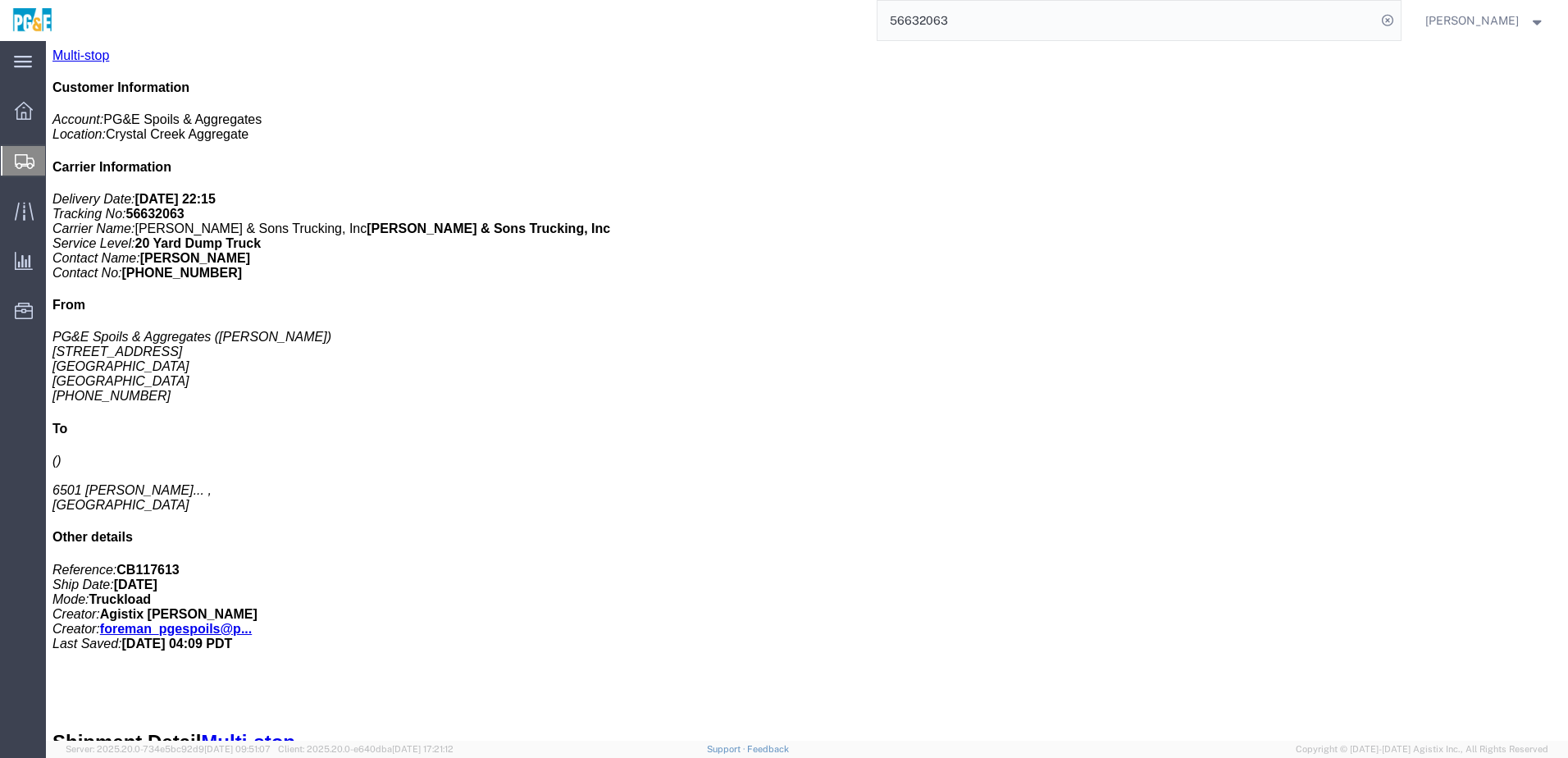
scroll to position [246, 0]
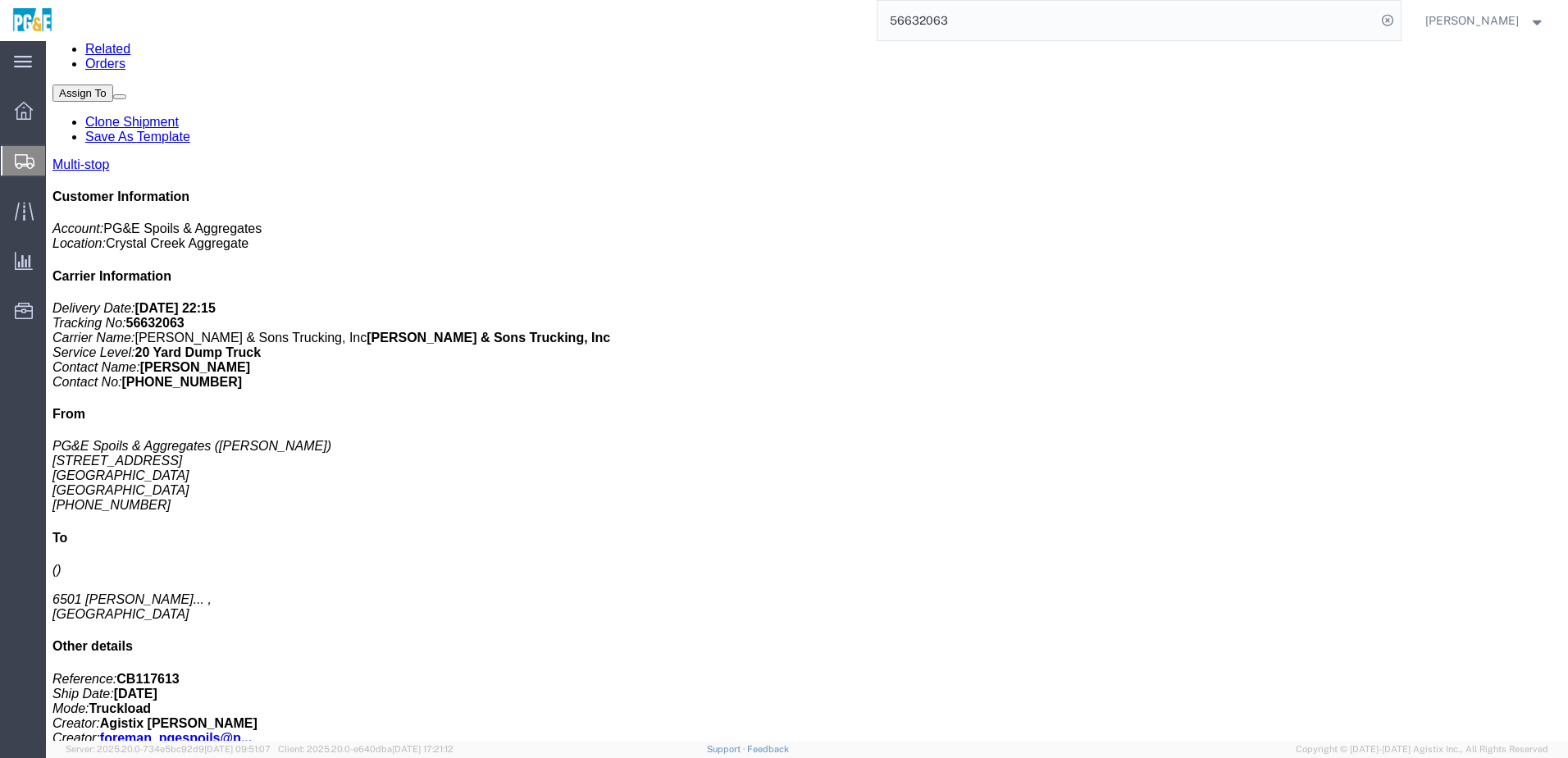
click at [950, 17] on input "56632063" at bounding box center [1127, 21] width 498 height 40
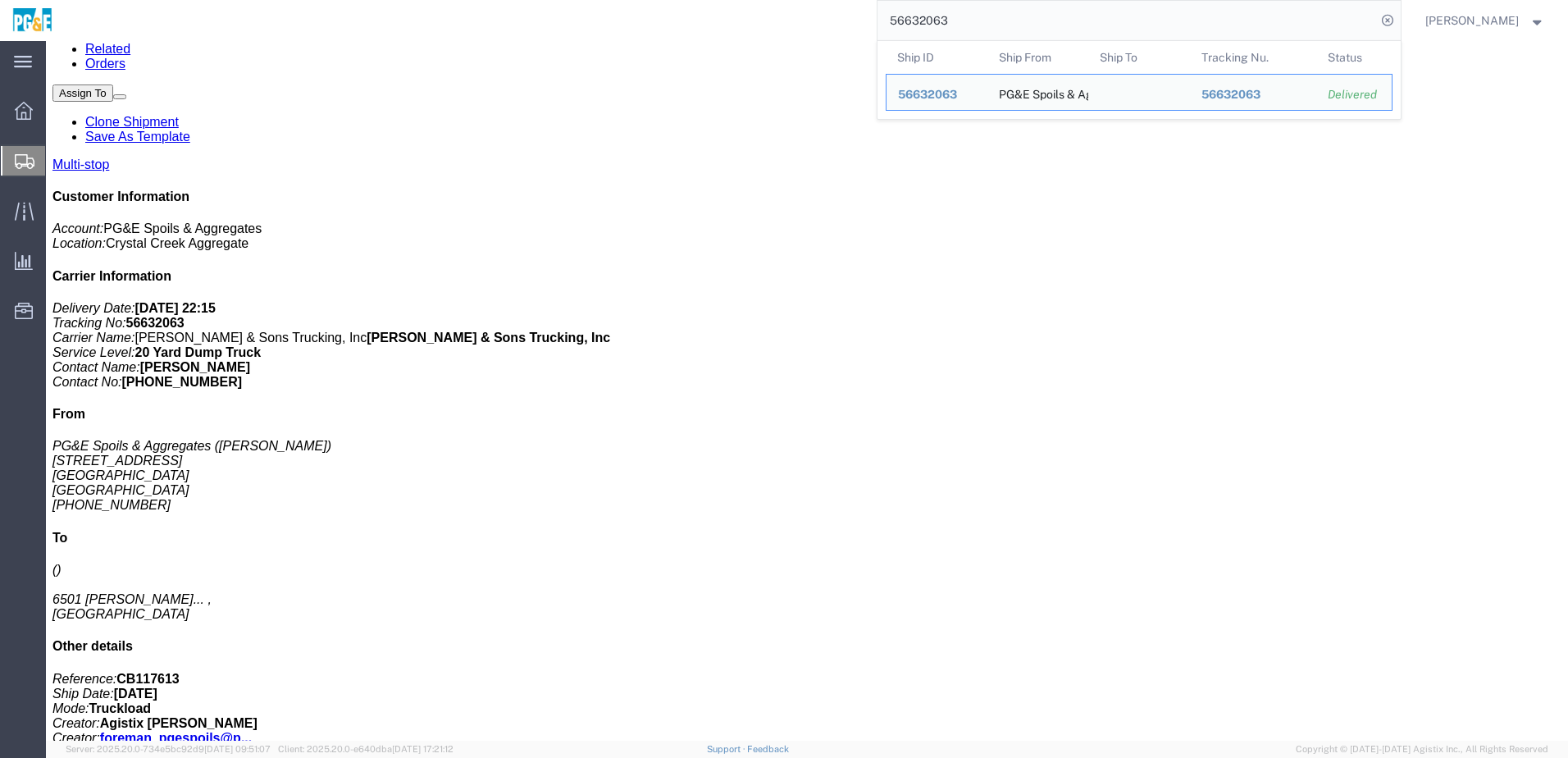
click at [950, 17] on input "56632063" at bounding box center [1127, 21] width 498 height 40
paste input "search"
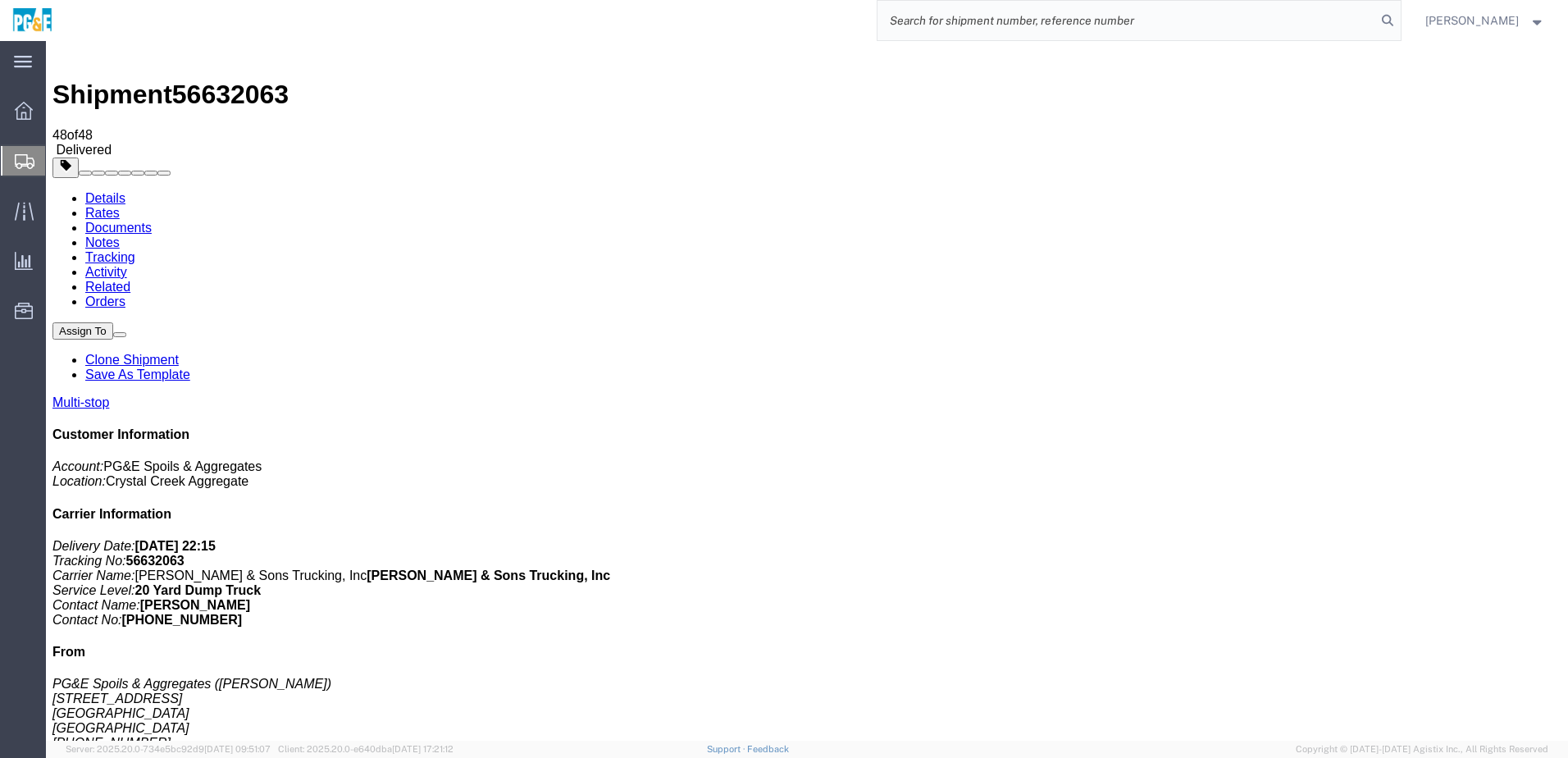
scroll to position [0, 0]
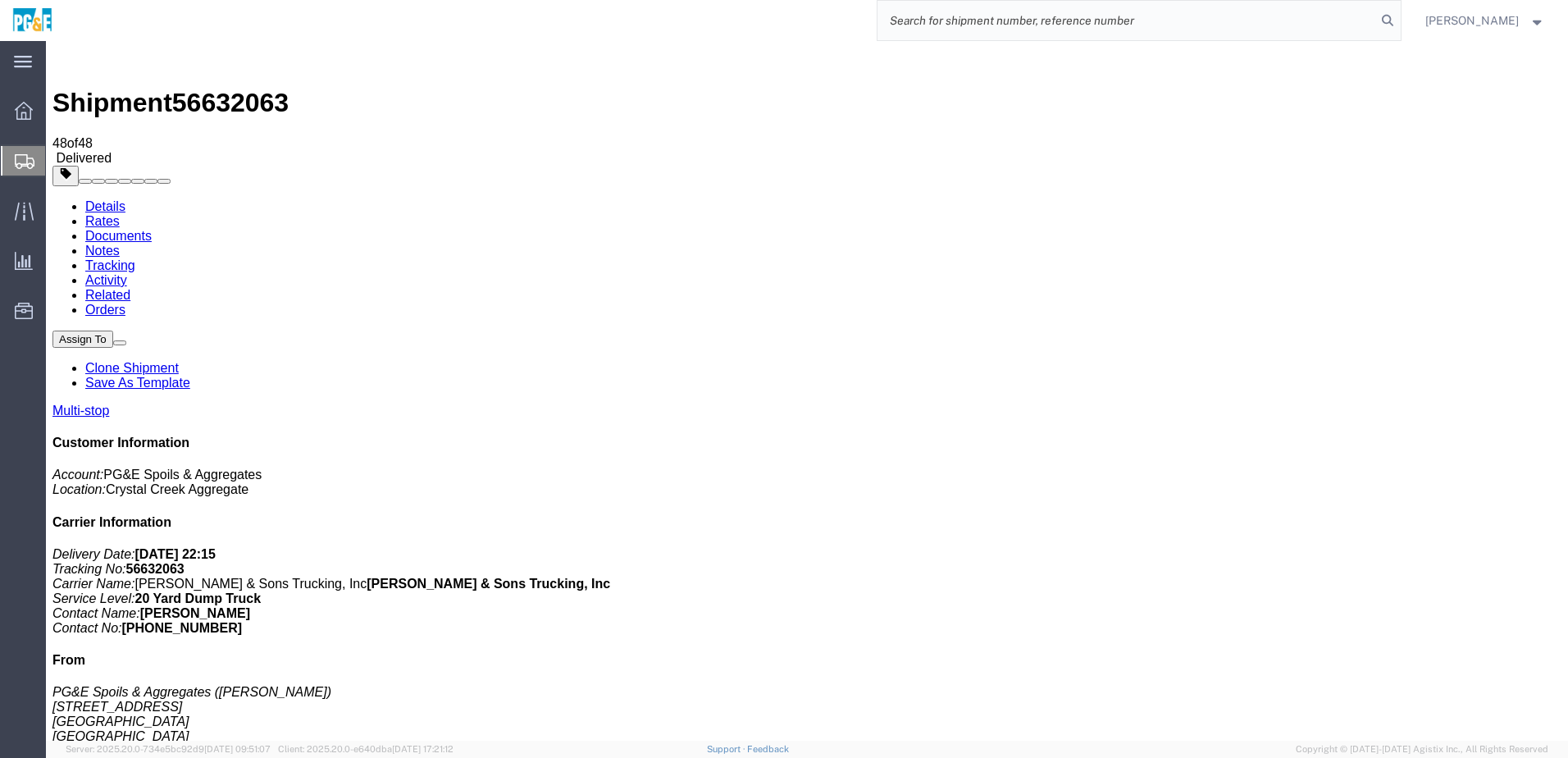
click at [968, 18] on input "search" at bounding box center [1127, 21] width 498 height 40
paste input "56737815"
type input "56737815"
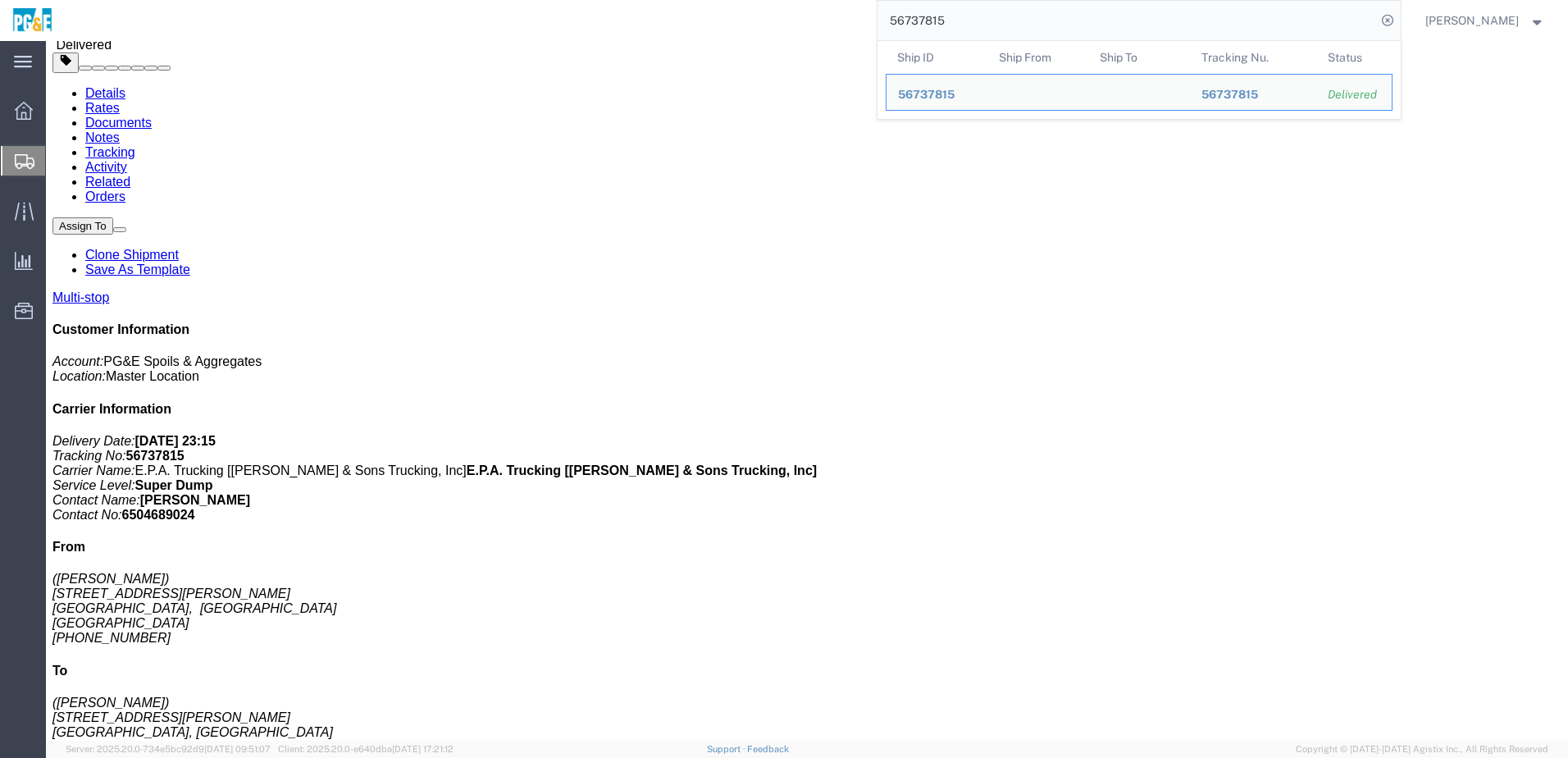
scroll to position [82, 0]
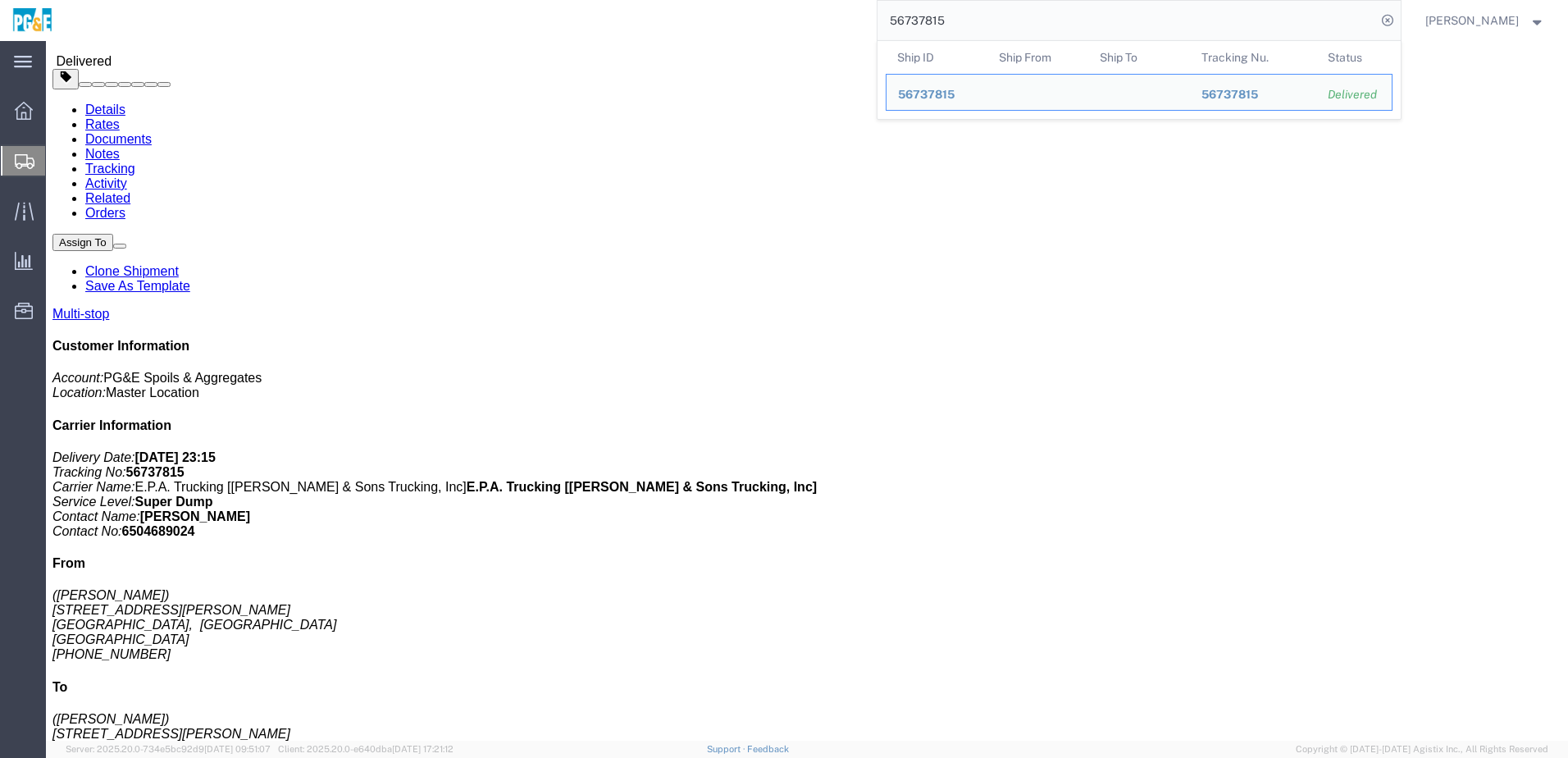
click div "Leg 1 - Truckload Vehicle 1: Super Dump Number of trucks: 1"
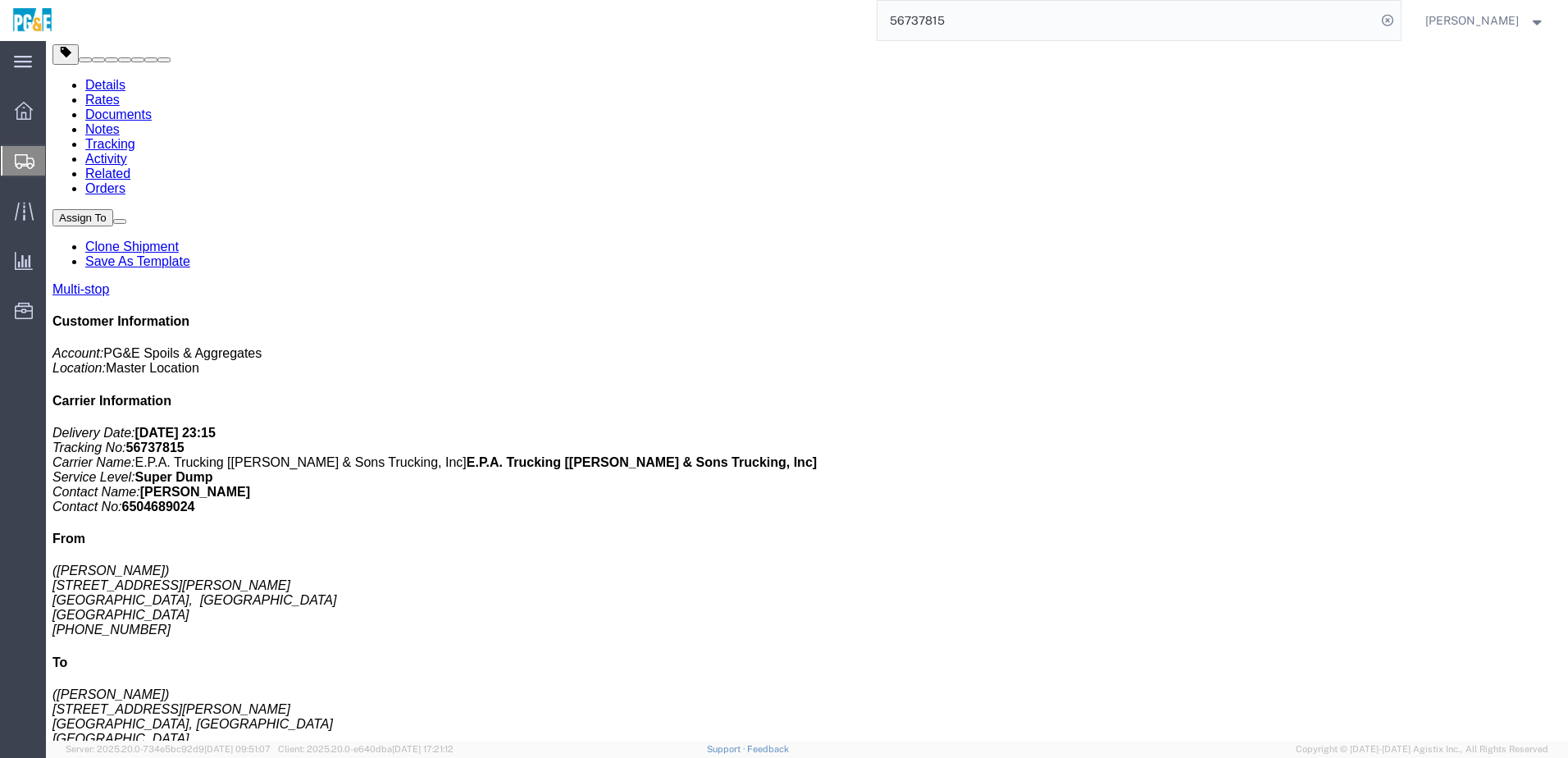
scroll to position [0, 0]
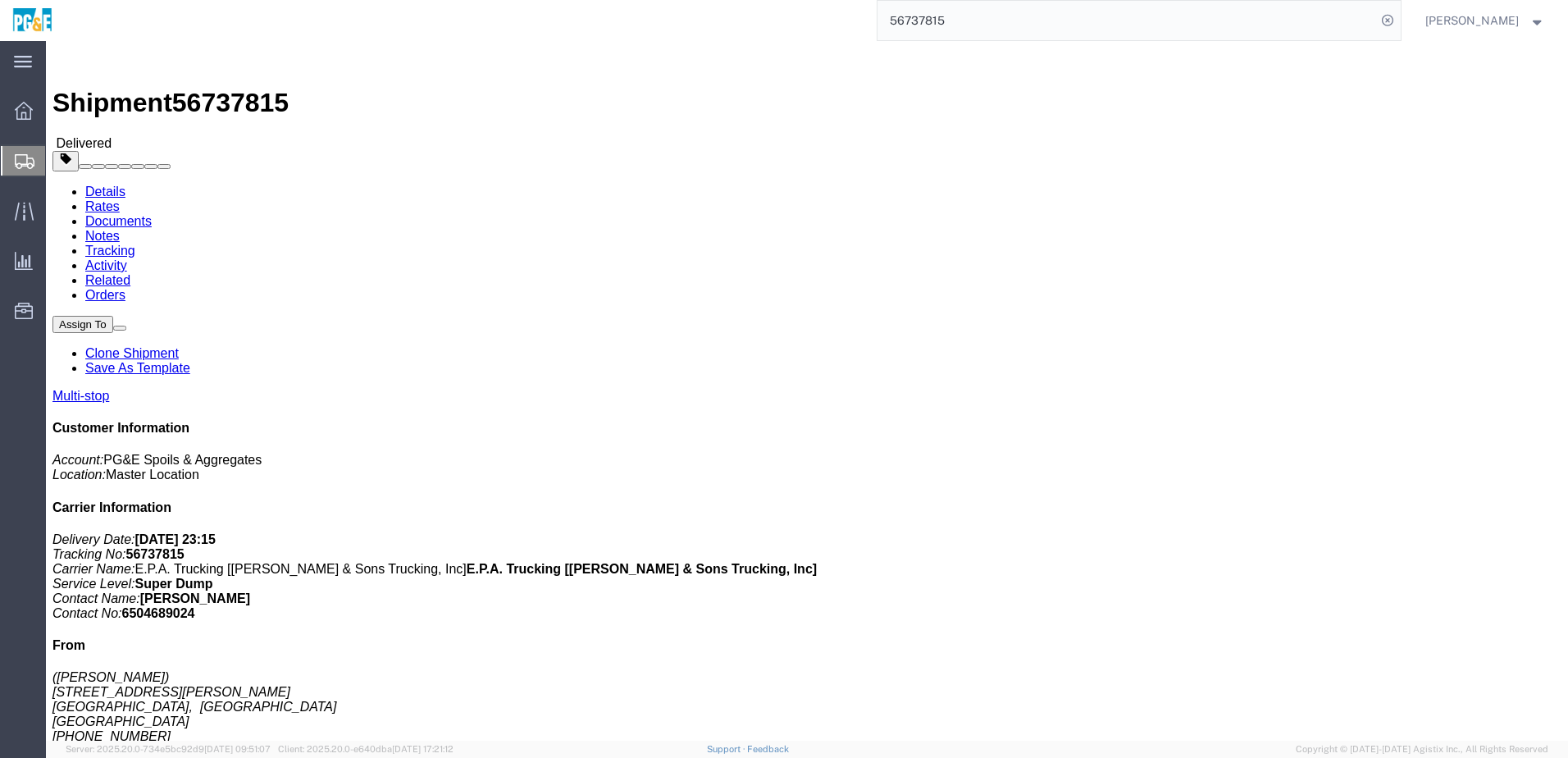
click link "Documents"
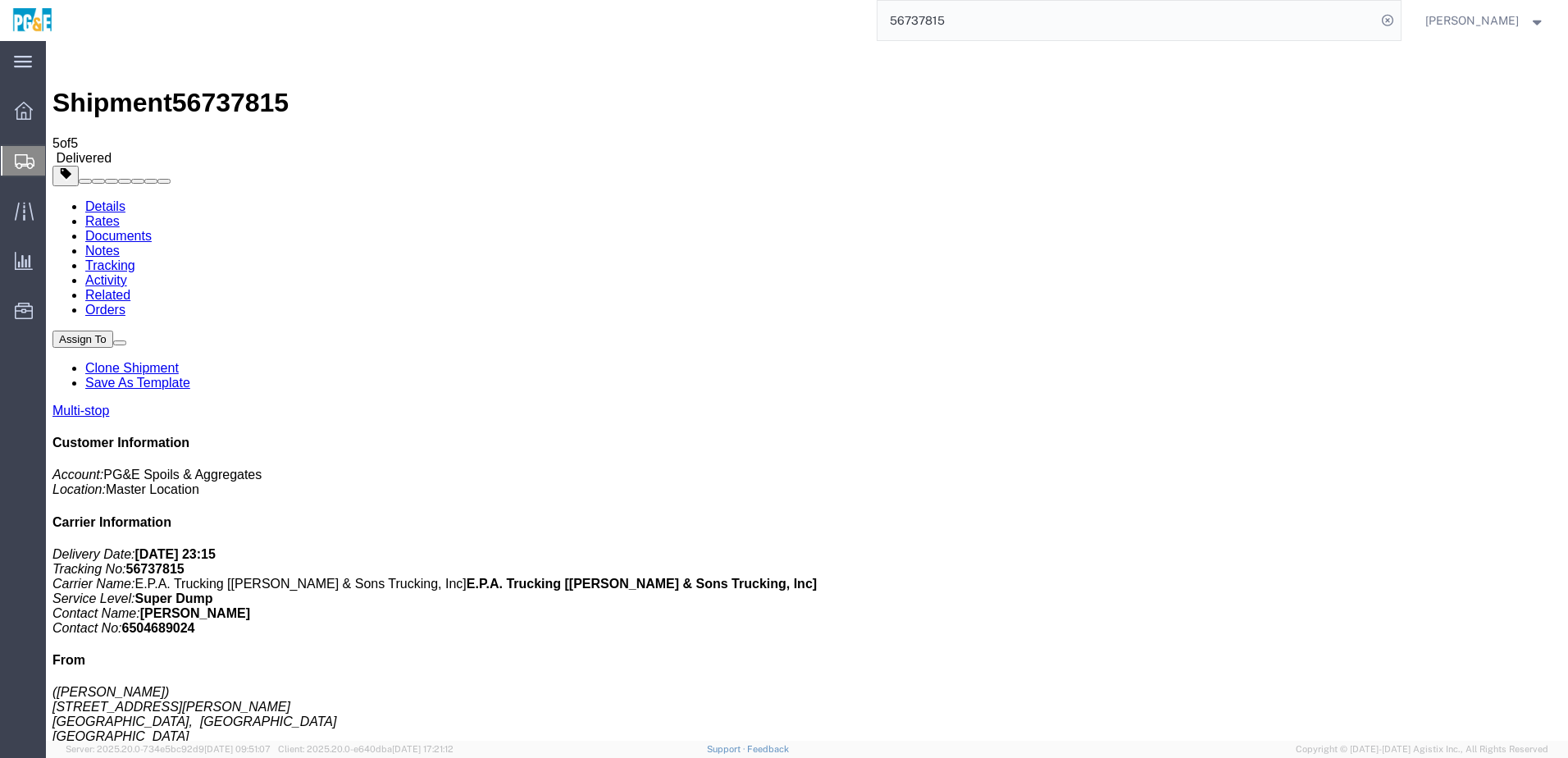
checkbox input "true"
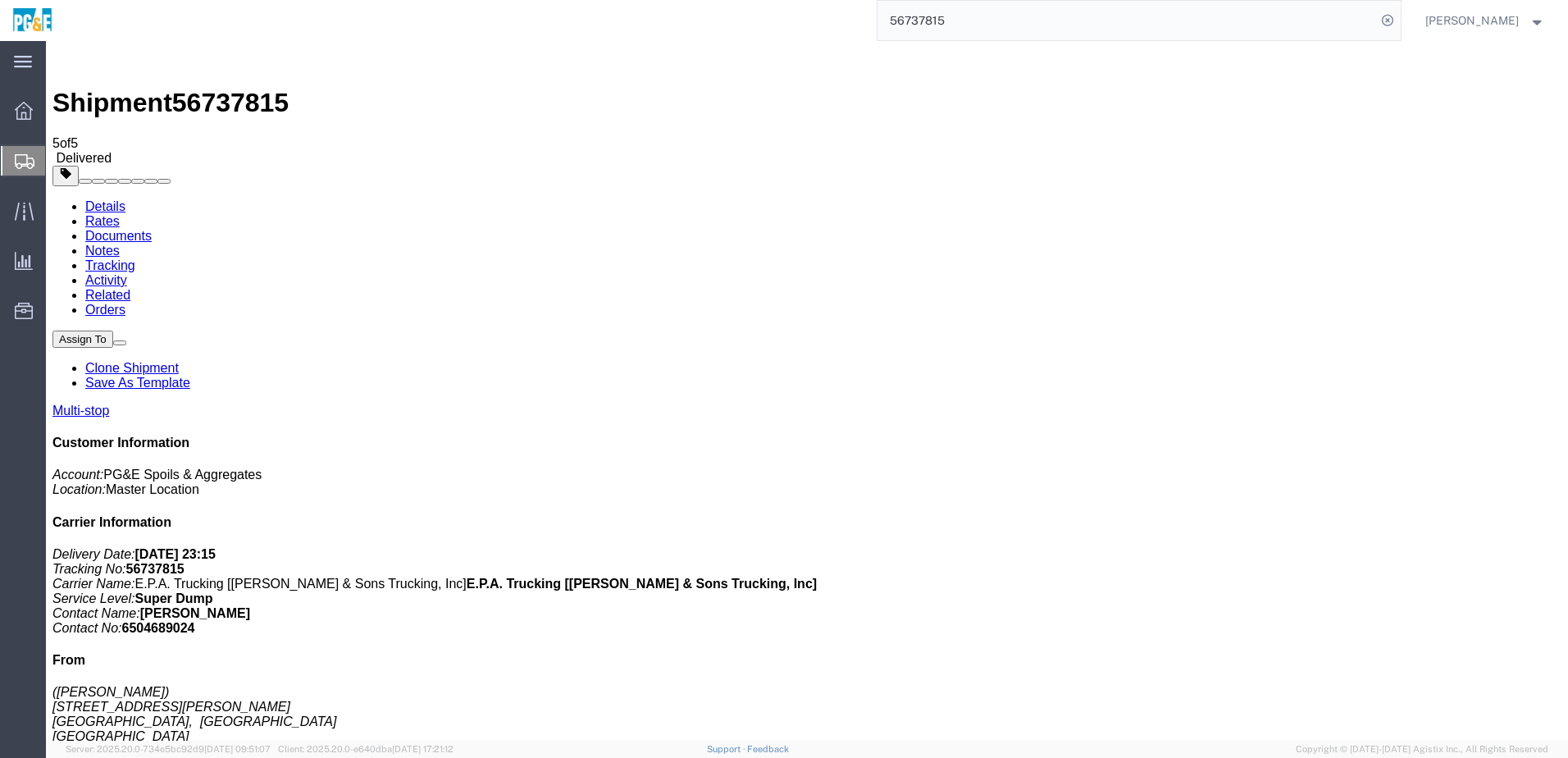
checkbox input "true"
click at [135, 259] on link "Tracking" at bounding box center [111, 266] width 50 height 14
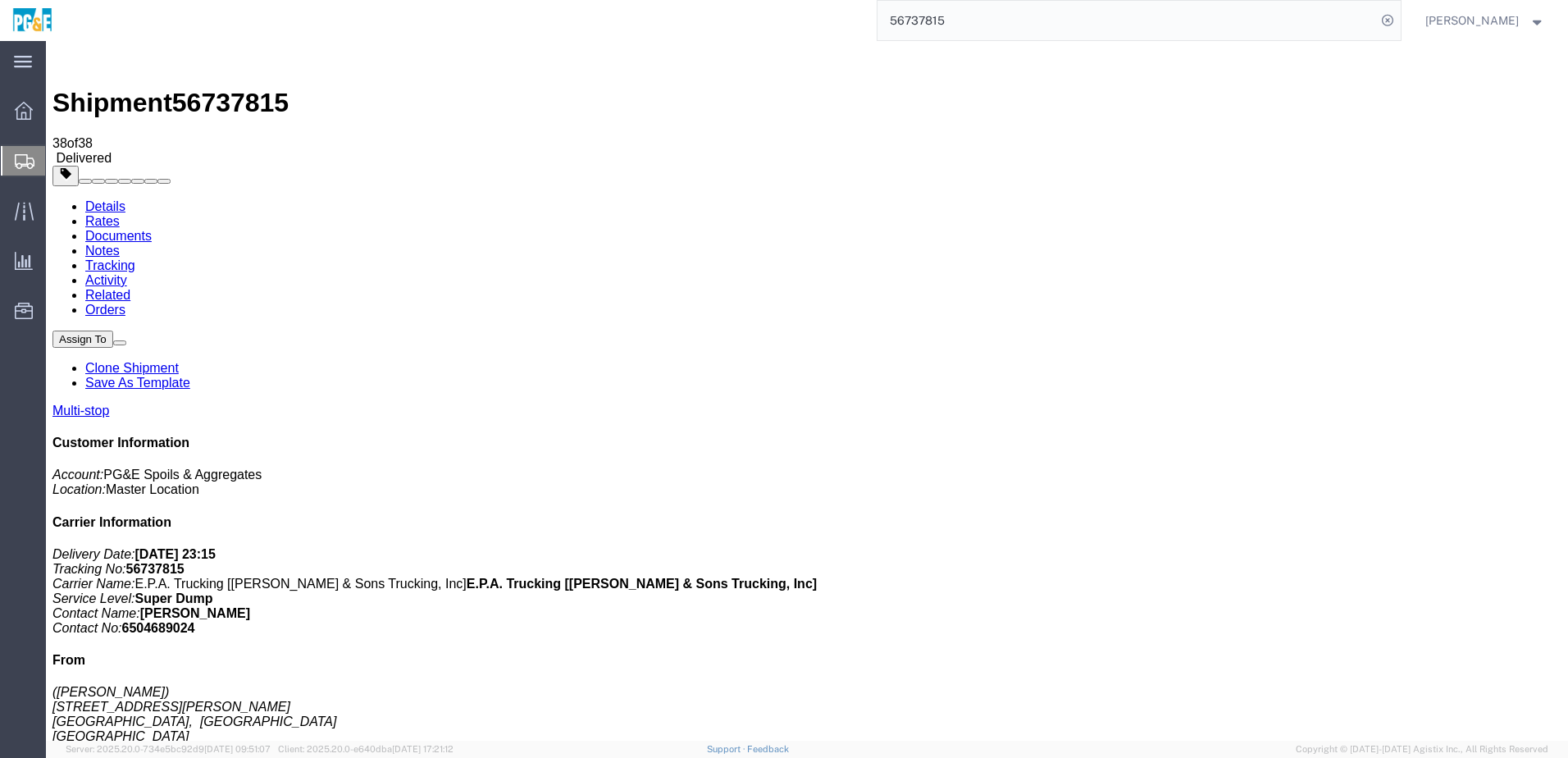
click at [937, 21] on input "56737815" at bounding box center [1127, 21] width 498 height 40
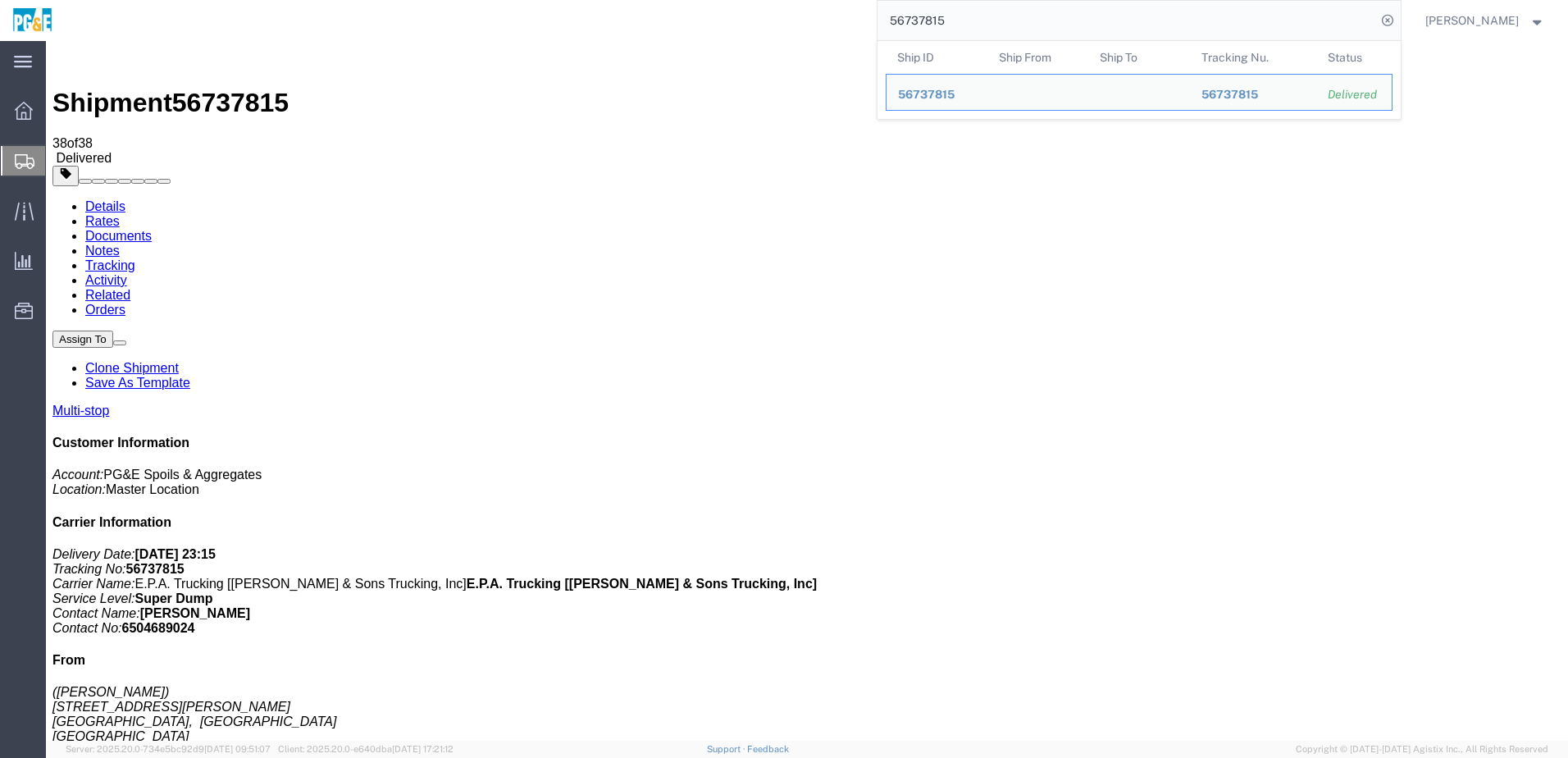
click at [937, 21] on input "56737815" at bounding box center [1127, 21] width 498 height 40
paste input "20802"
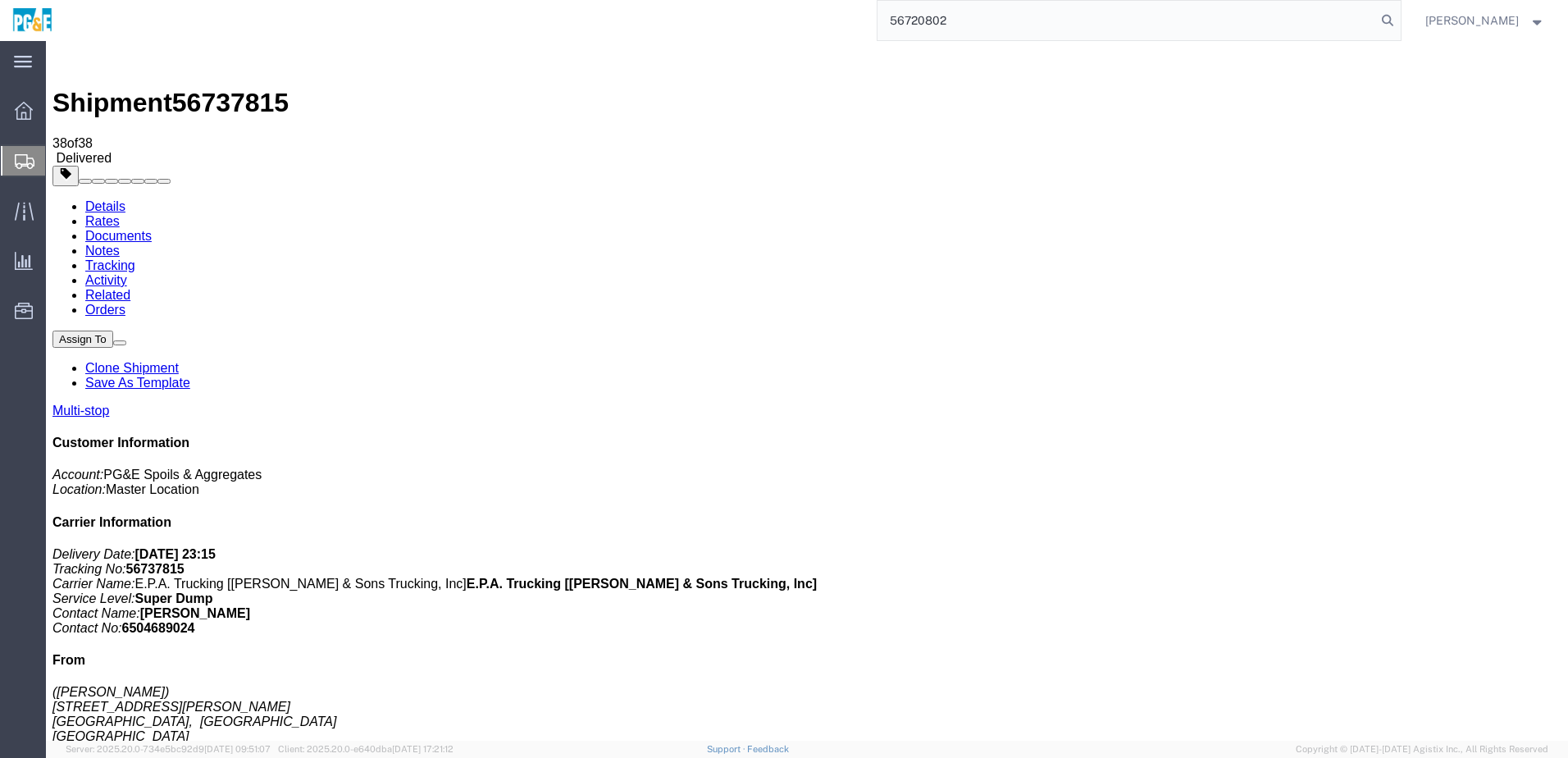
type input "56720802"
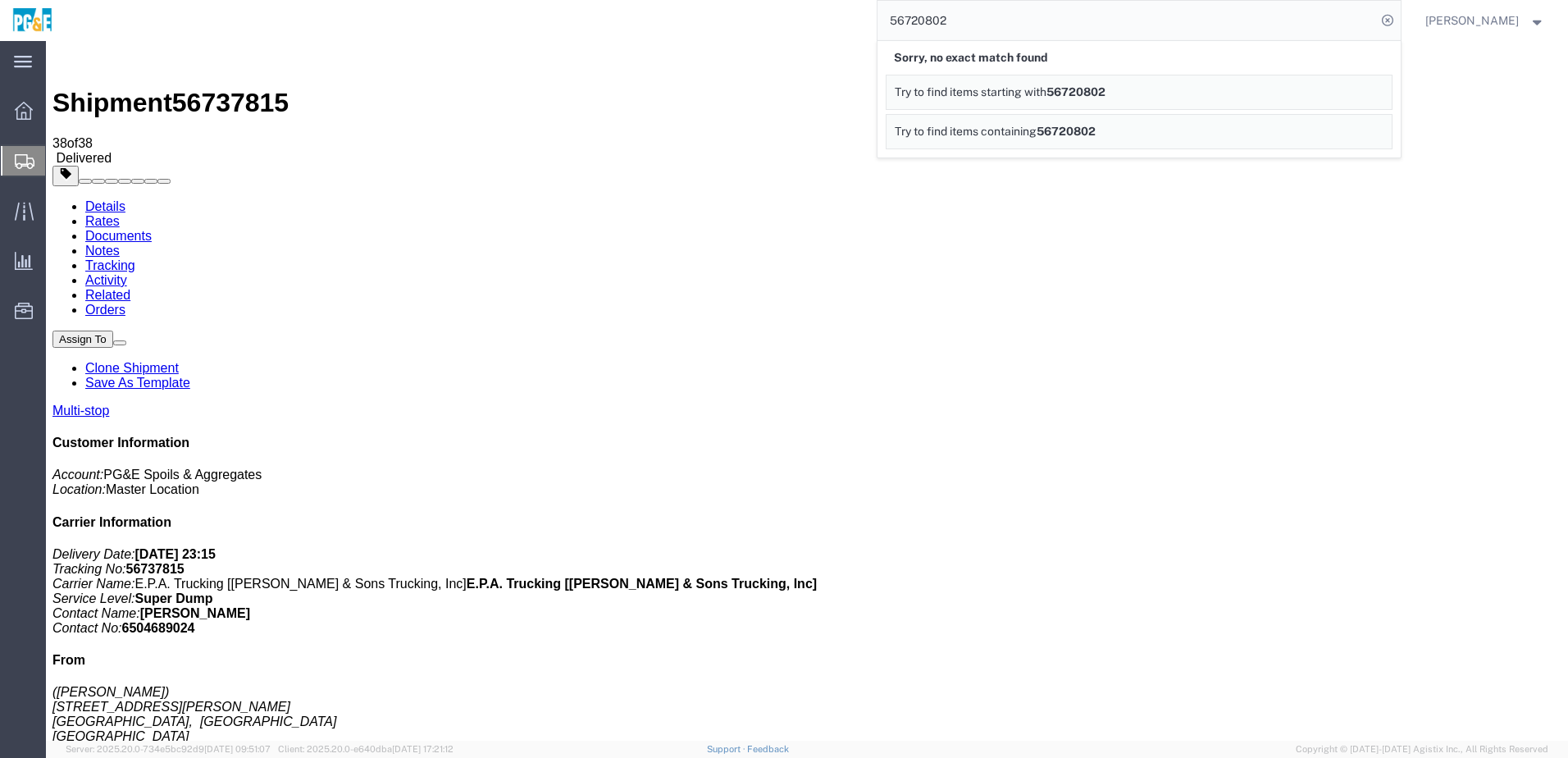
click at [940, 23] on input "56720802" at bounding box center [1127, 21] width 498 height 40
click at [1399, 19] on icon at bounding box center [1387, 20] width 23 height 23
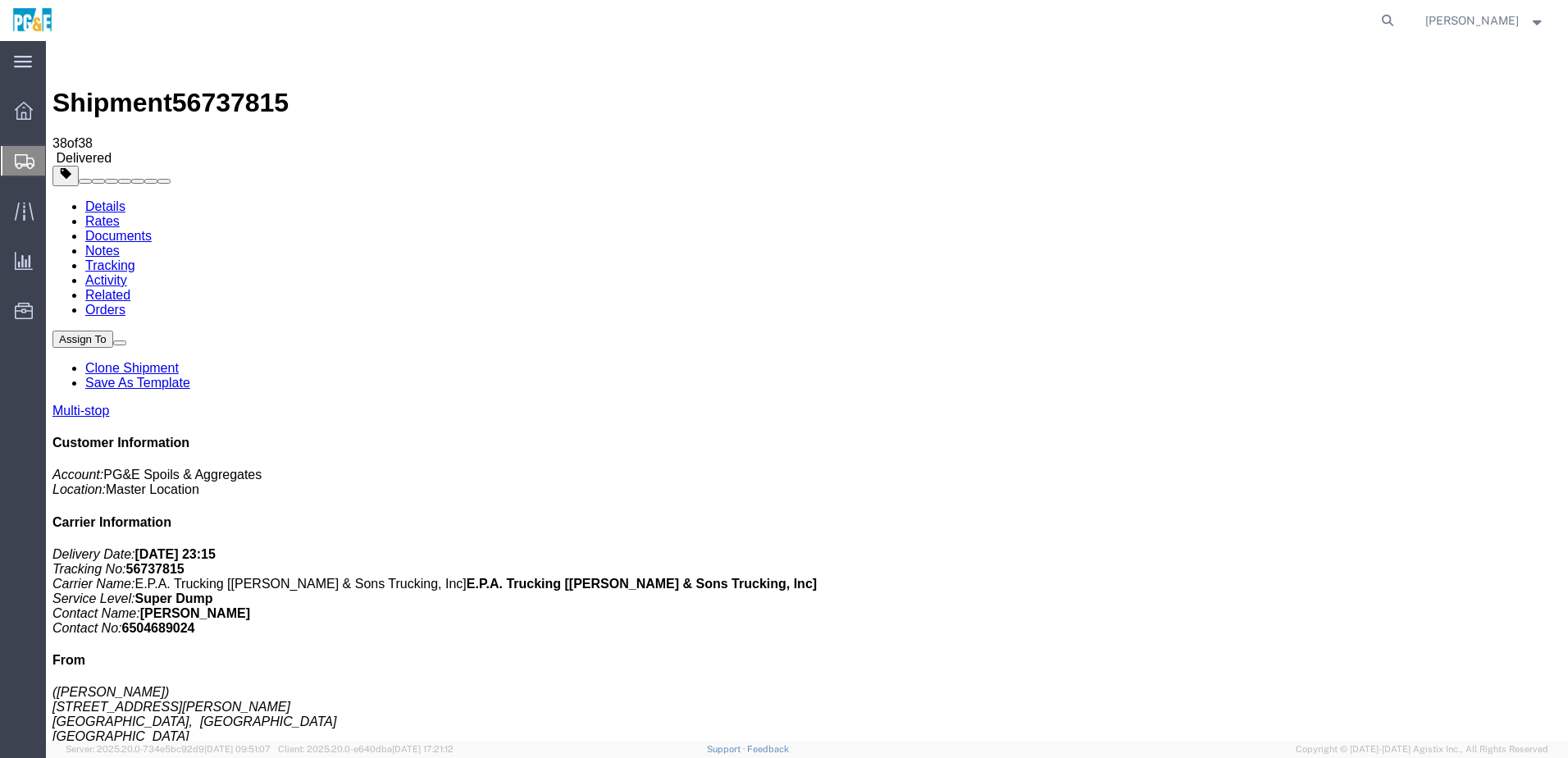
click at [962, 166] on div at bounding box center [807, 177] width 1509 height 21
click at [1401, 19] on form at bounding box center [1388, 20] width 26 height 41
click at [1399, 19] on icon at bounding box center [1387, 20] width 23 height 23
paste input "56720802"
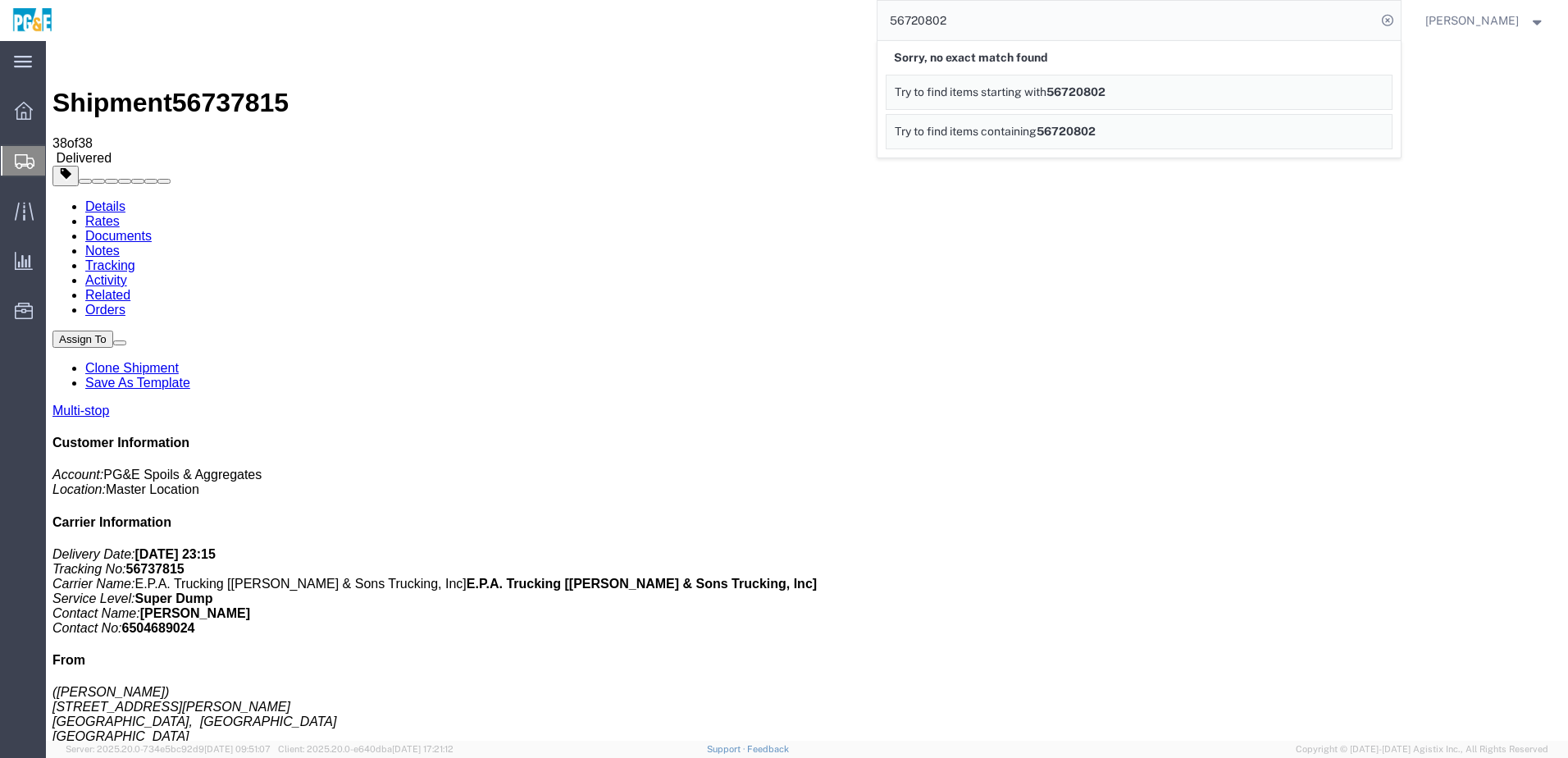
click at [951, 22] on input "56720802" at bounding box center [1127, 21] width 498 height 40
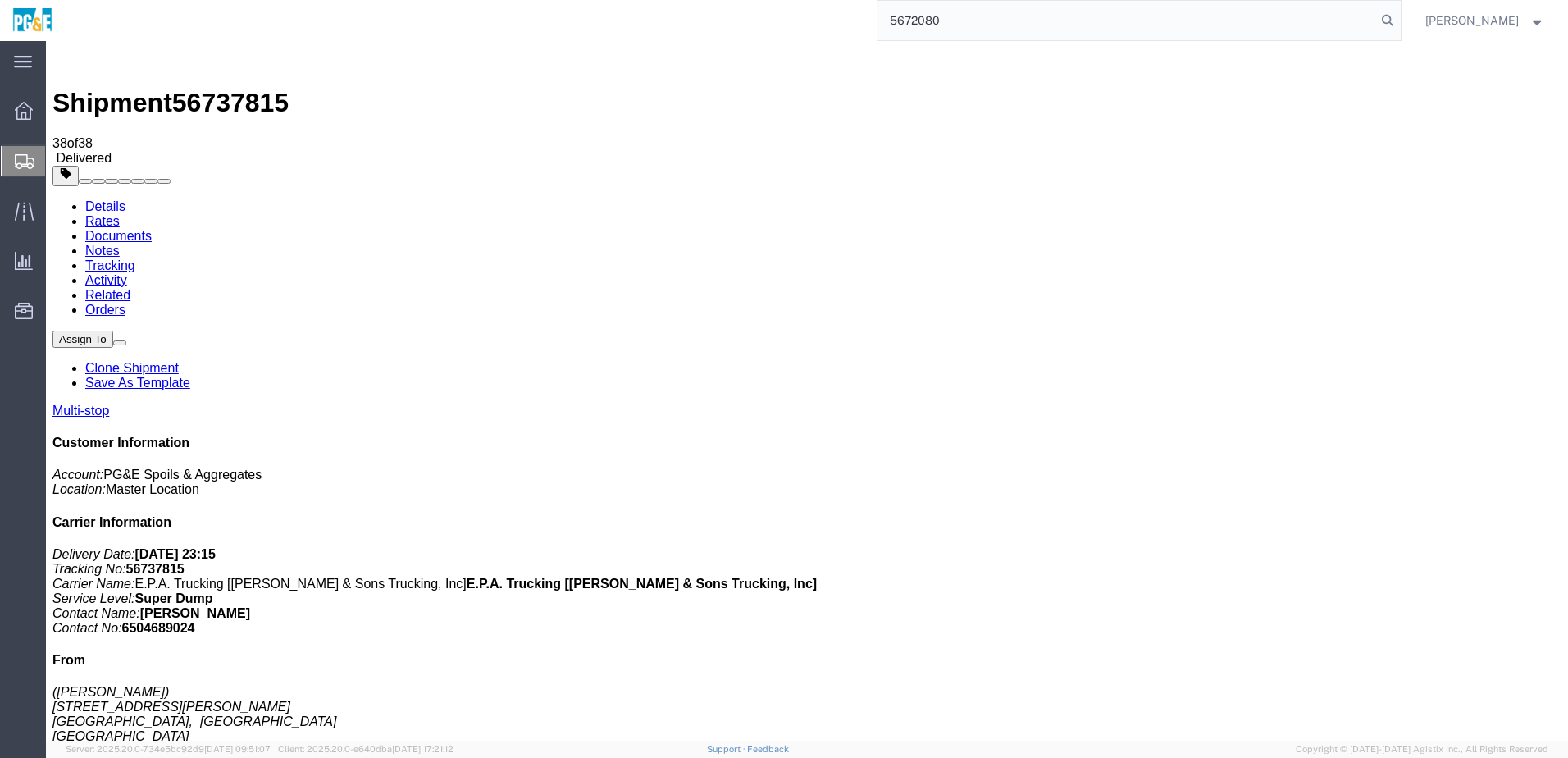
type input "56720802"
click at [949, 22] on input "56720802" at bounding box center [1127, 21] width 498 height 40
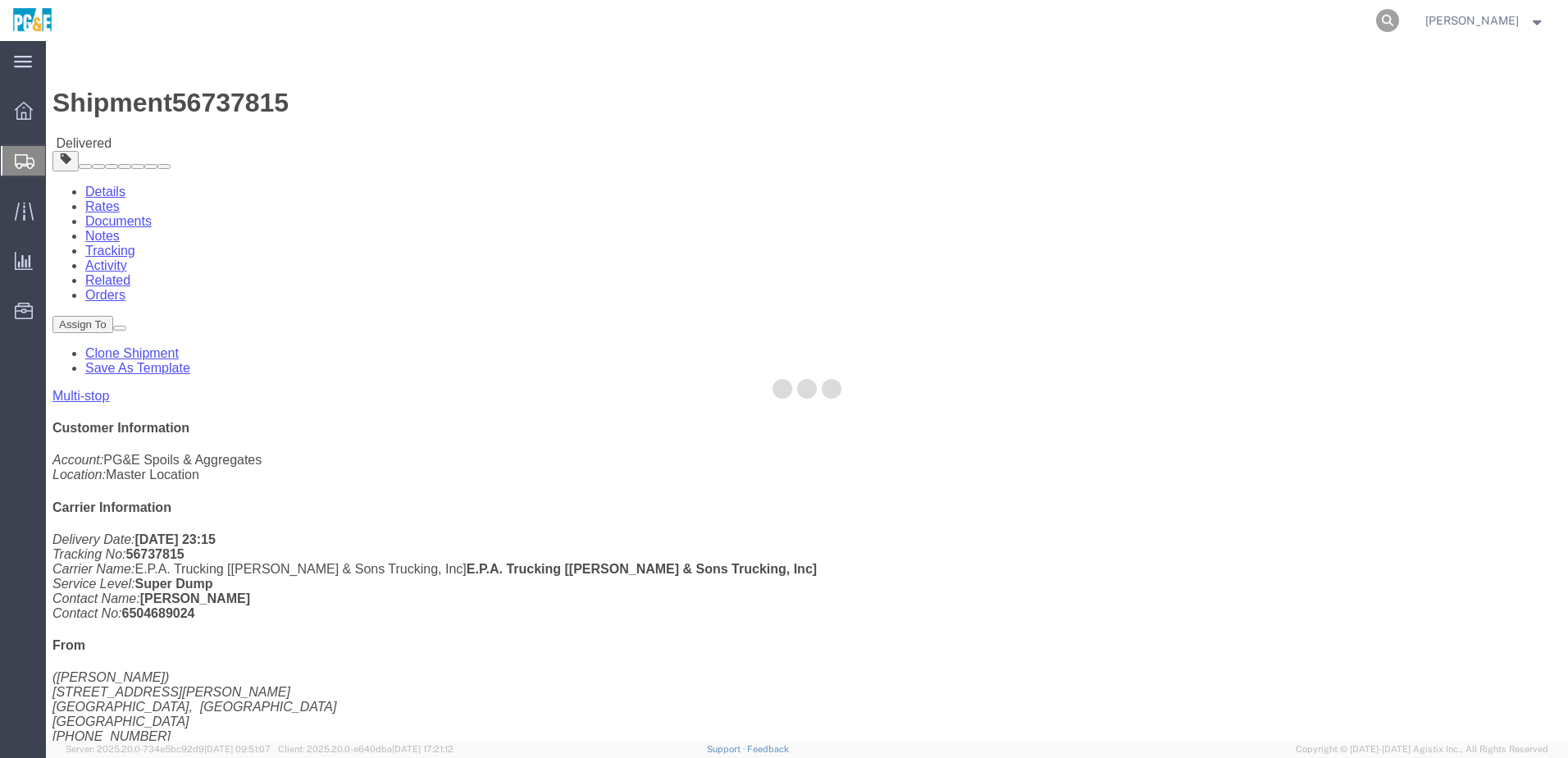
click at [1399, 16] on icon at bounding box center [1387, 20] width 23 height 23
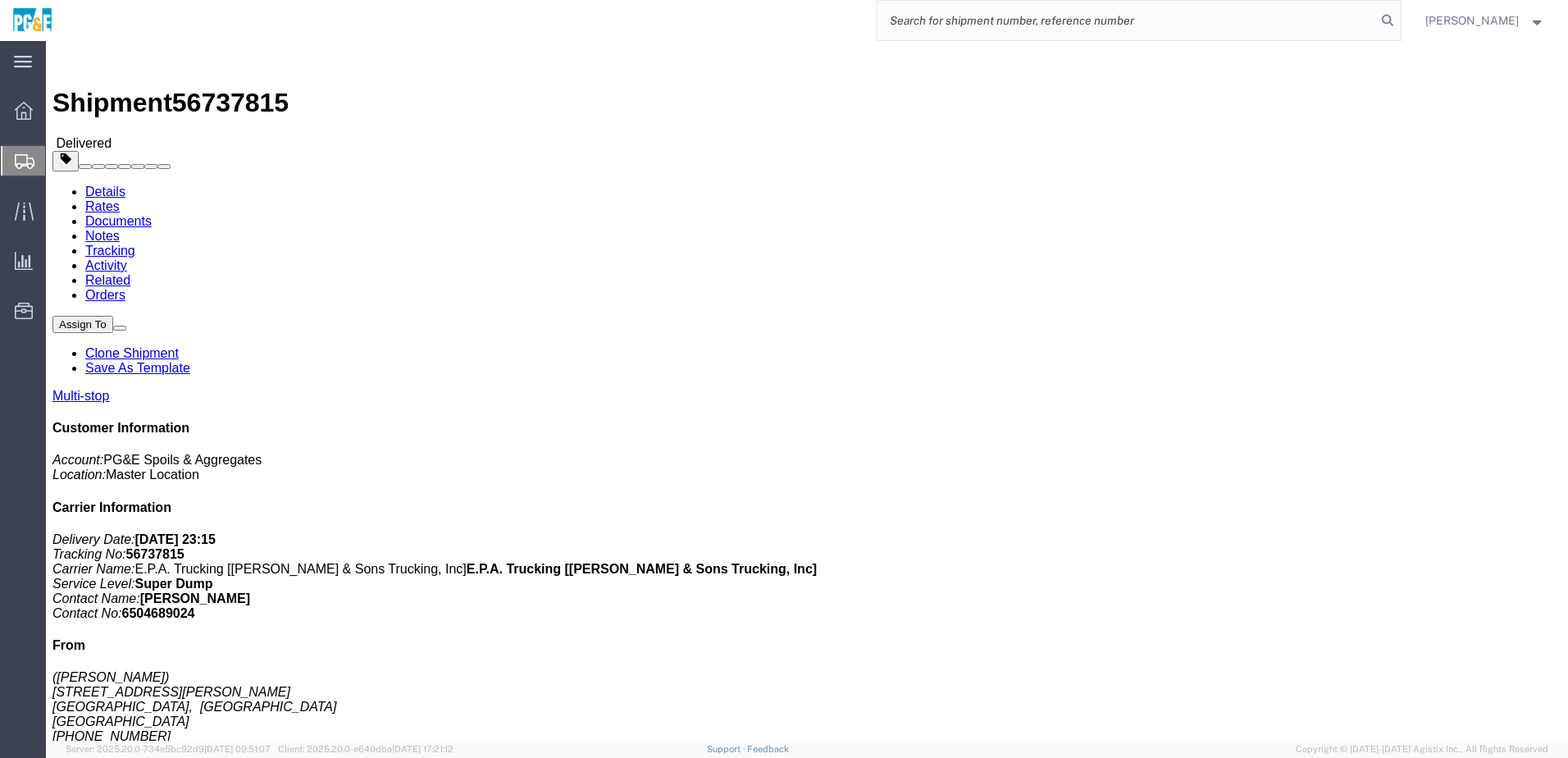
click at [981, 23] on input "search" at bounding box center [1127, 21] width 498 height 40
paste input "56720802"
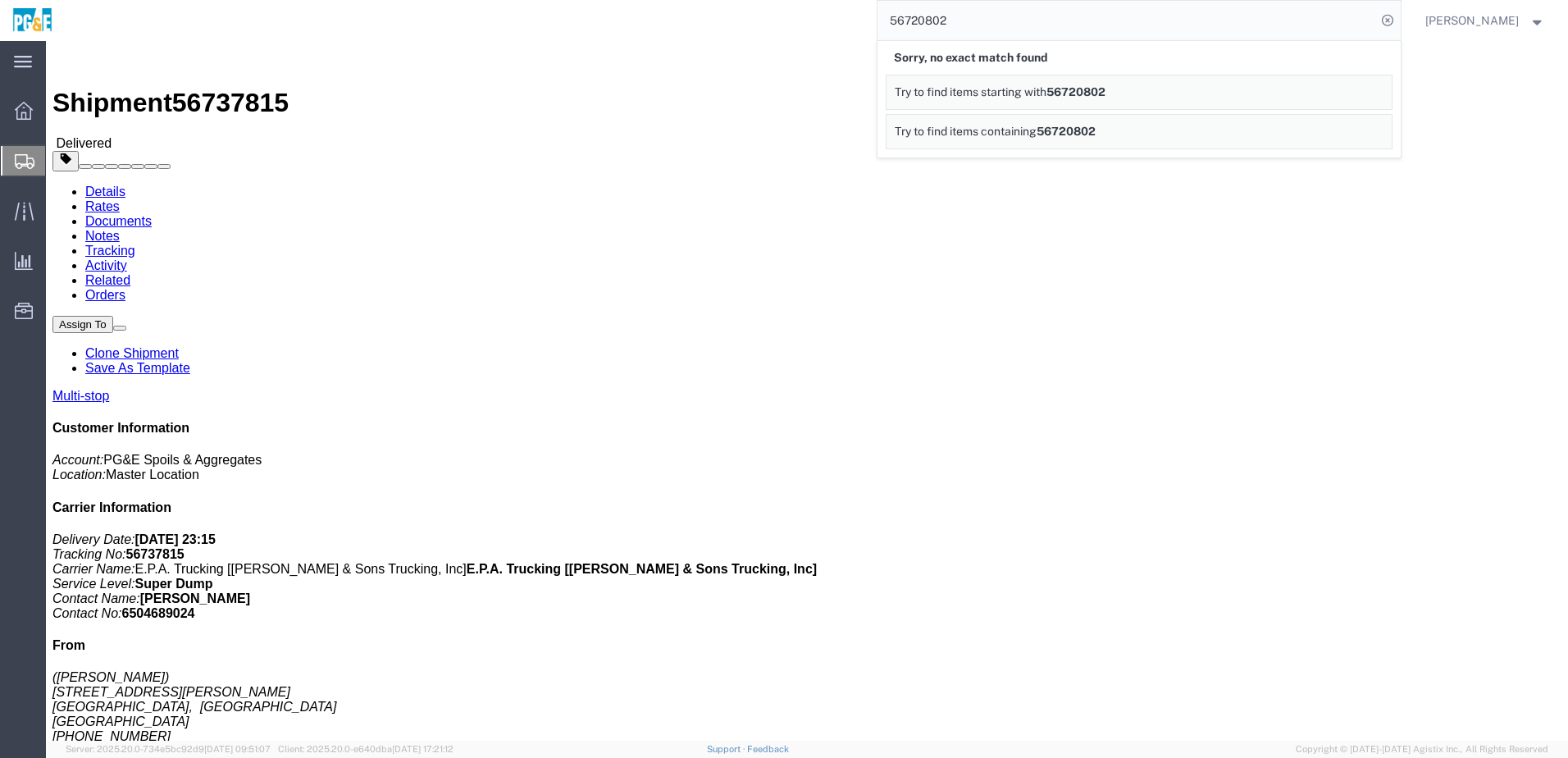
click at [940, 26] on input "56720802" at bounding box center [1127, 21] width 498 height 40
paste input "609591"
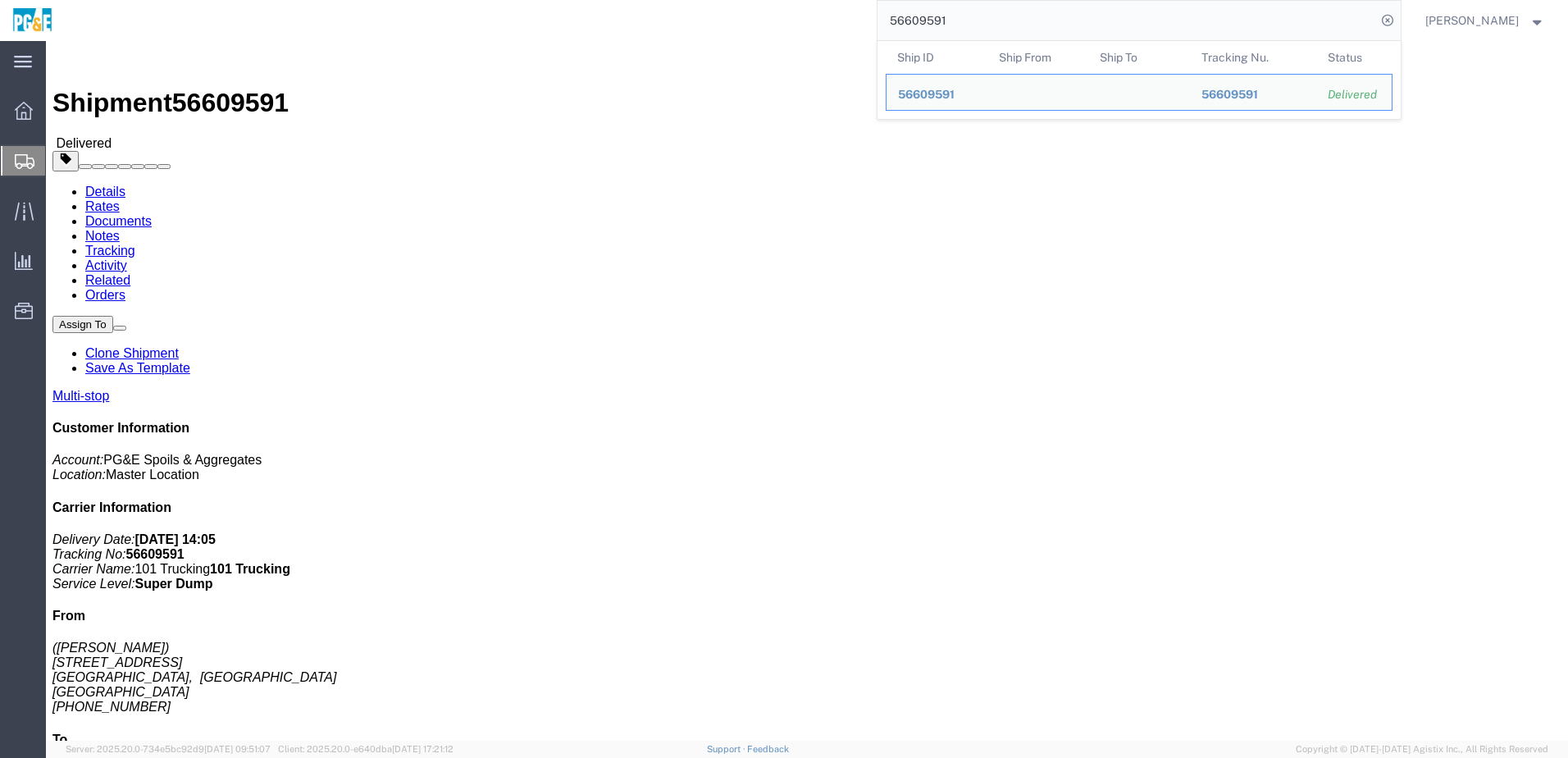
click div "Leg 1 - Truckload Vehicle 1: Super Dump Number of trucks: 1"
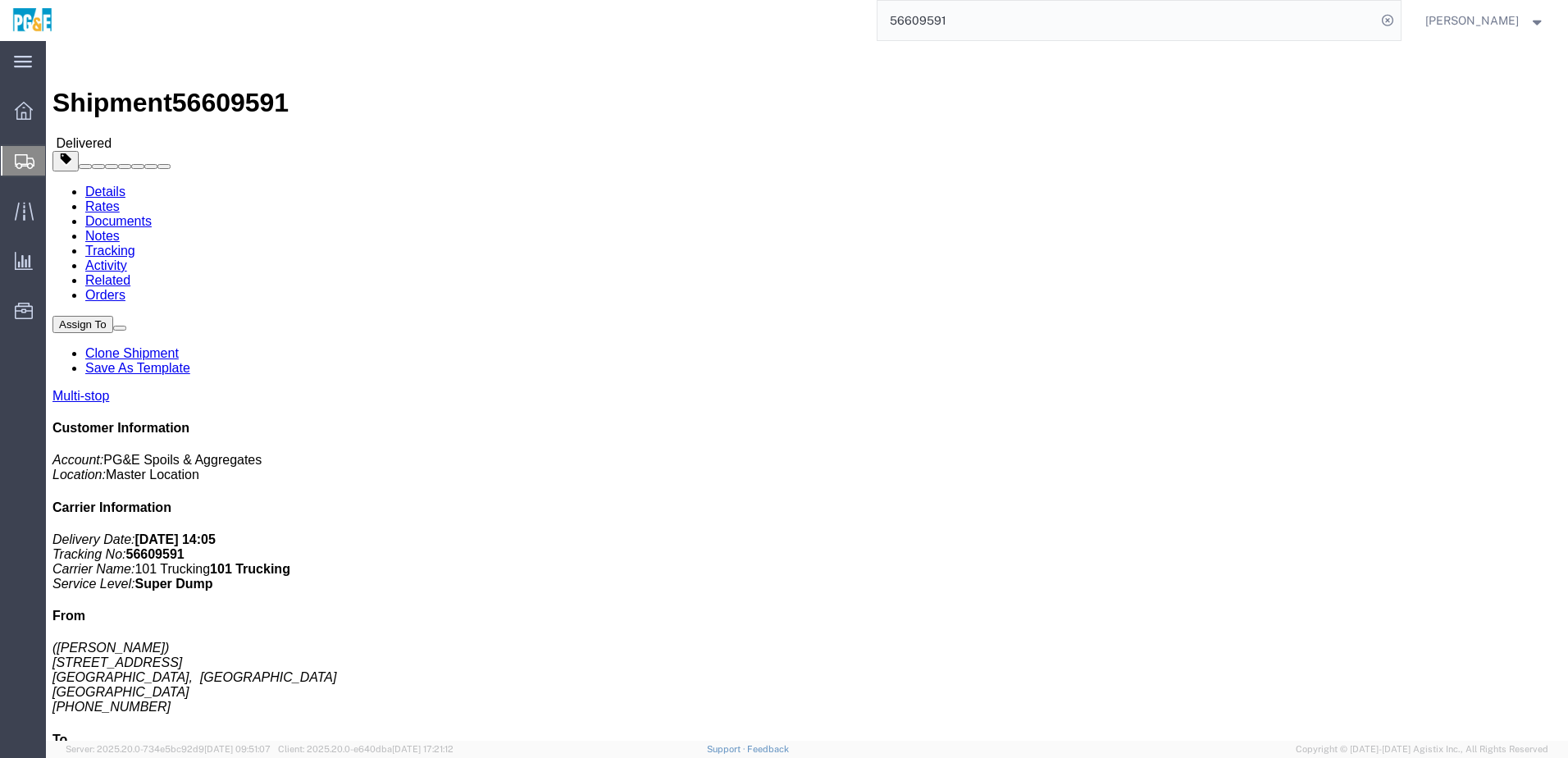
click at [924, 25] on input "56609591" at bounding box center [1127, 21] width 498 height 40
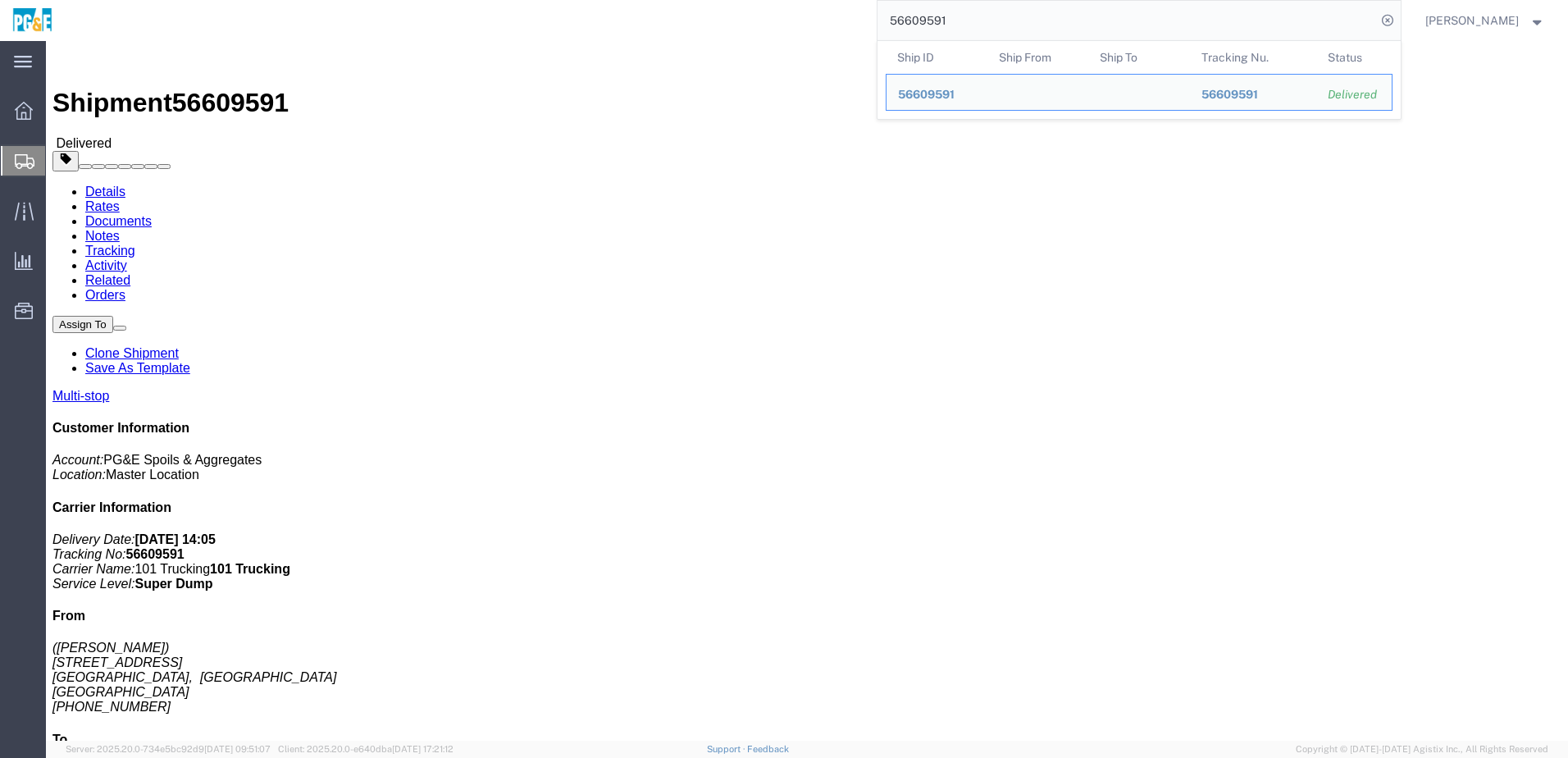
click at [924, 25] on input "56609591" at bounding box center [1127, 21] width 498 height 40
paste input "search"
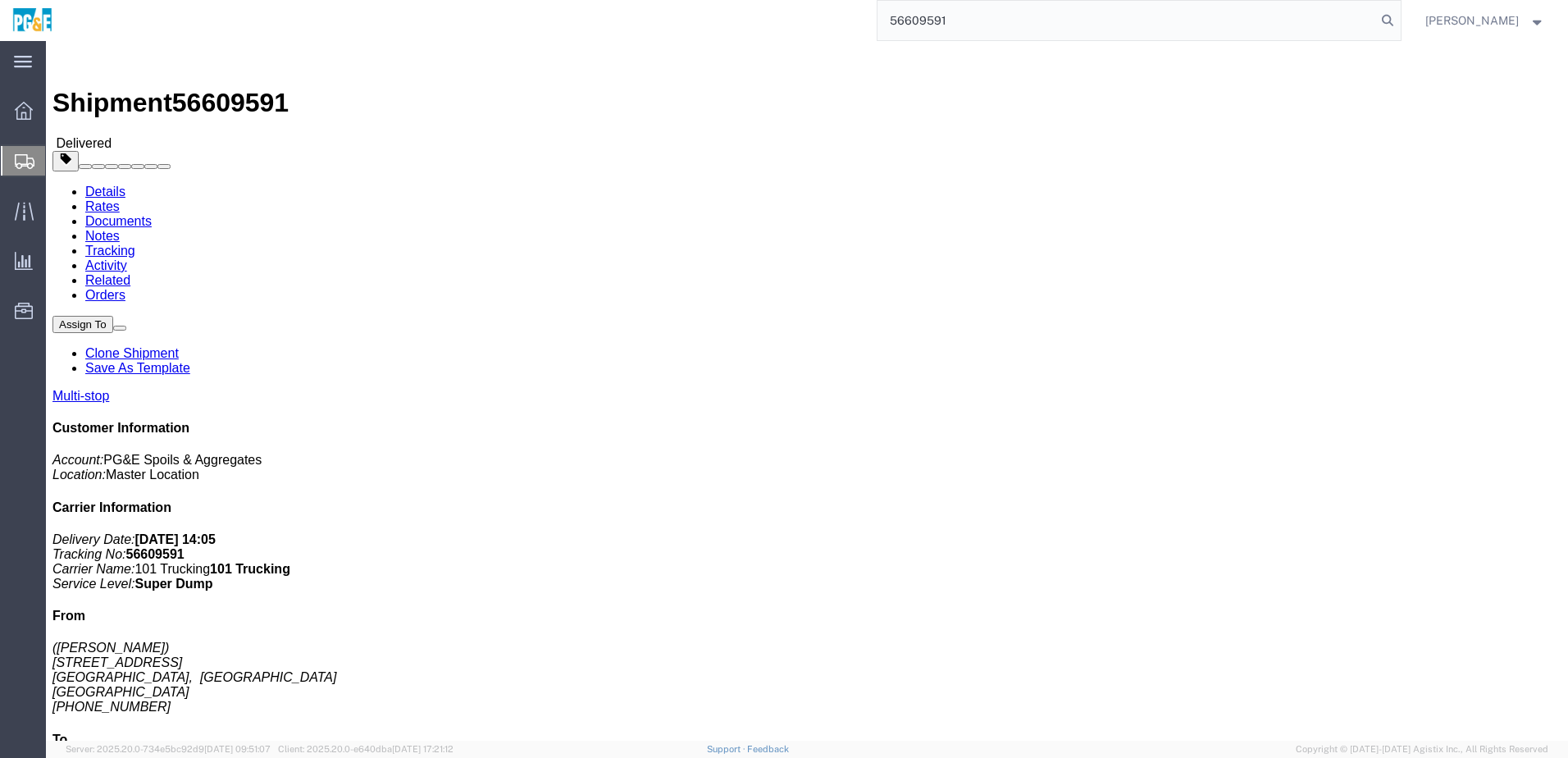
type input "56609591"
click link "Documents"
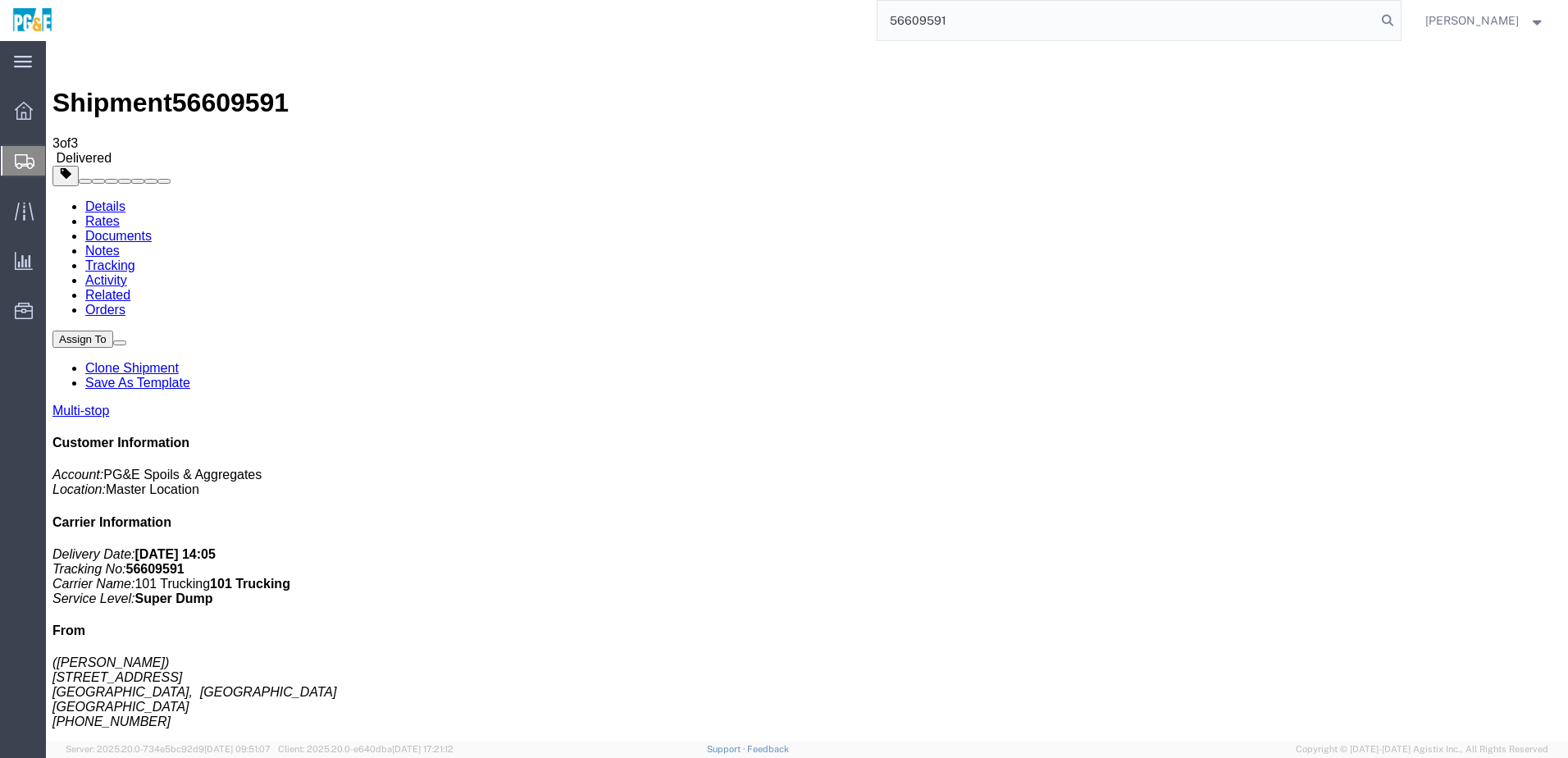
checkbox input "true"
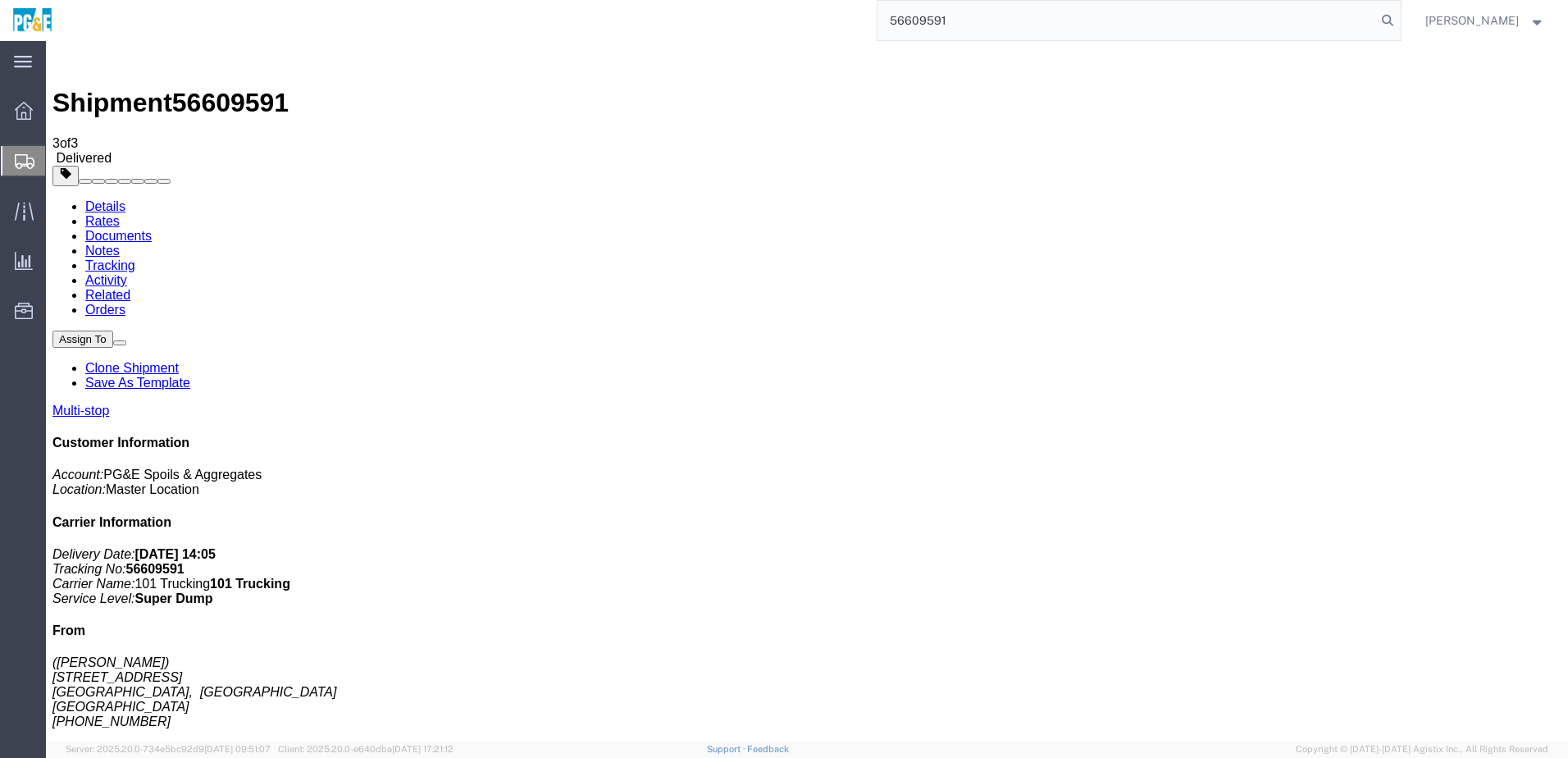
click at [135, 259] on link "Tracking" at bounding box center [111, 266] width 50 height 14
click at [942, 24] on input "56609591" at bounding box center [1127, 21] width 498 height 40
paste input "3"
type input "56609593"
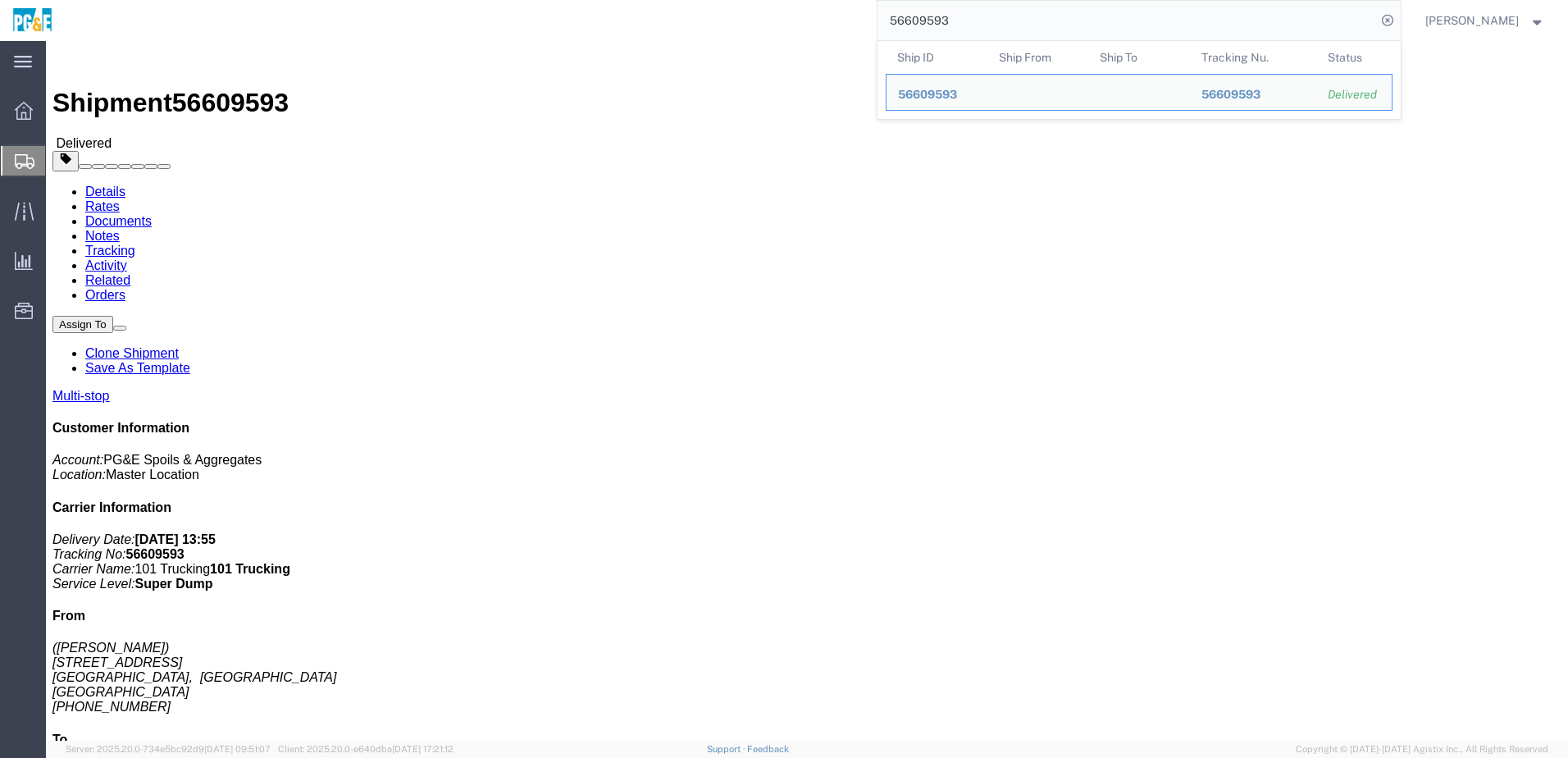
click link "Documents"
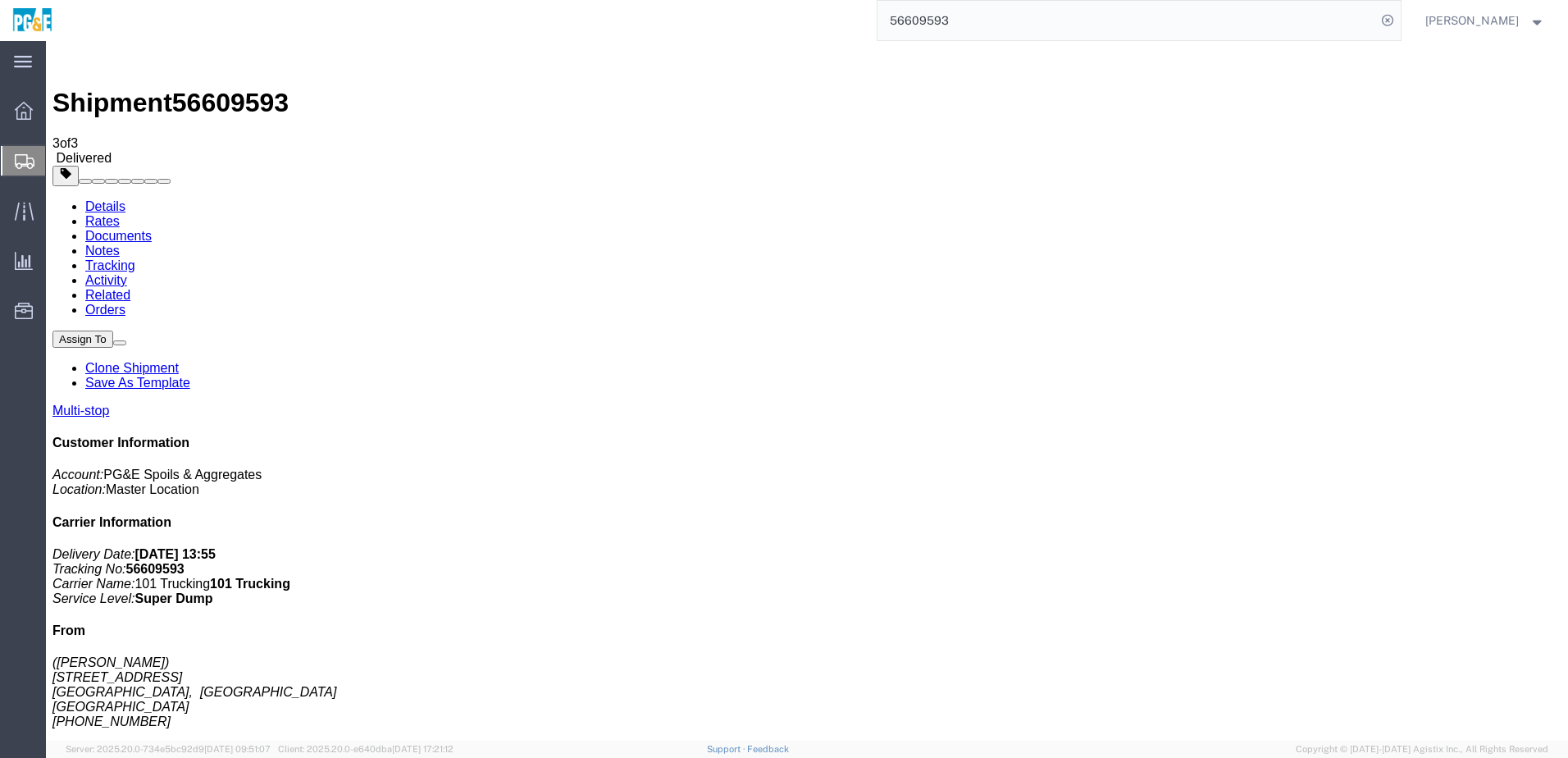
checkbox input "true"
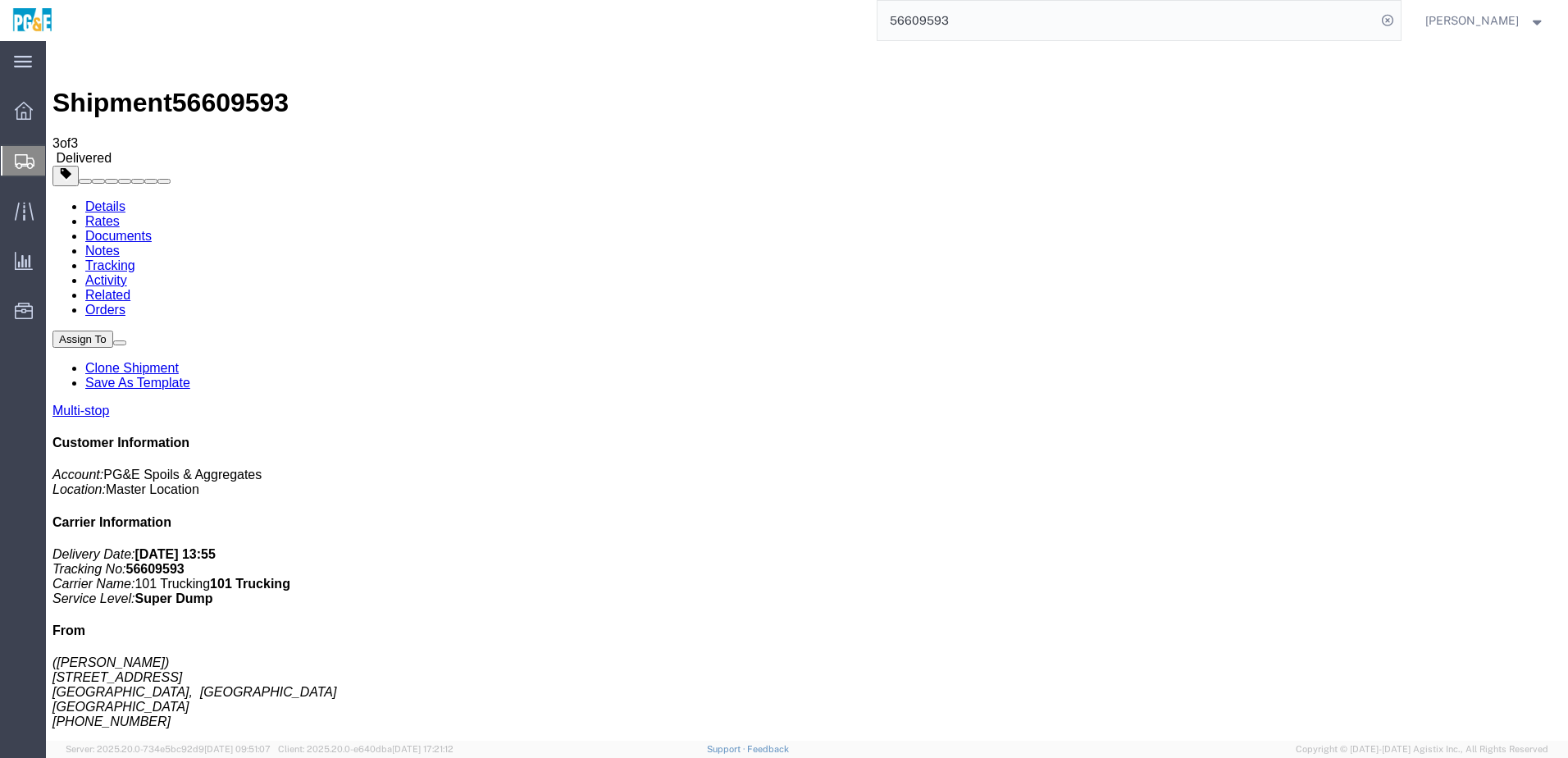
click at [135, 259] on link "Tracking" at bounding box center [111, 266] width 50 height 14
click at [930, 13] on input "56609593" at bounding box center [1127, 21] width 498 height 40
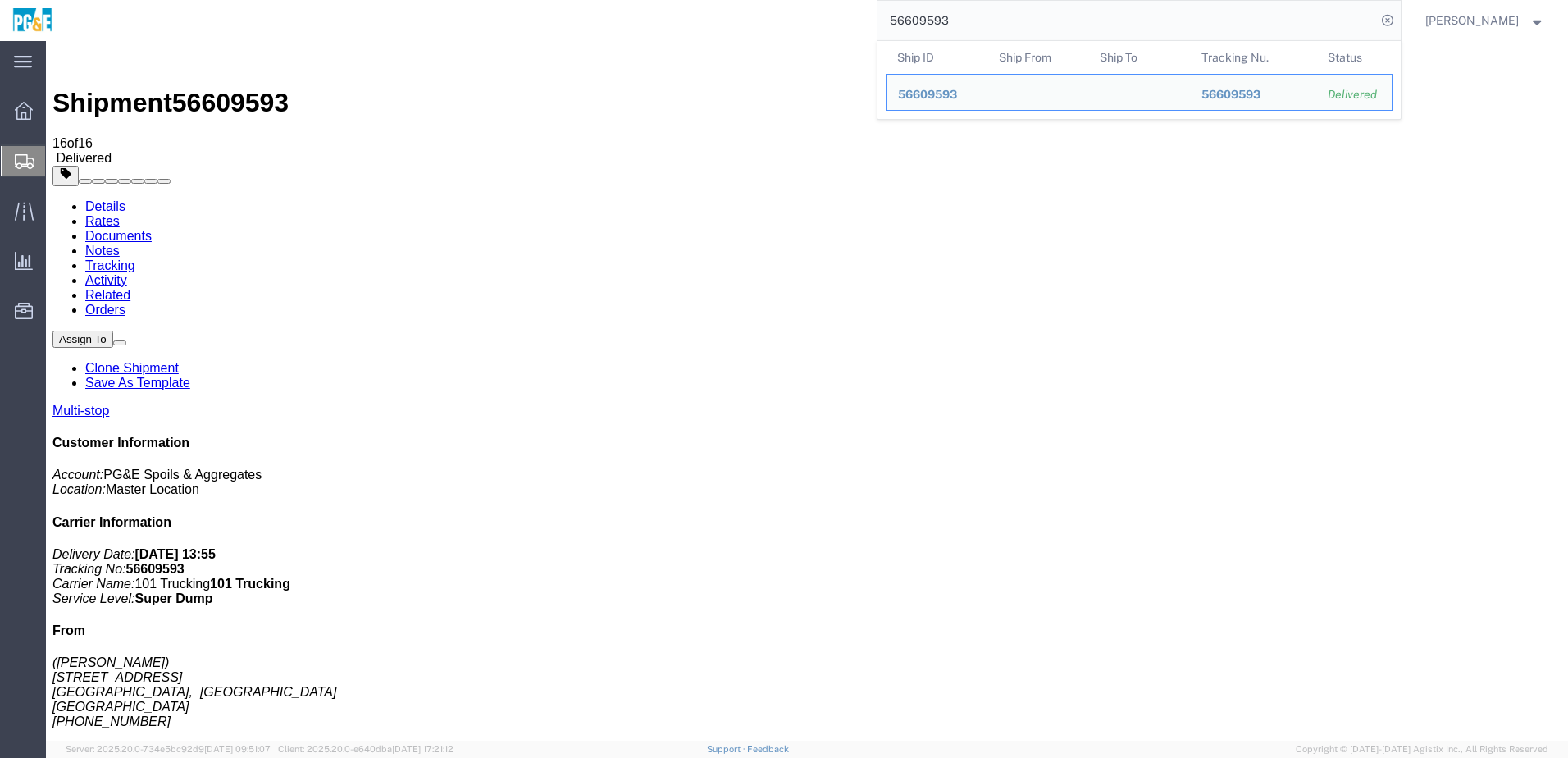
click at [930, 13] on input "56609593" at bounding box center [1127, 21] width 498 height 40
paste input "4"
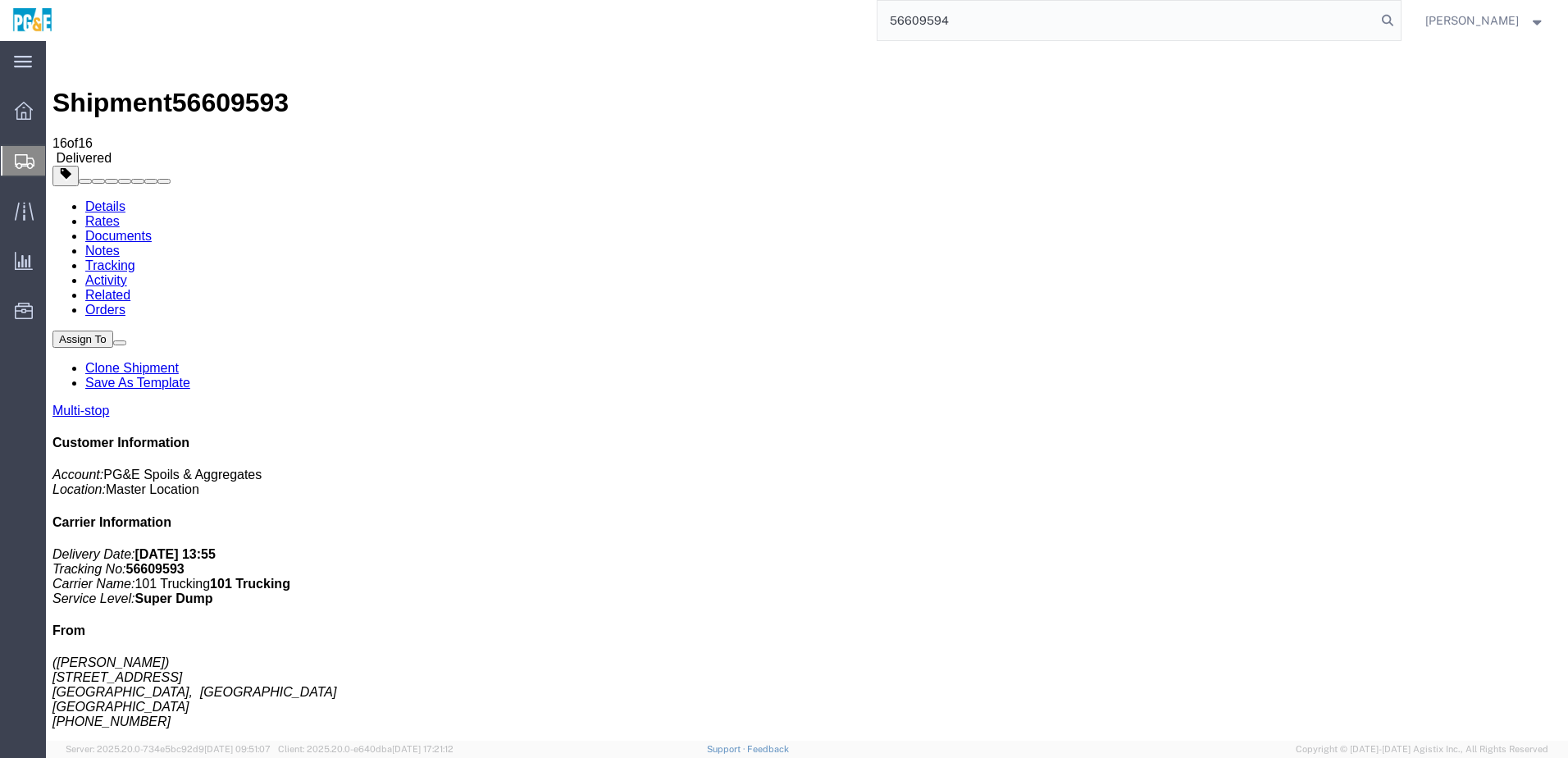
type input "56609594"
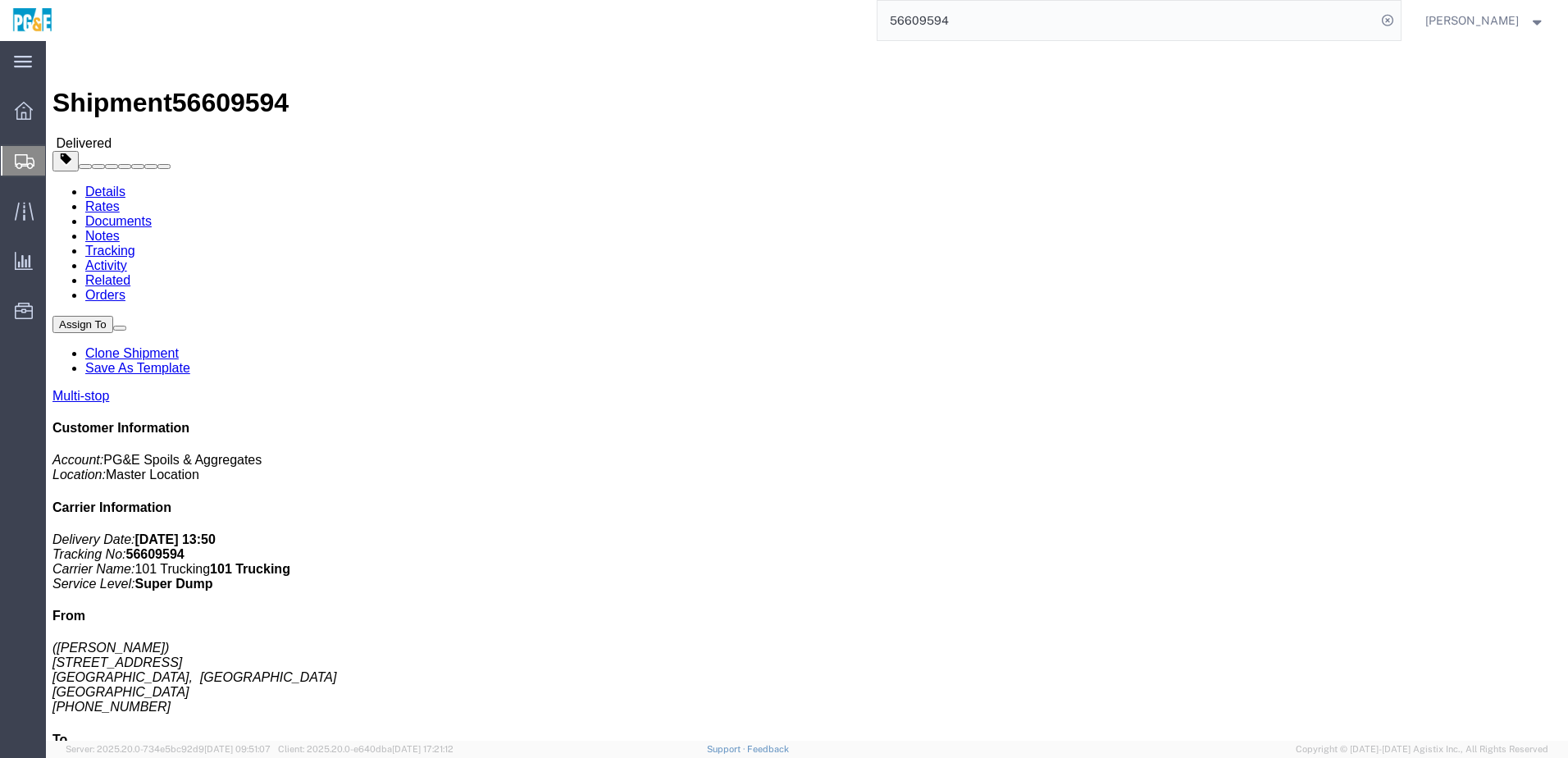
drag, startPoint x: 587, startPoint y: 278, endPoint x: 580, endPoint y: 287, distance: 11.4
click div "Shipment Detail Multi-stop Ship From (Monty) 3705 Rico Rd Carmel, CA United Sta…"
click link "Documents"
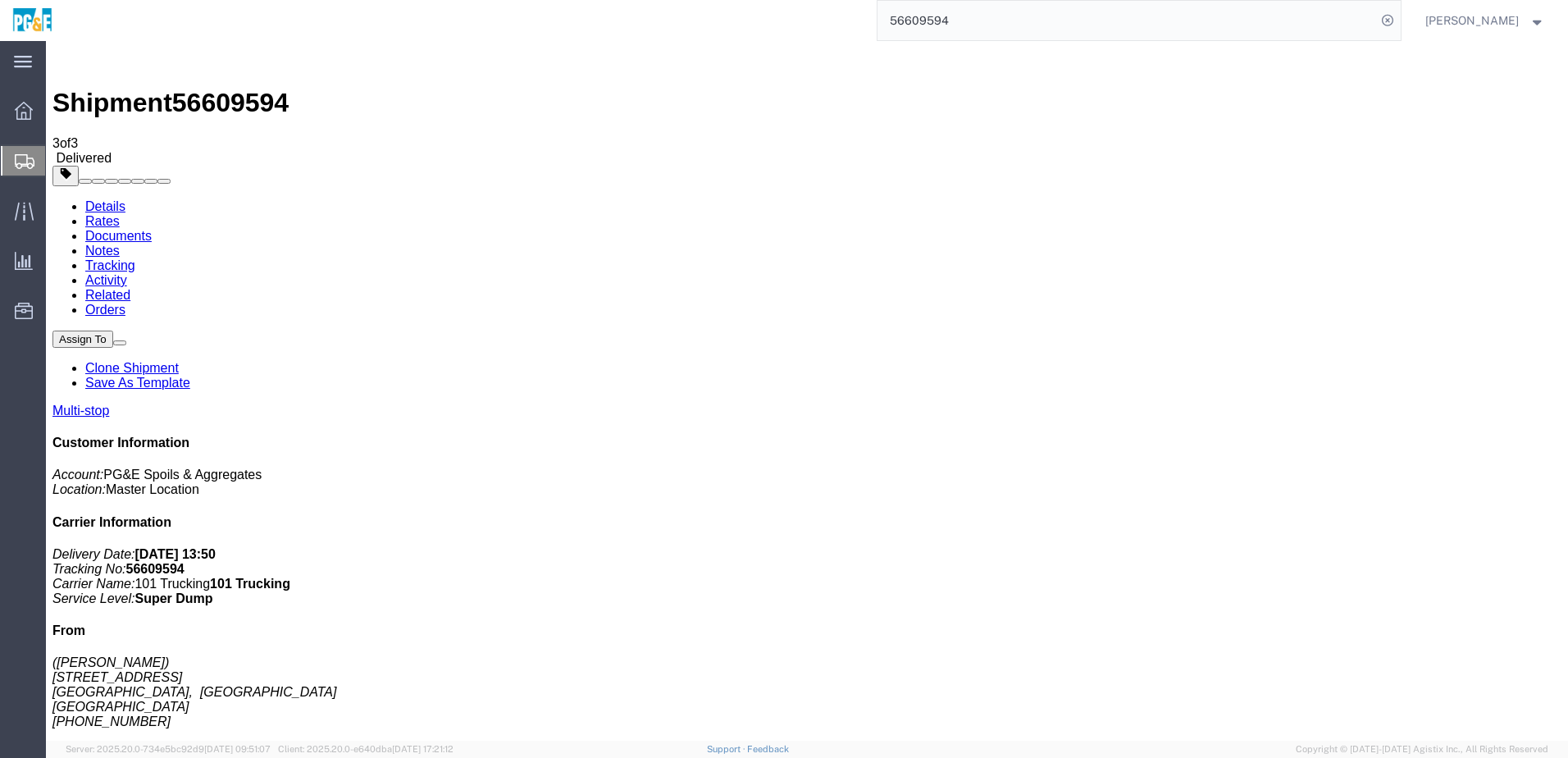
checkbox input "true"
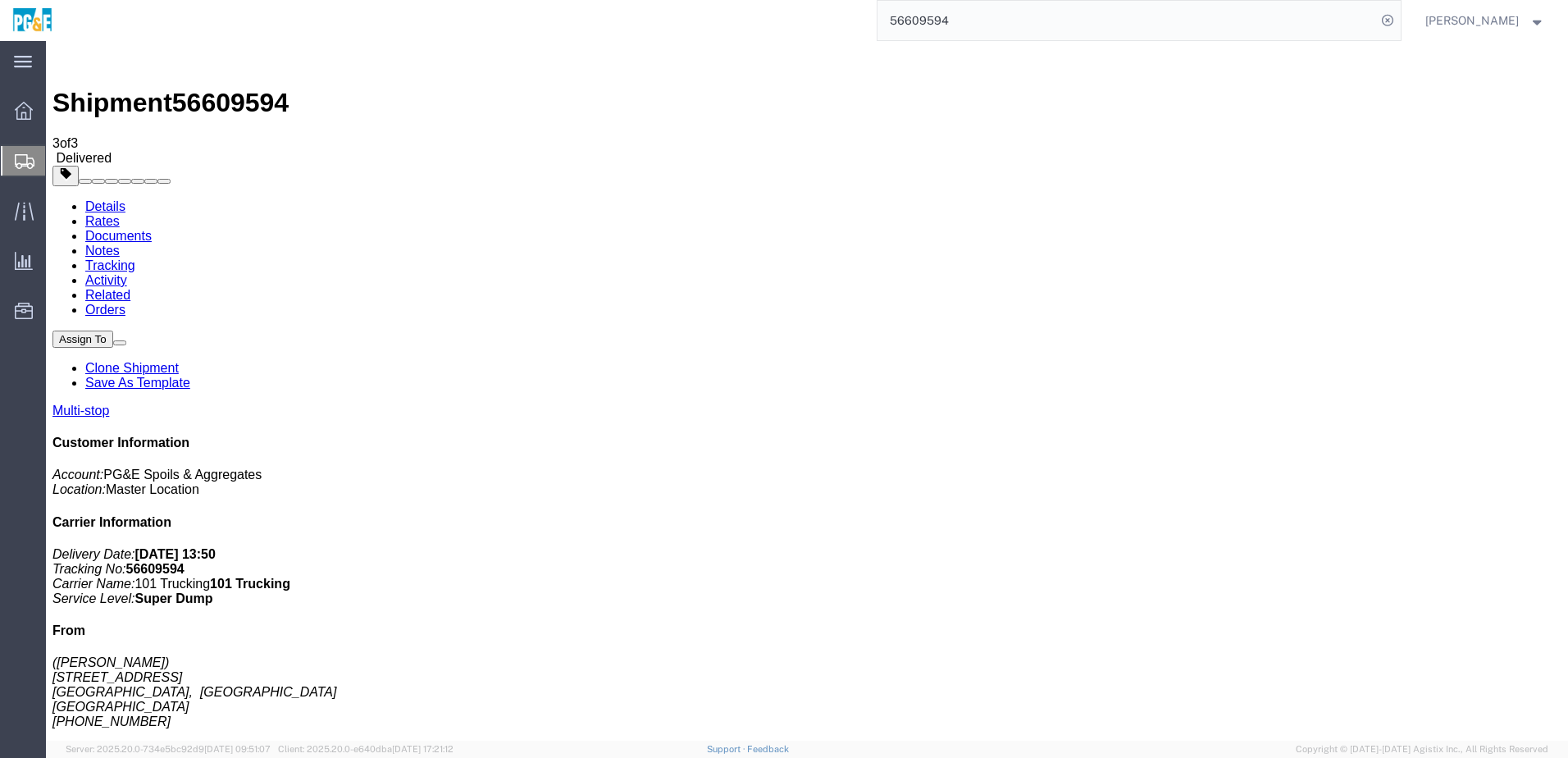
click at [135, 259] on link "Tracking" at bounding box center [111, 266] width 50 height 14
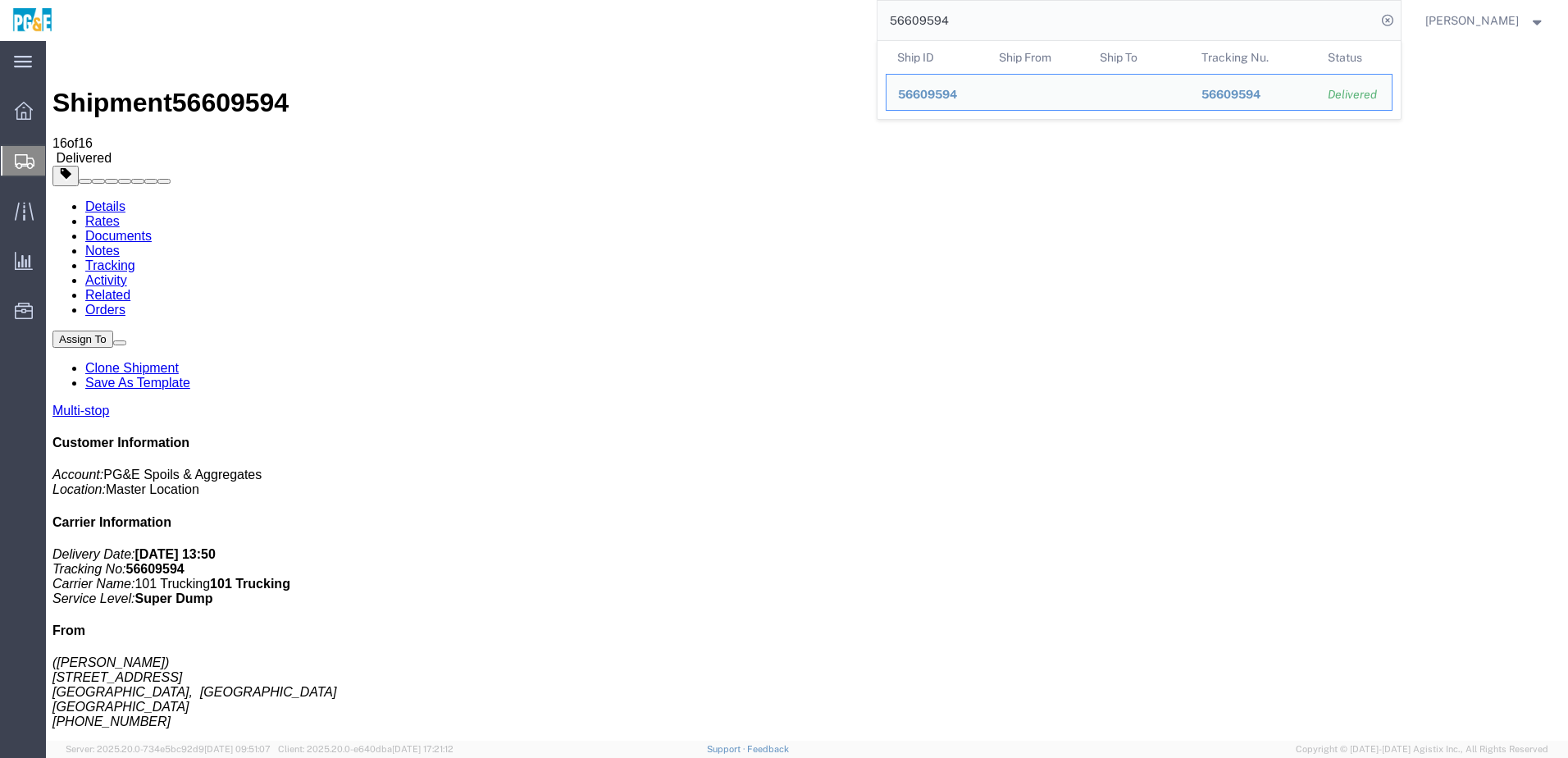
click at [957, 19] on input "56609594" at bounding box center [1127, 21] width 498 height 40
paste input "6"
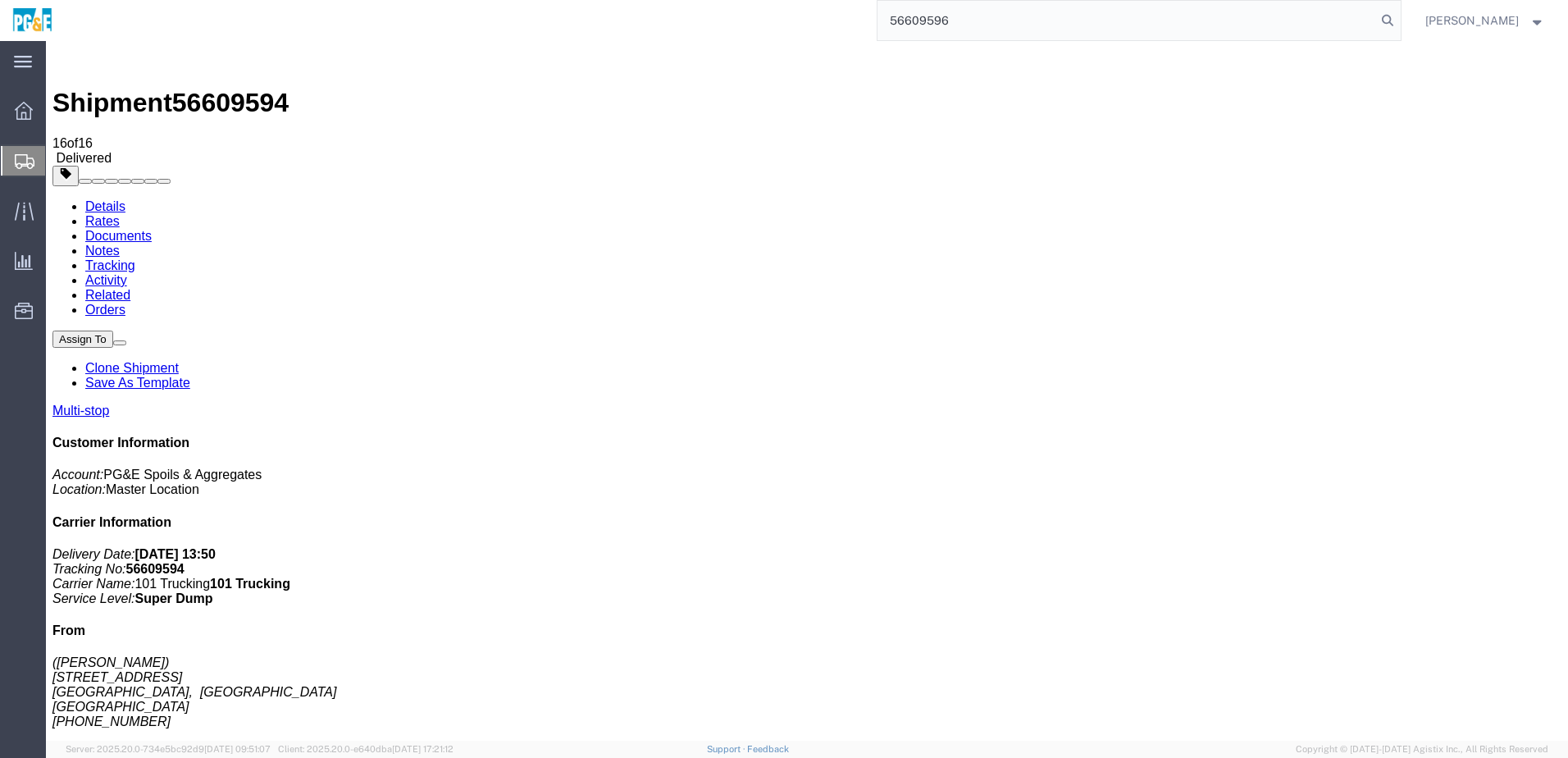
type input "56609596"
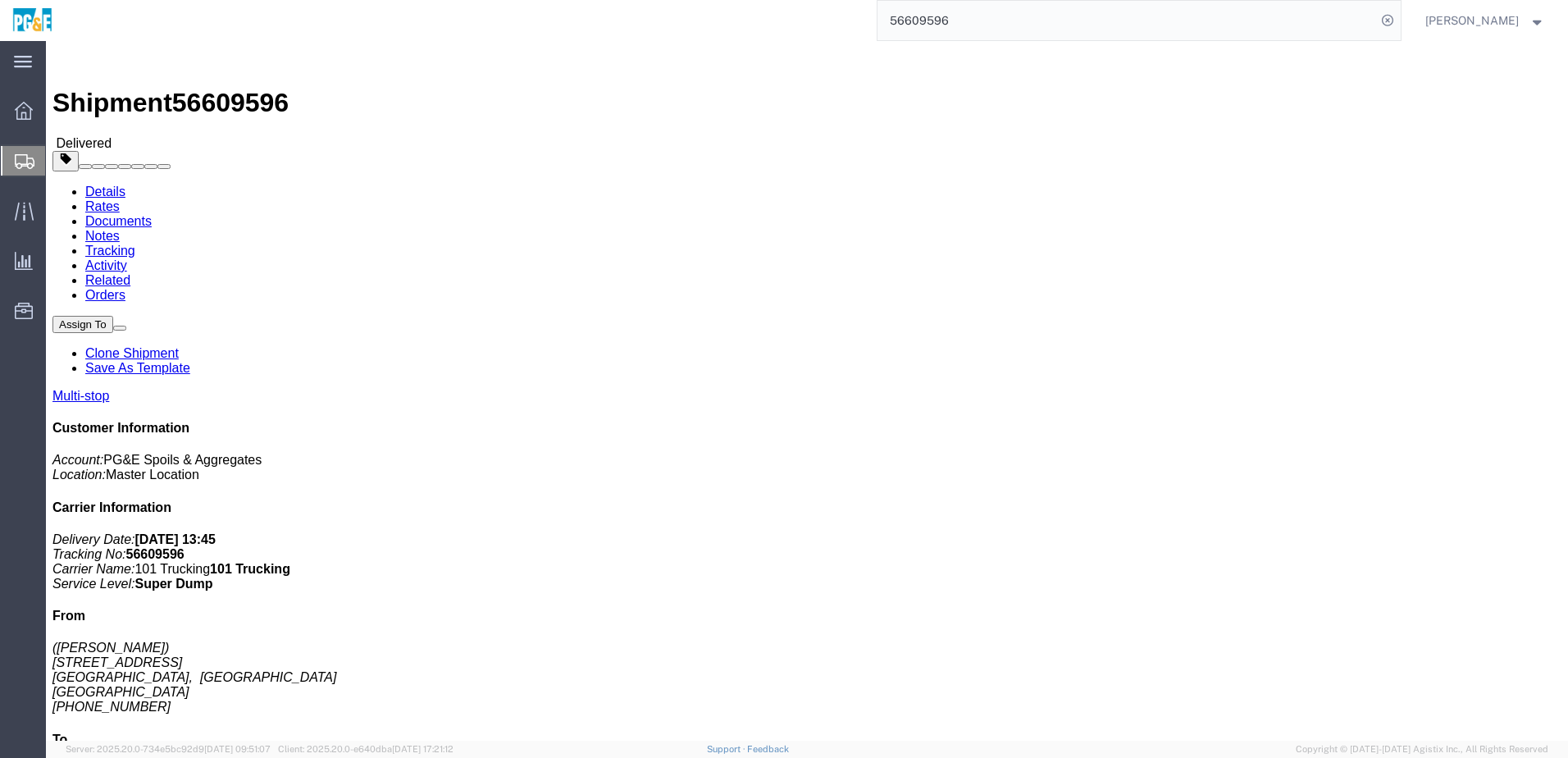
click link "Documents"
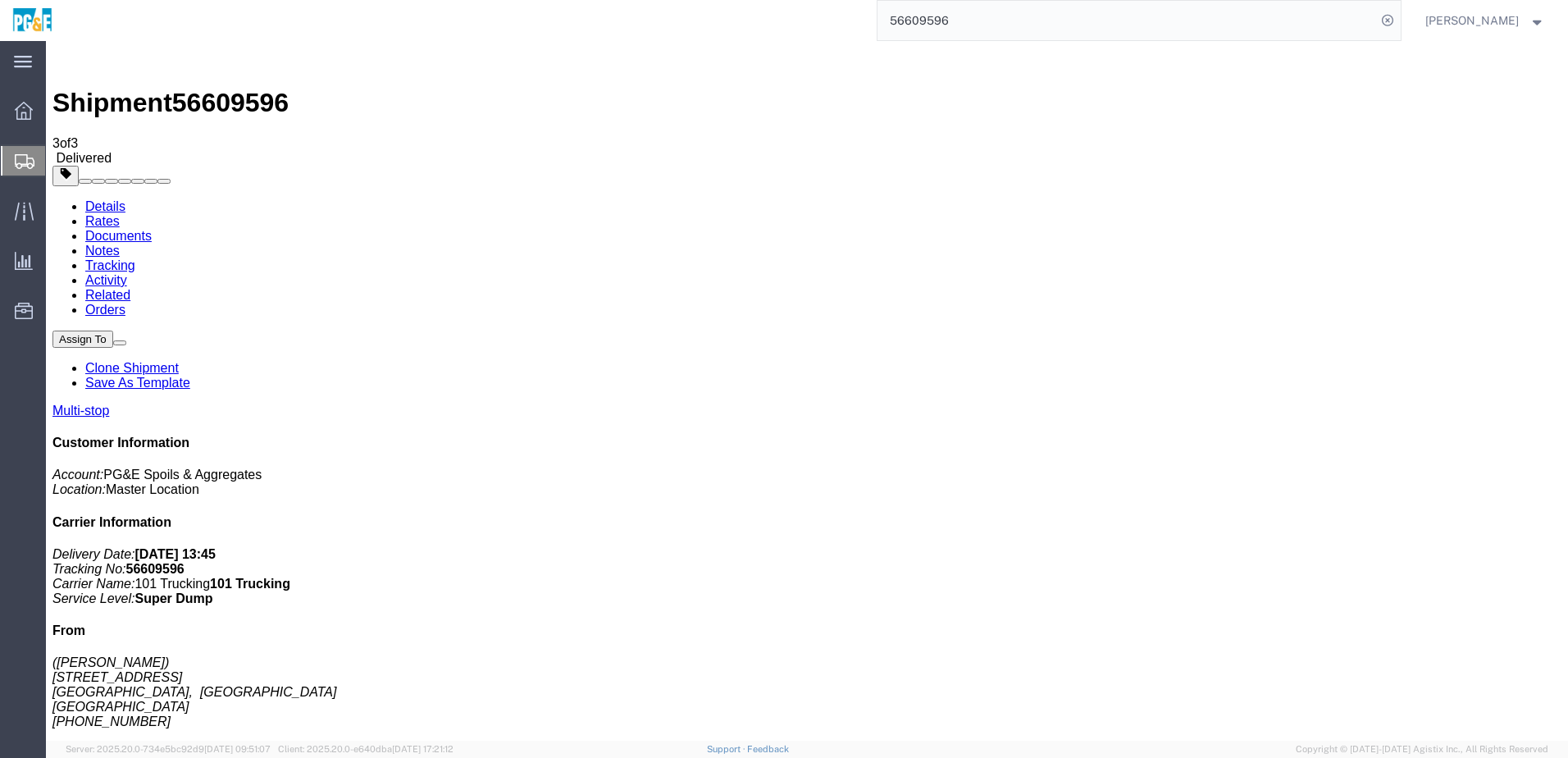
checkbox input "true"
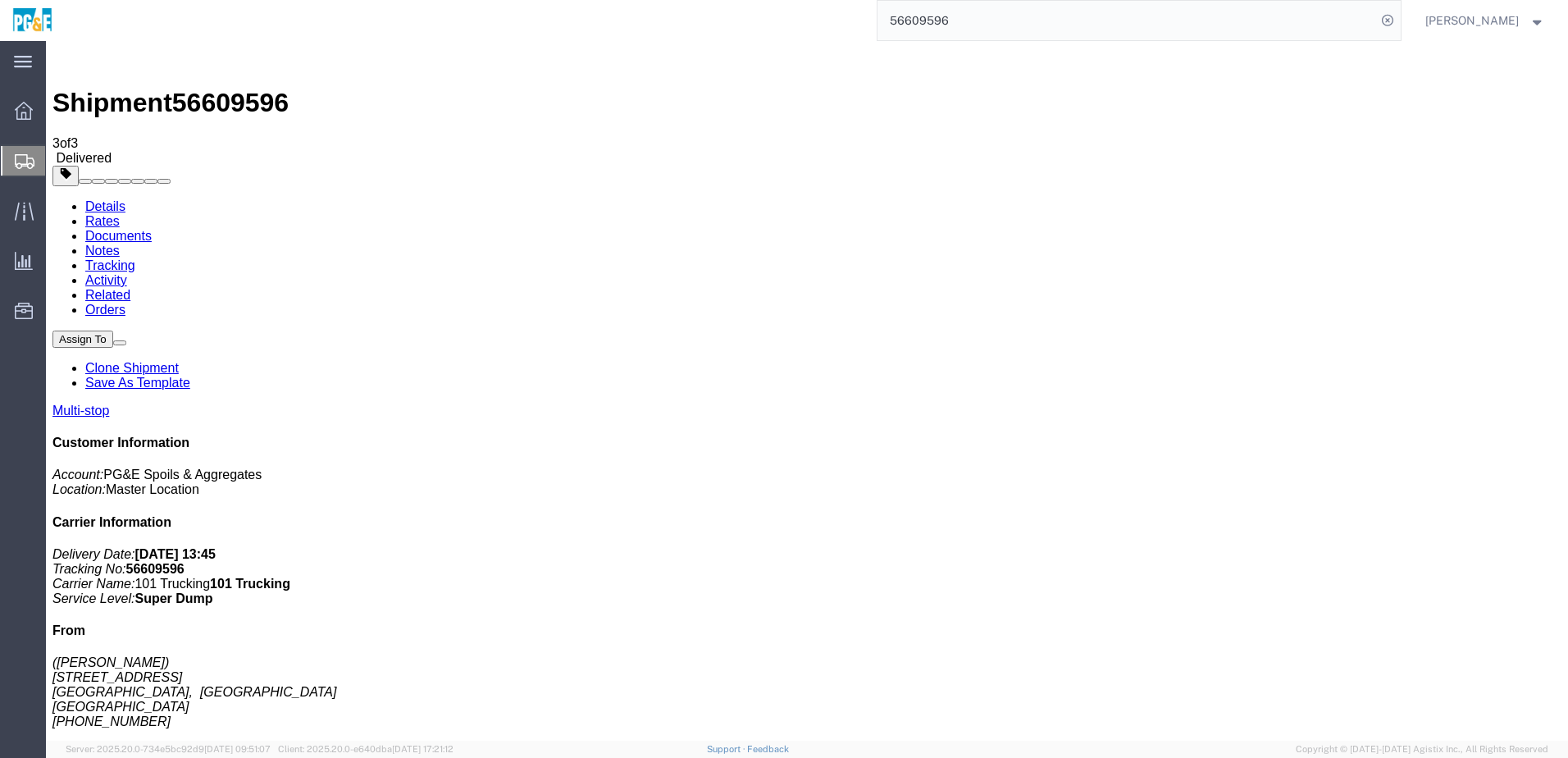
click at [135, 259] on link "Tracking" at bounding box center [111, 266] width 50 height 14
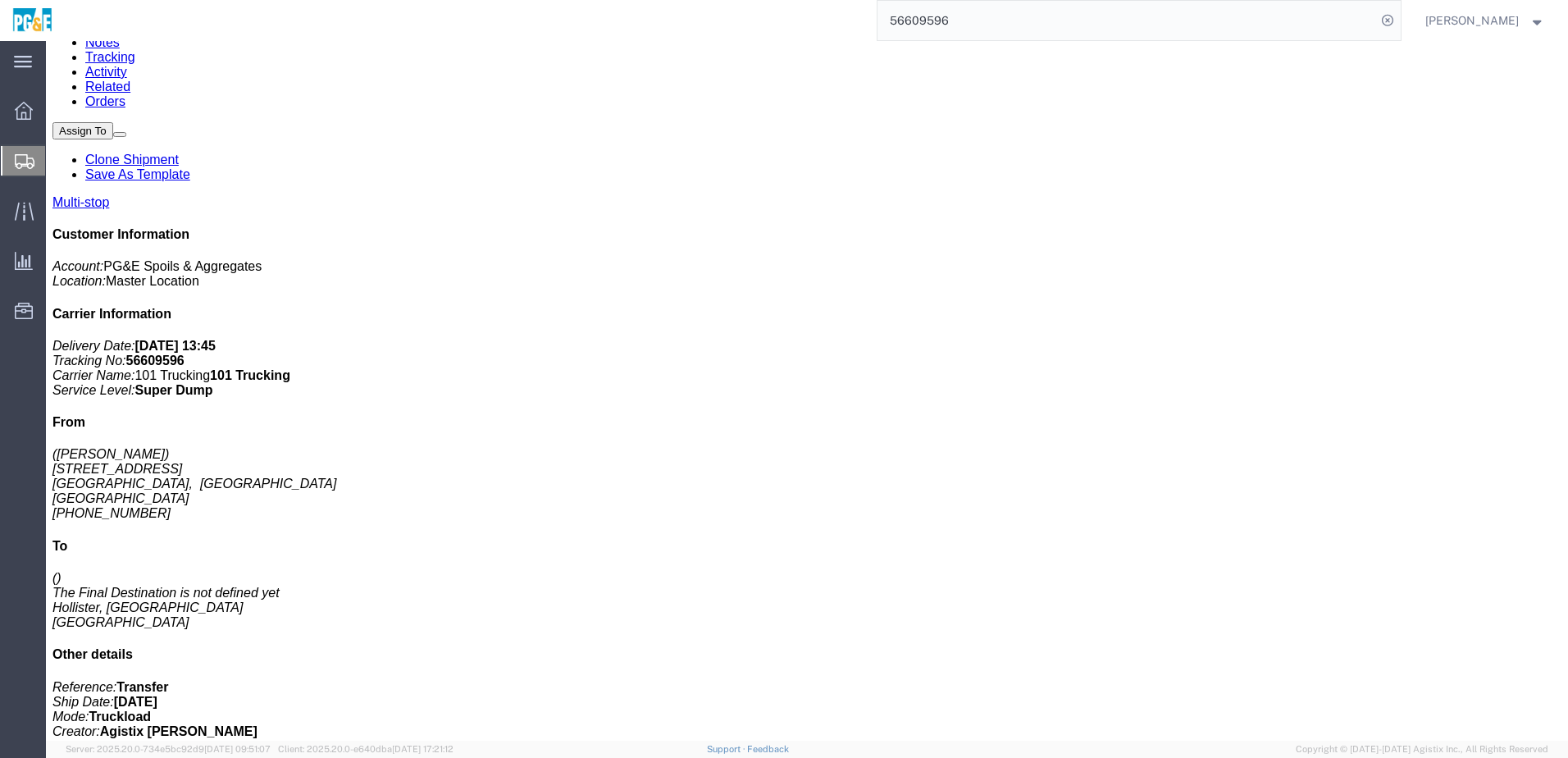
scroll to position [363, 0]
